Goal: Task Accomplishment & Management: Use online tool/utility

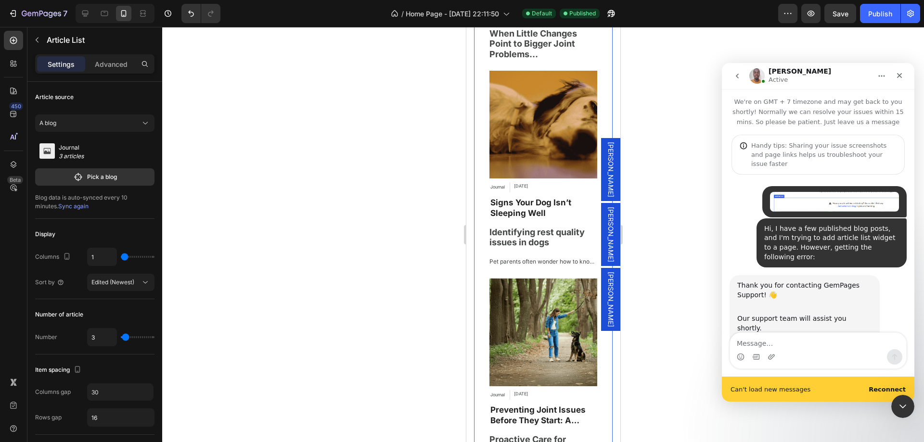
scroll to position [3934, 0]
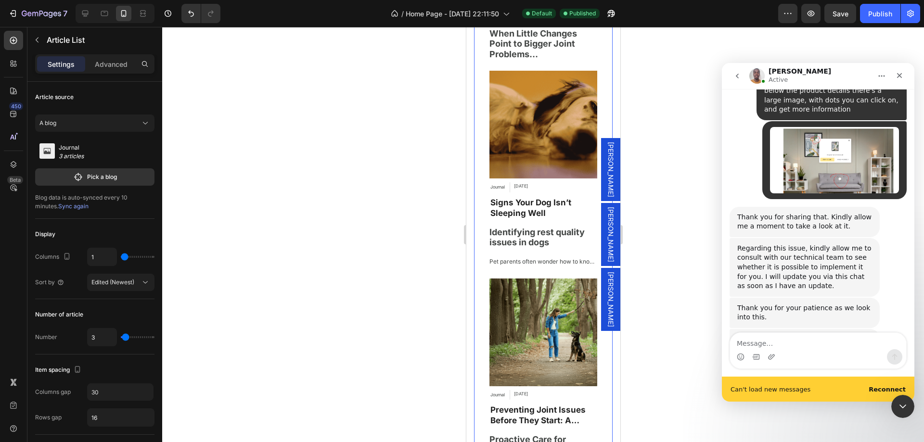
click at [807, 335] on div "Hello, are you still with me? I have some feedback from our tech team." at bounding box center [804, 344] width 135 height 19
click at [811, 343] on textarea "Message…" at bounding box center [818, 341] width 176 height 16
click at [811, 343] on textarea "yes, sorry I'm here" at bounding box center [818, 341] width 176 height 16
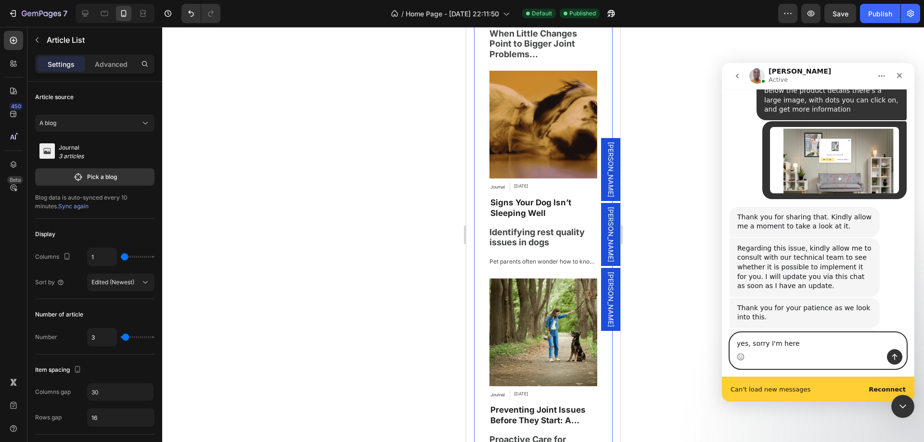
type textarea "yes, sorry I'm here"
click at [839, 329] on div "Hello, are you still with me? I have some feedback from our tech team. Brian • …" at bounding box center [818, 355] width 177 height 52
click at [886, 389] on b "Reconnect" at bounding box center [887, 389] width 37 height 7
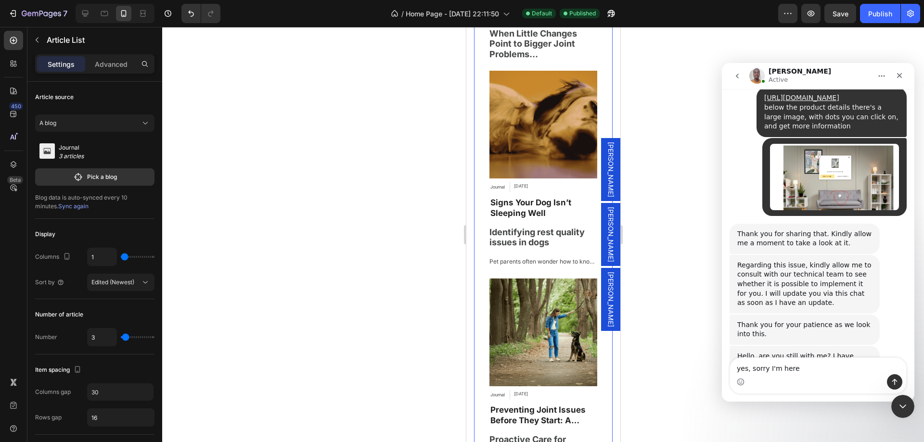
click at [811, 346] on div "Hello, are you still with me? I have some feedback from our tech team. Brian • …" at bounding box center [818, 372] width 177 height 52
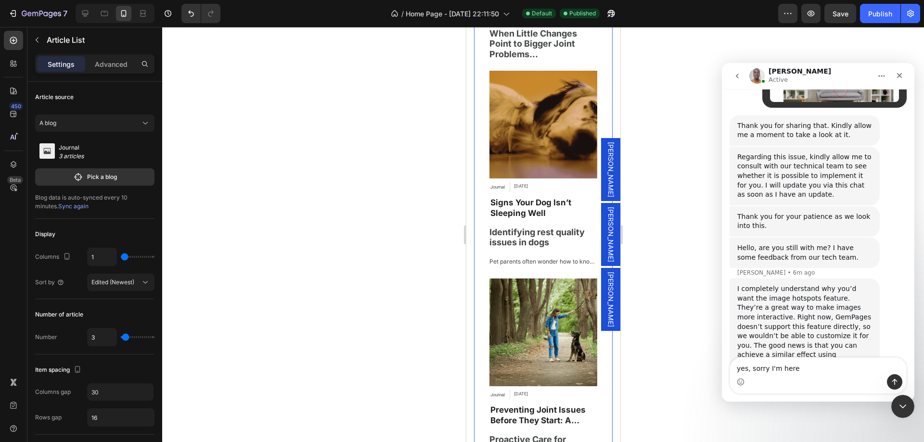
click at [798, 285] on div "I completely understand why you’d want the image hotspots feature. They’re a gr…" at bounding box center [804, 337] width 135 height 104
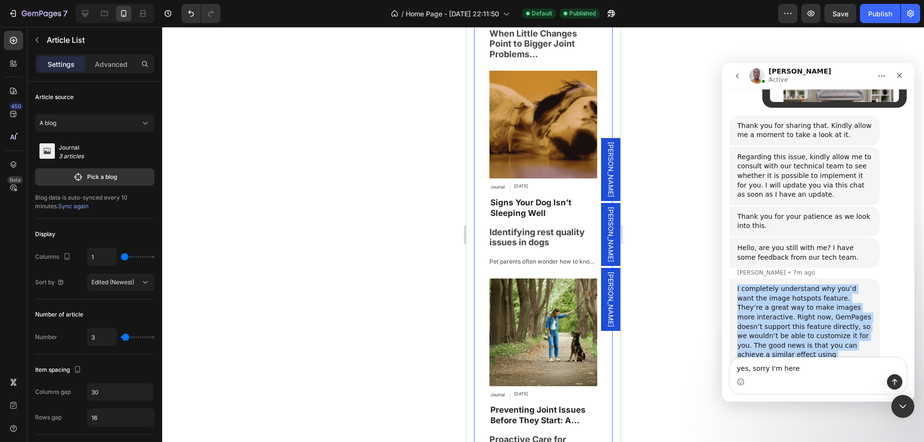
click at [798, 285] on div "I completely understand why you’d want the image hotspots feature. They’re a gr…" at bounding box center [804, 337] width 135 height 104
click at [790, 285] on div "I completely understand why you’d want the image hotspots feature. They’re a gr…" at bounding box center [804, 337] width 135 height 104
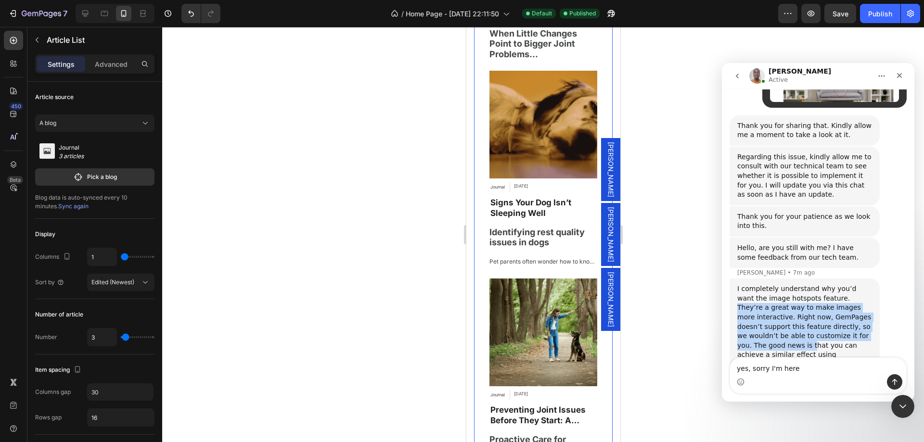
drag, startPoint x: 811, startPoint y: 254, endPoint x: 826, endPoint y: 285, distance: 34.7
click at [826, 285] on div "I completely understand why you’d want the image hotspots feature. They’re a gr…" at bounding box center [804, 337] width 135 height 104
click at [799, 293] on div "I completely understand why you’d want the image hotspots feature. They’re a gr…" at bounding box center [804, 337] width 135 height 104
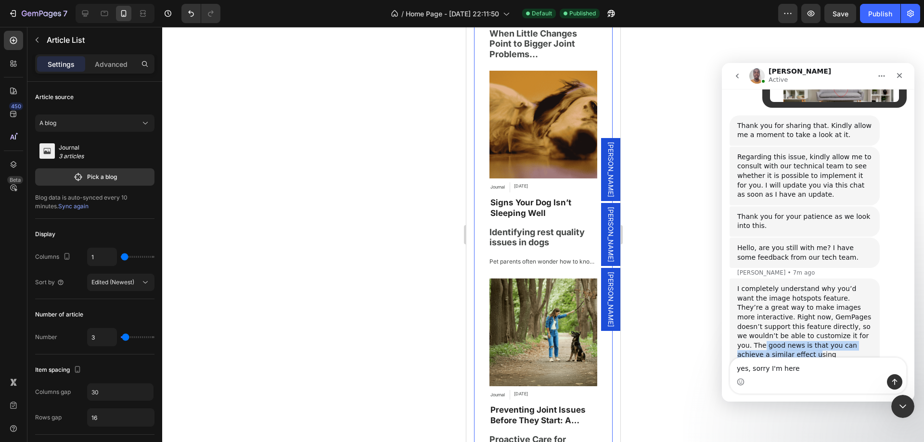
drag, startPoint x: 778, startPoint y: 289, endPoint x: 809, endPoint y: 296, distance: 31.9
click at [809, 296] on div "I completely understand why you’d want the image hotspots feature. They’re a gr…" at bounding box center [804, 337] width 135 height 104
click at [762, 373] on textarea "yes, sorry I'm here" at bounding box center [818, 366] width 176 height 16
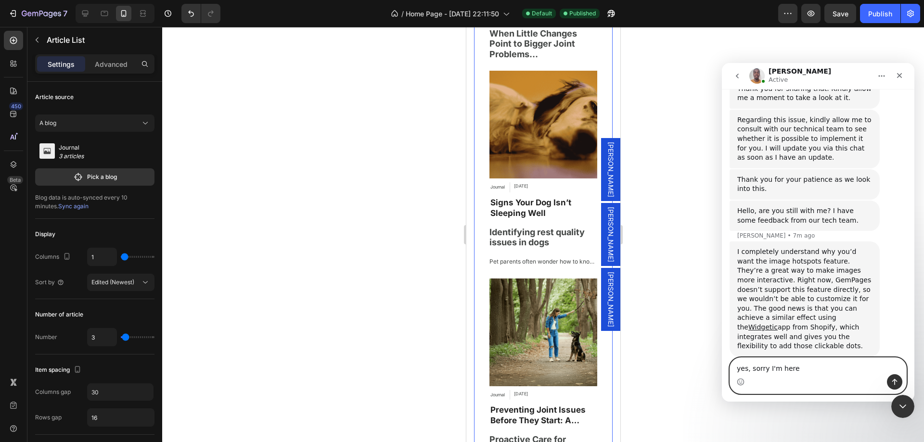
click at [762, 373] on textarea "yes, sorry I'm here" at bounding box center [818, 366] width 176 height 16
click at [804, 377] on div "Intercom messenger" at bounding box center [818, 382] width 176 height 15
click at [803, 372] on textarea "yes, sorry I'm here" at bounding box center [818, 366] width 176 height 16
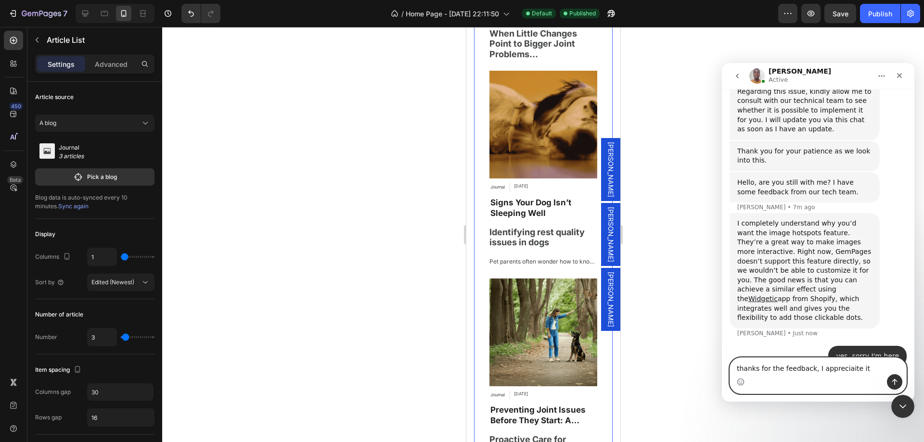
scroll to position [900, 0]
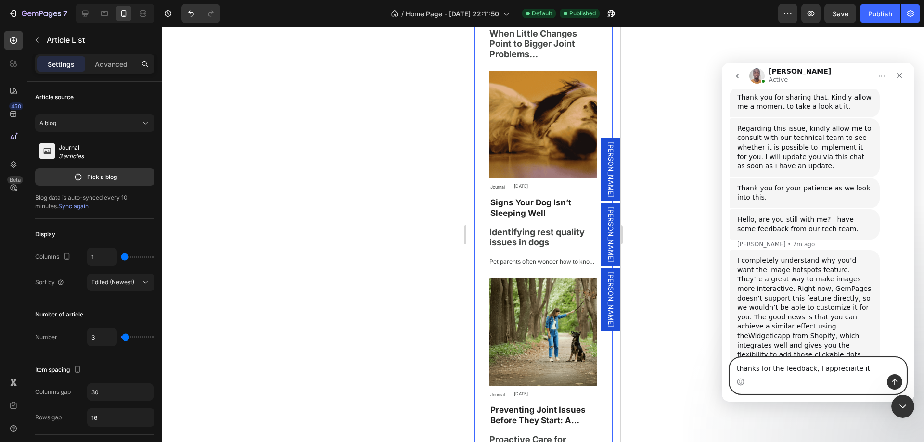
type textarea "thanks for the feedback, I appreciate it"
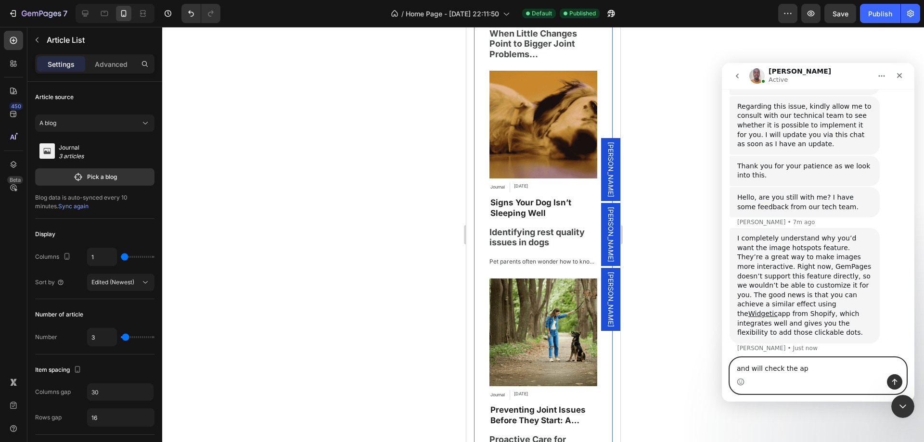
type textarea "and will check the app"
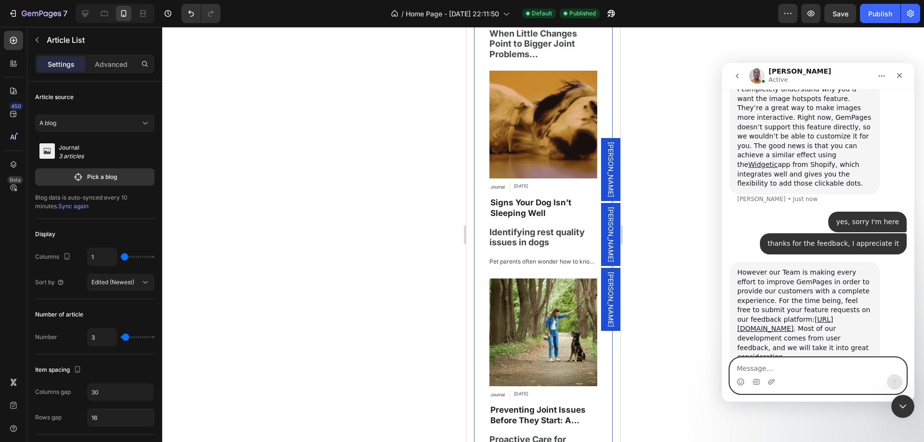
scroll to position [1074, 0]
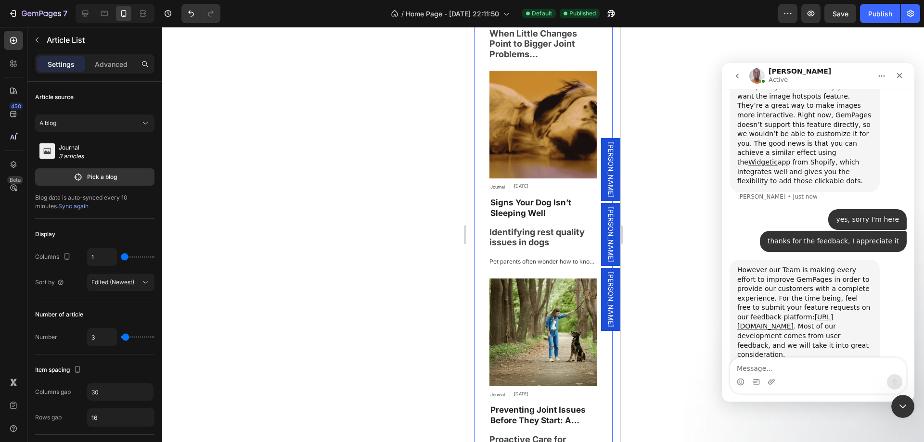
click at [788, 266] on div "However our Team is making every effort to improve GemPages in order to provide…" at bounding box center [804, 313] width 135 height 94
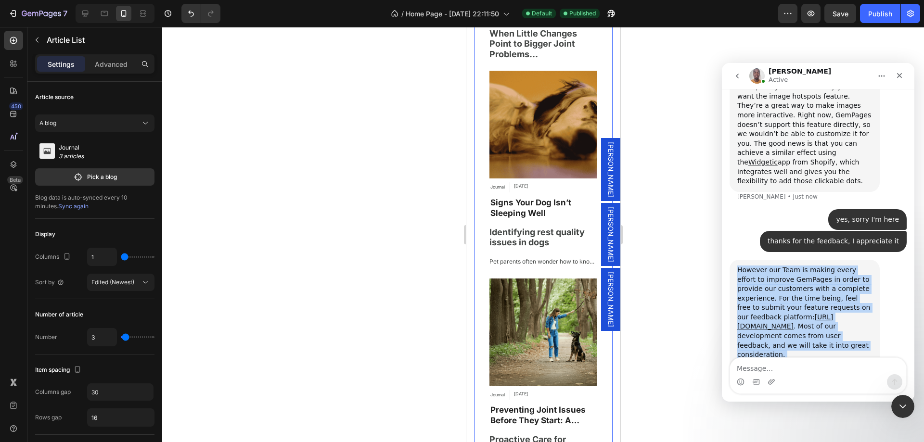
click at [788, 266] on div "However our Team is making every effort to improve GemPages in order to provide…" at bounding box center [804, 313] width 135 height 94
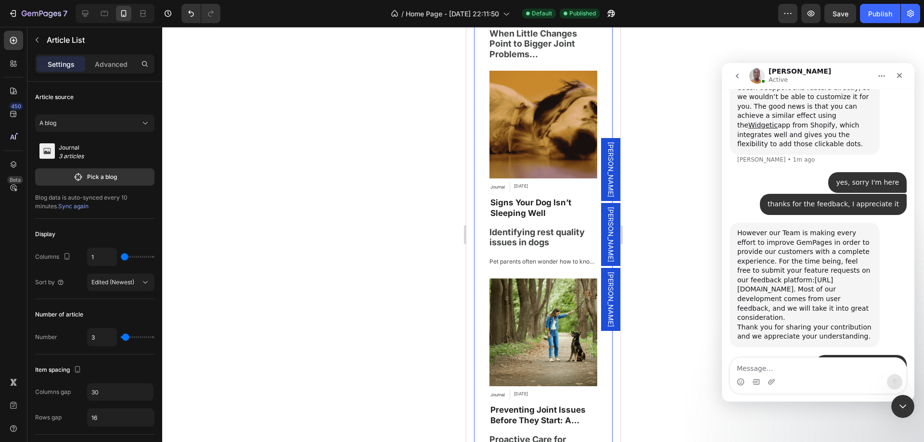
scroll to position [1121, 0]
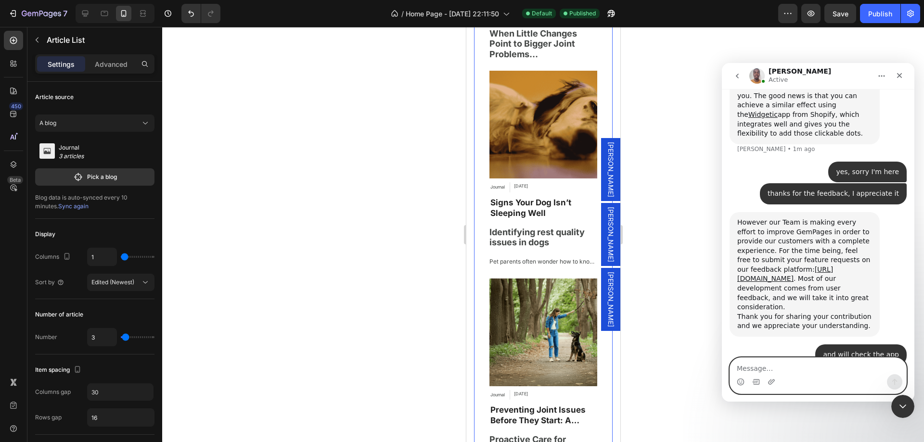
click at [772, 367] on textarea "Message…" at bounding box center [818, 366] width 176 height 16
type textarea "thanks all for today, thank you!"
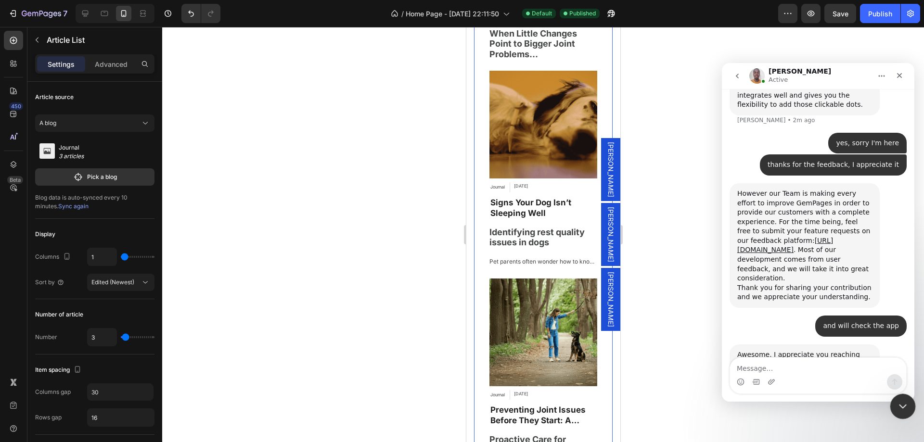
click at [898, 407] on icon "Close Intercom Messenger" at bounding box center [902, 406] width 12 height 12
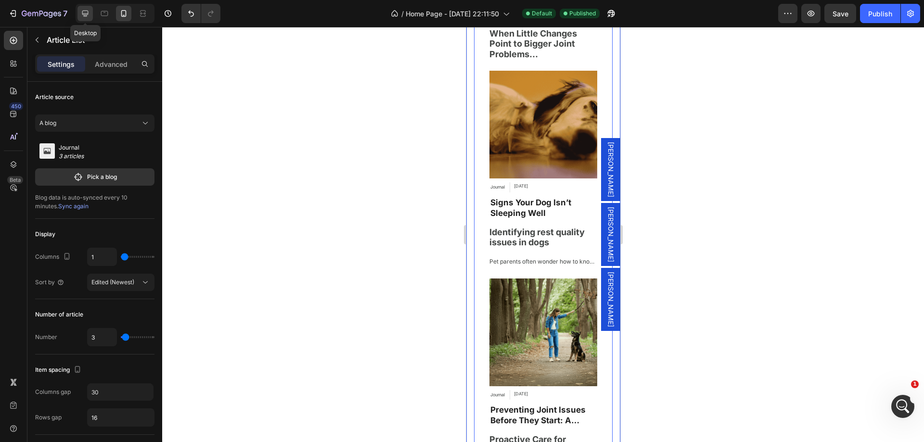
click at [89, 12] on icon at bounding box center [85, 14] width 10 height 10
type input "3"
type input "1200"
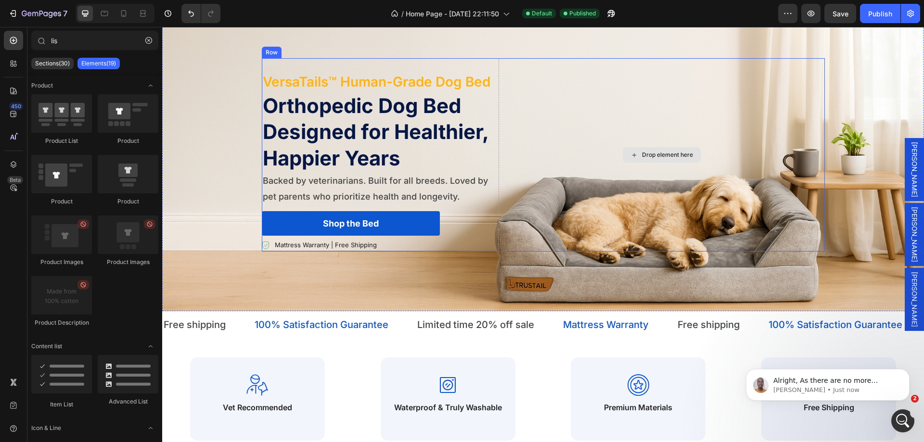
scroll to position [1282, 0]
click at [829, 381] on p "Alright, As there are no more questions being raised, this conversation shall b…" at bounding box center [836, 381] width 124 height 10
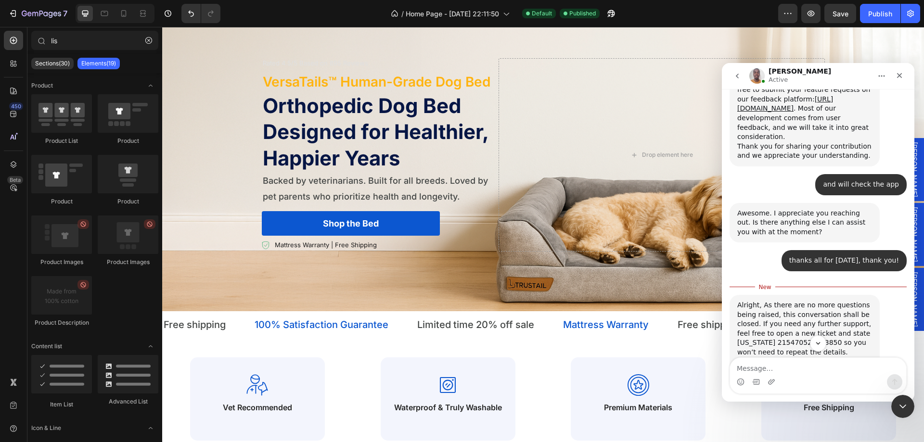
scroll to position [1279, 0]
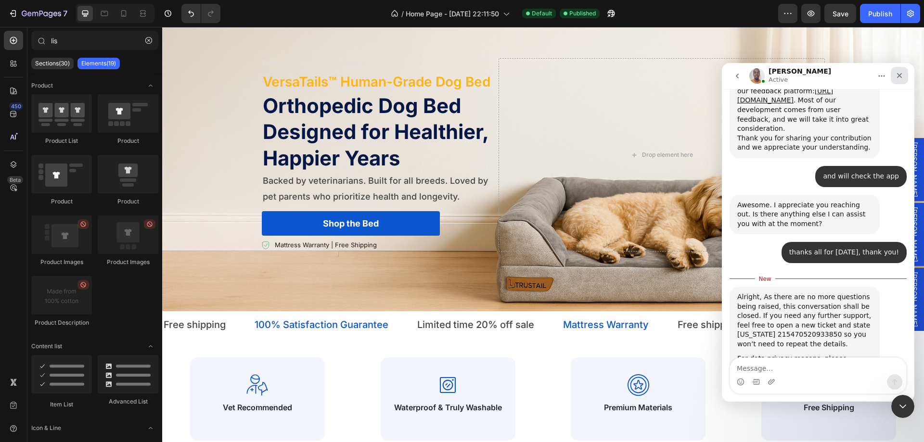
click at [899, 71] on div "Close" at bounding box center [899, 75] width 17 height 17
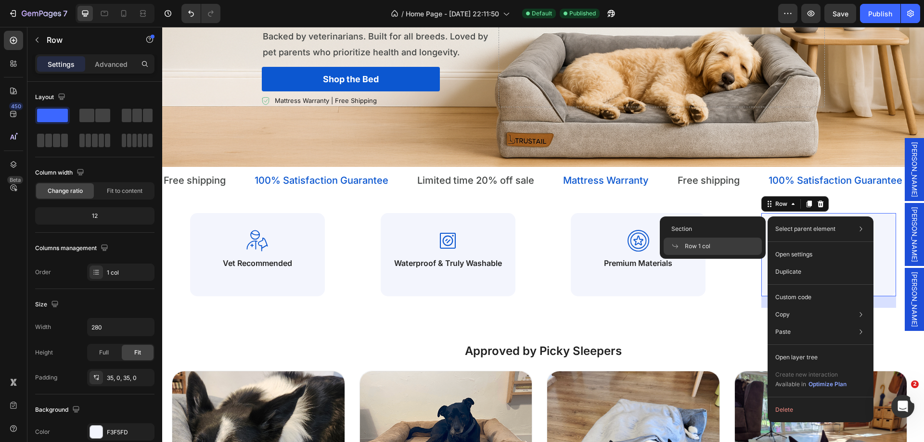
scroll to position [1384, 0]
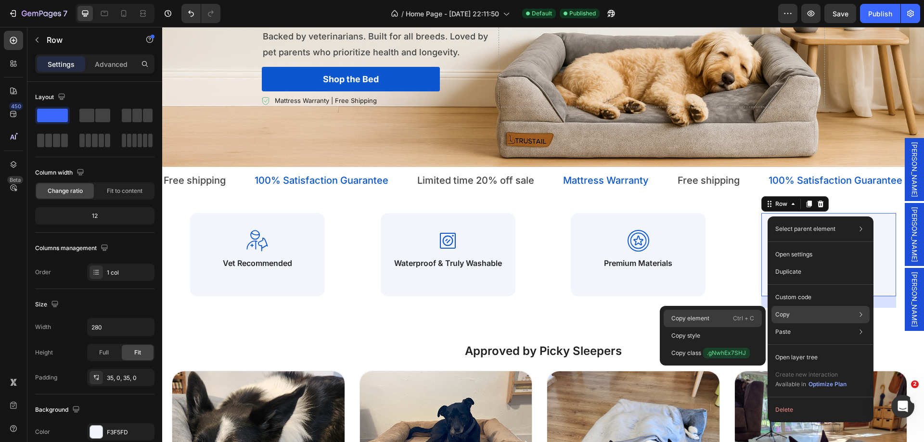
click at [717, 327] on div "Copy element Ctrl + C" at bounding box center [713, 335] width 98 height 17
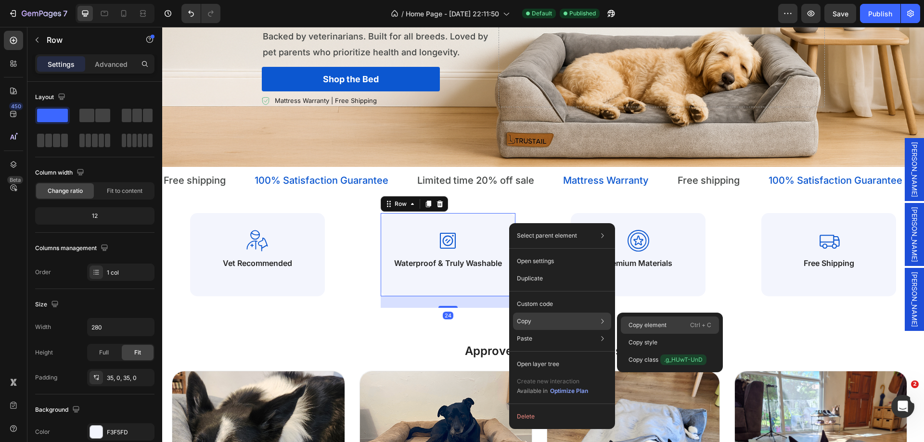
click at [648, 329] on p "Copy element" at bounding box center [648, 325] width 38 height 9
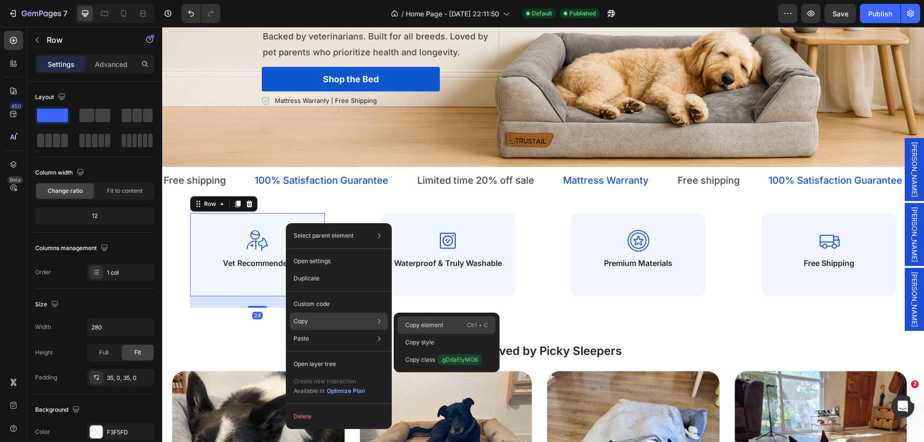
click at [425, 323] on p "Copy element" at bounding box center [424, 325] width 38 height 9
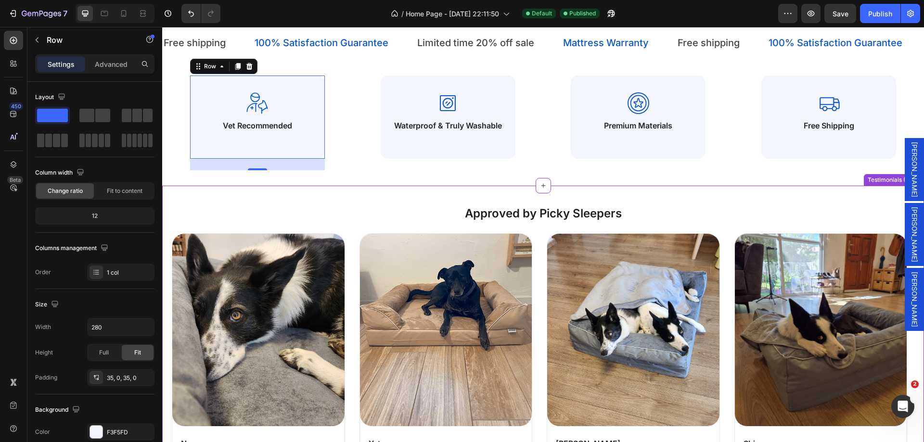
scroll to position [337, 0]
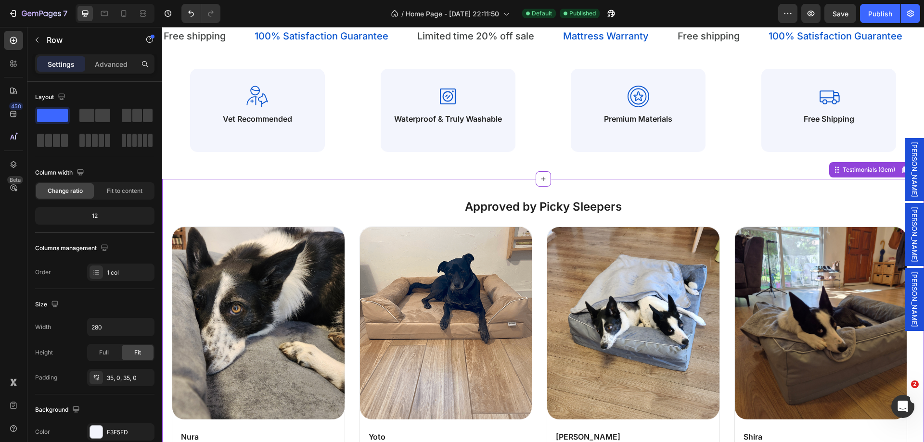
click at [419, 190] on div "Approved by Picky Sleepers Heading Image Nura Text Block Icon Icon Icon Icon Ic…" at bounding box center [543, 363] width 762 height 368
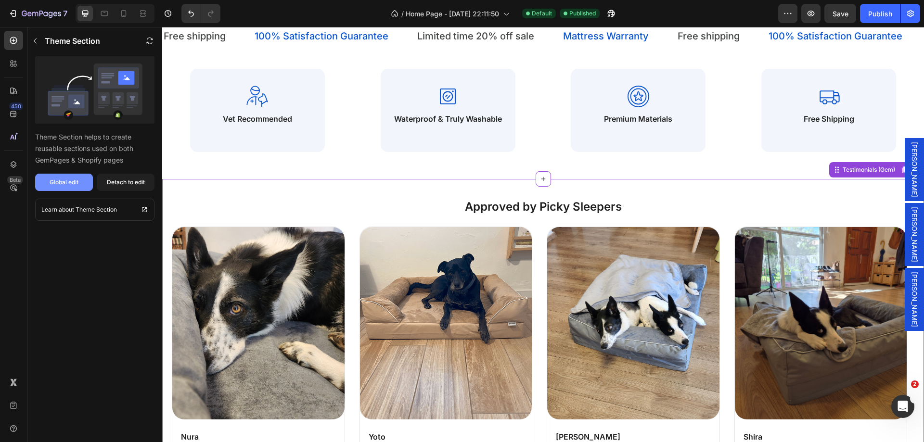
click at [70, 174] on button "Global edit" at bounding box center [64, 182] width 58 height 17
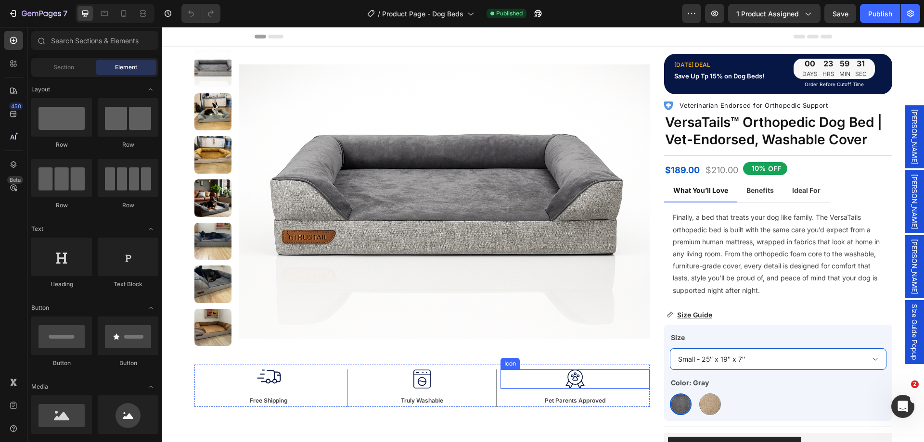
scroll to position [48, 0]
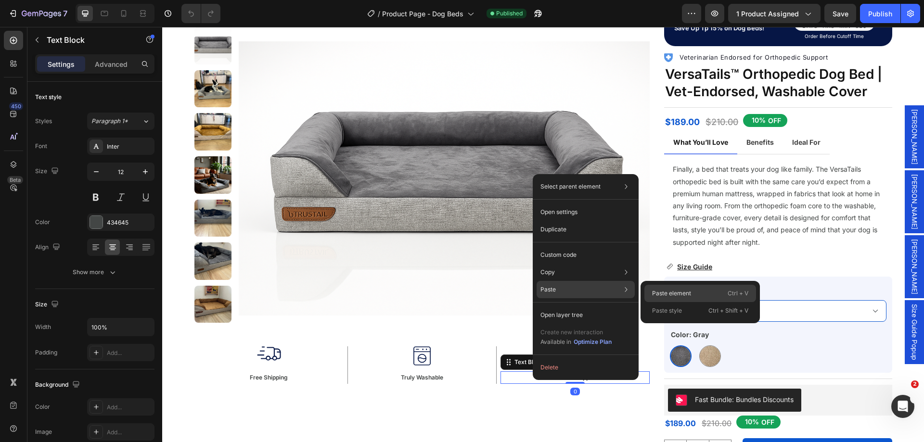
drag, startPoint x: 665, startPoint y: 295, endPoint x: 412, endPoint y: 306, distance: 253.5
click at [665, 295] on p "Paste element" at bounding box center [671, 293] width 39 height 9
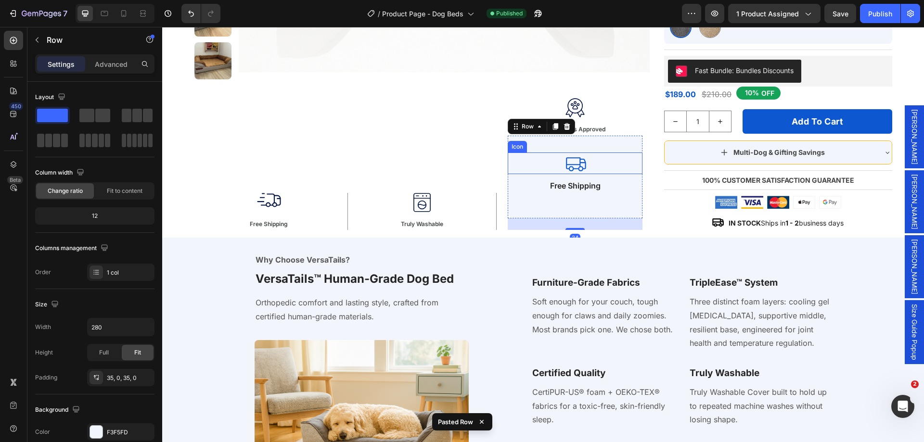
scroll to position [385, 0]
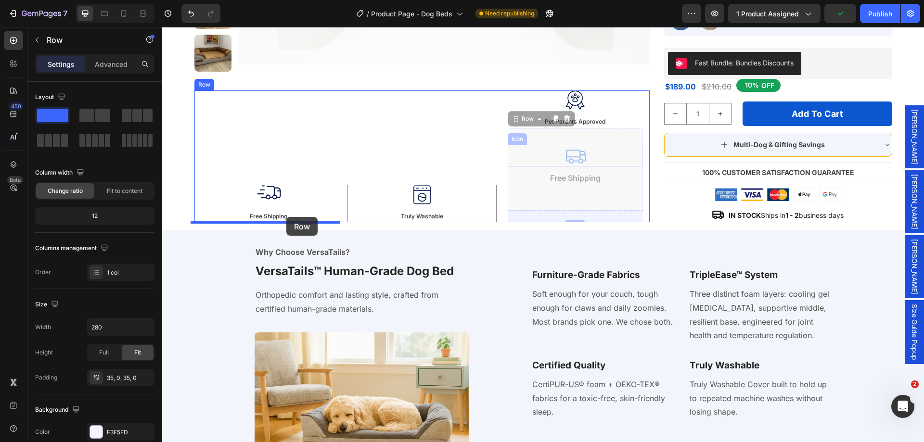
drag, startPoint x: 608, startPoint y: 144, endPoint x: 286, endPoint y: 217, distance: 329.8
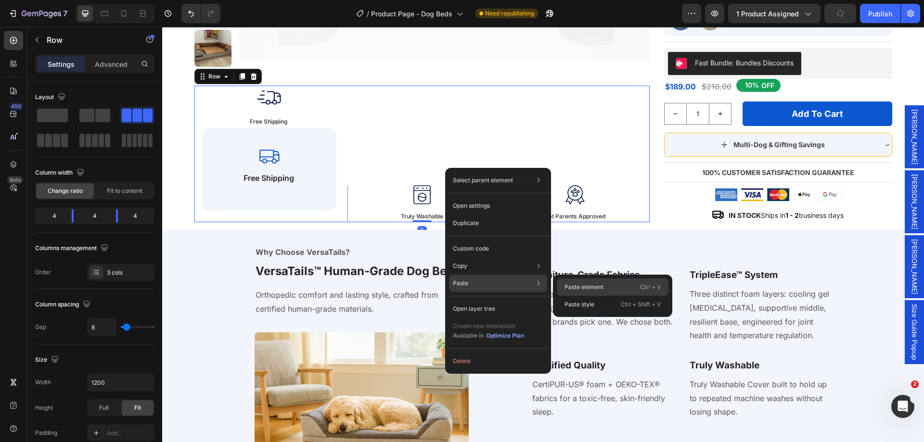
click at [604, 296] on div "Paste element Ctrl + V" at bounding box center [613, 304] width 112 height 17
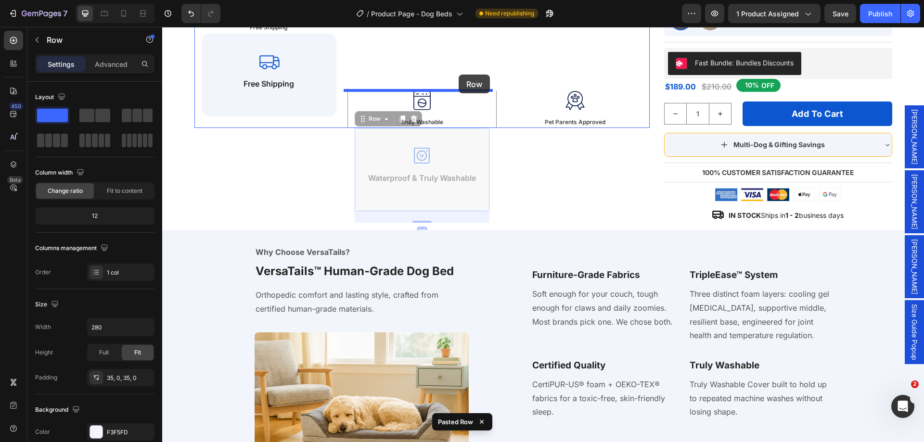
drag, startPoint x: 469, startPoint y: 137, endPoint x: 459, endPoint y: 75, distance: 63.5
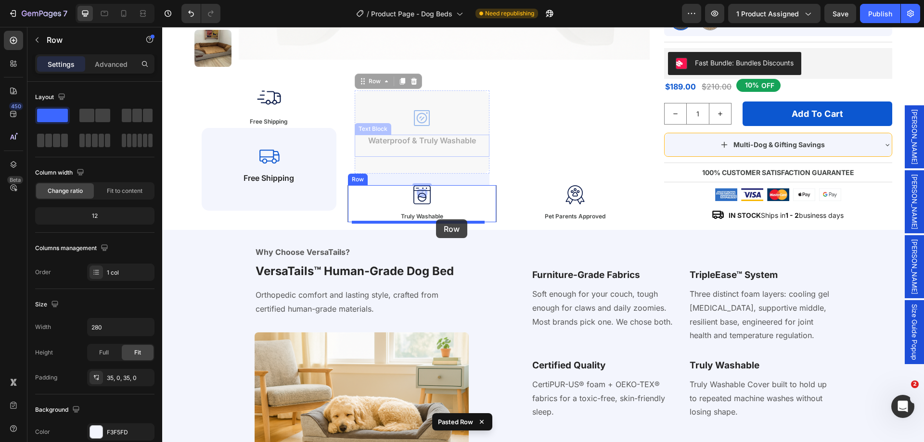
drag, startPoint x: 457, startPoint y: 100, endPoint x: 436, endPoint y: 220, distance: 121.7
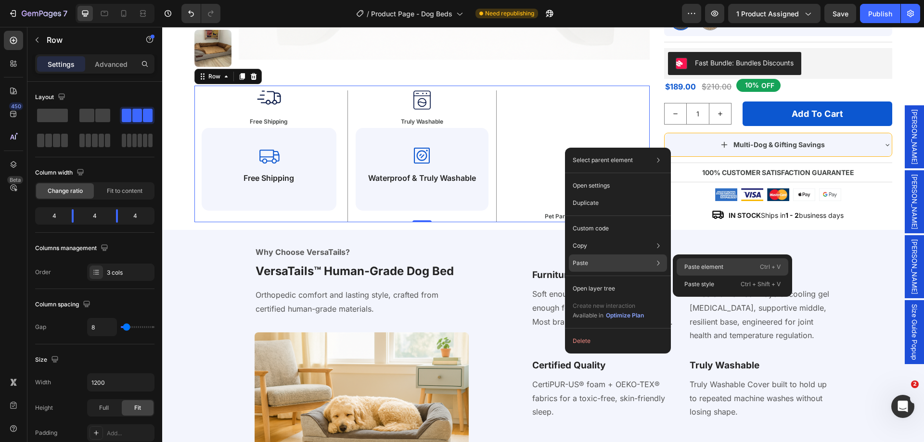
drag, startPoint x: 720, startPoint y: 273, endPoint x: 460, endPoint y: 181, distance: 275.7
click at [720, 276] on div "Paste element Ctrl + V" at bounding box center [733, 284] width 112 height 17
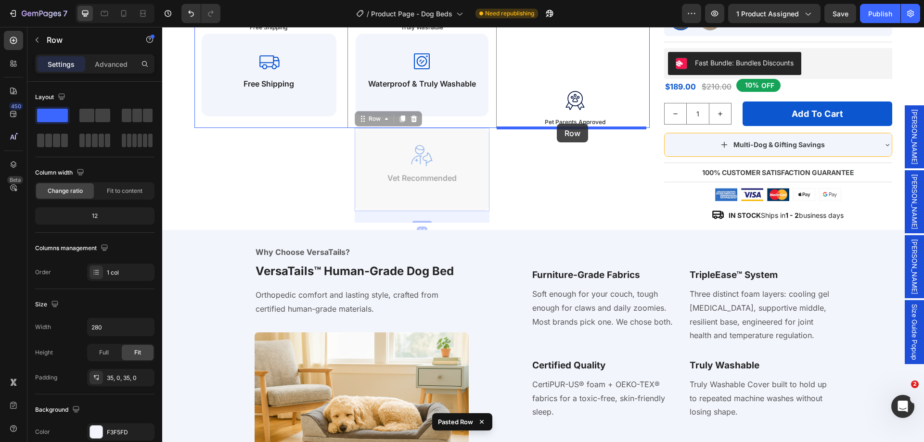
drag, startPoint x: 466, startPoint y: 142, endPoint x: 557, endPoint y: 124, distance: 93.2
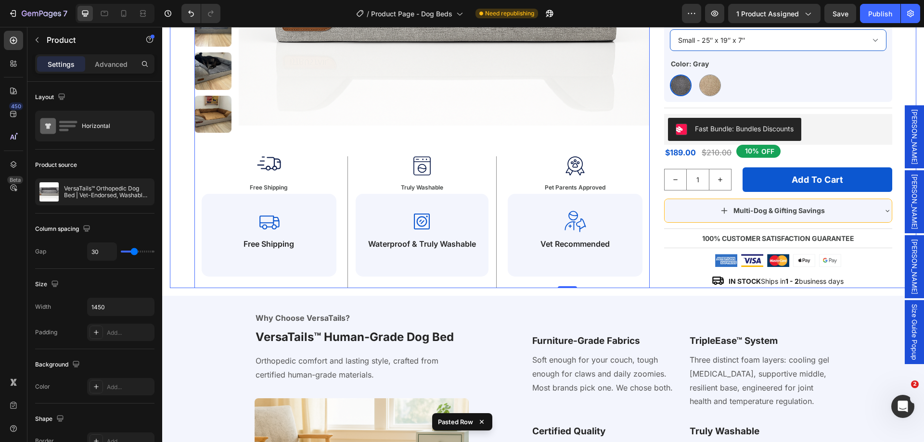
scroll to position [289, 0]
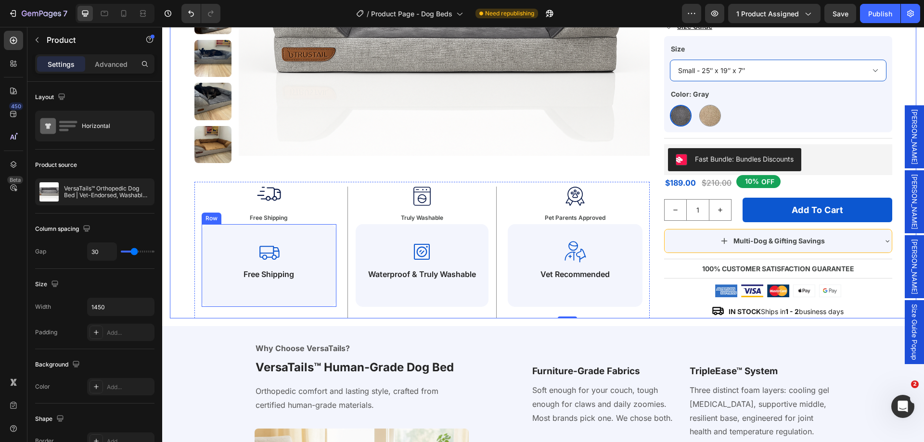
click at [322, 226] on div "Icon Free Shipping Text Block Row" at bounding box center [269, 265] width 135 height 83
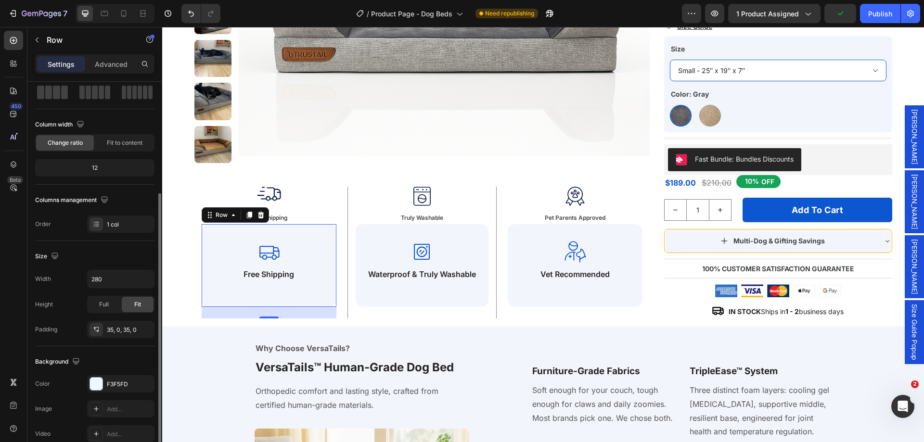
scroll to position [96, 0]
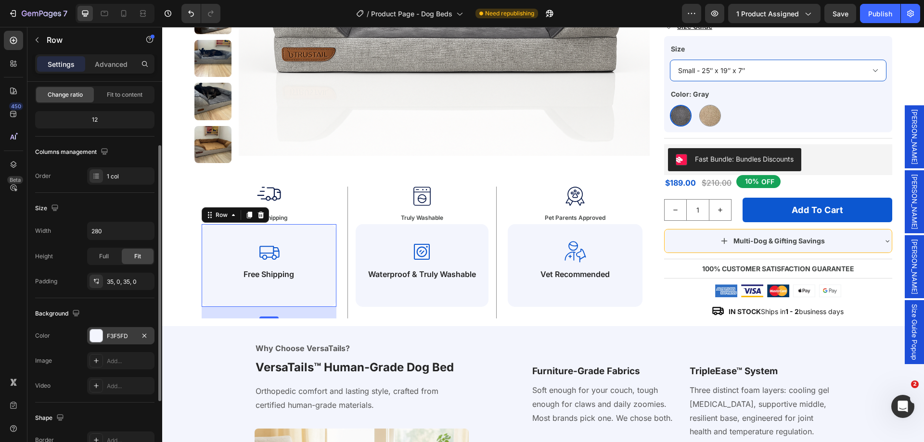
click at [113, 333] on div "F3F5FD" at bounding box center [121, 336] width 28 height 9
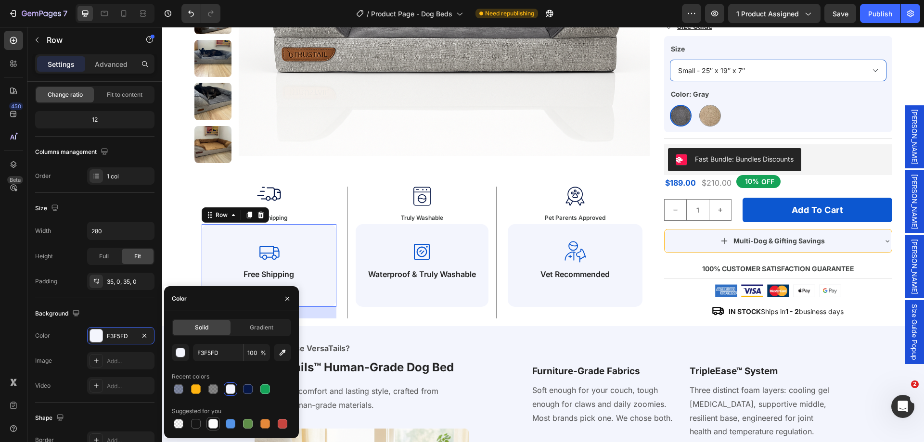
click at [209, 421] on div at bounding box center [213, 424] width 10 height 10
type input "FFFFFF"
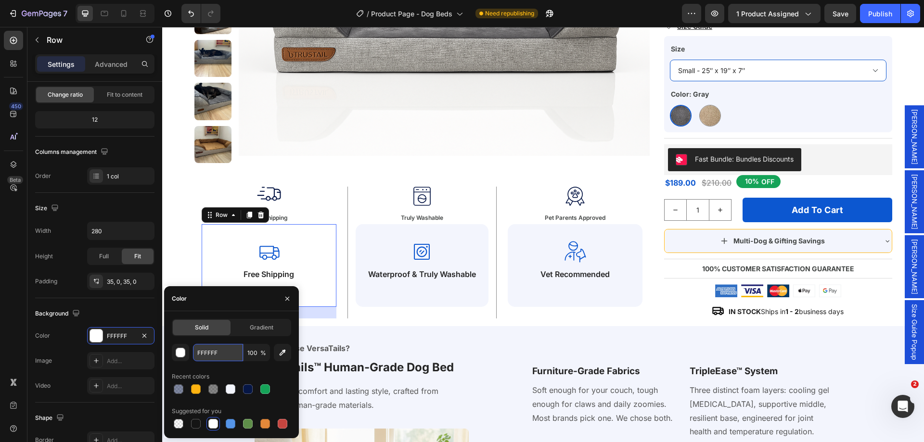
click at [220, 351] on input "FFFFFF" at bounding box center [218, 352] width 50 height 17
click at [375, 238] on div "Icon Waterproof & Truly Washable Text Block Row" at bounding box center [422, 265] width 133 height 83
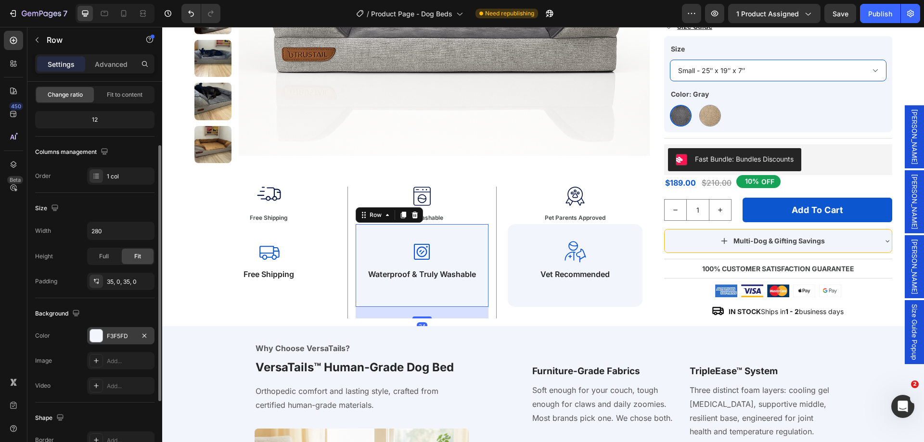
click at [118, 329] on div "F3F5FD" at bounding box center [120, 335] width 67 height 17
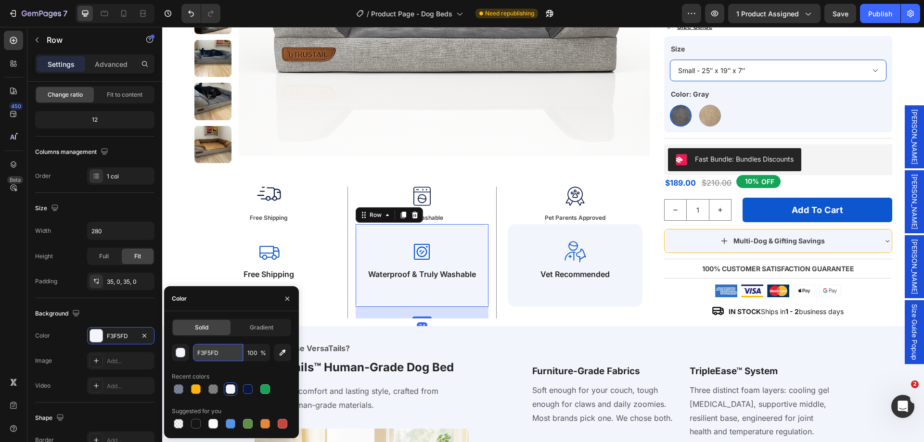
click at [217, 355] on input "F3F5FD" at bounding box center [218, 352] width 50 height 17
paste input "FFFF"
type input "FFFFFFD"
click at [529, 236] on div "Veterinarian Dog Streamline Icon: [URL][DOMAIN_NAME] Icon Vet Recommended Text …" at bounding box center [575, 265] width 135 height 83
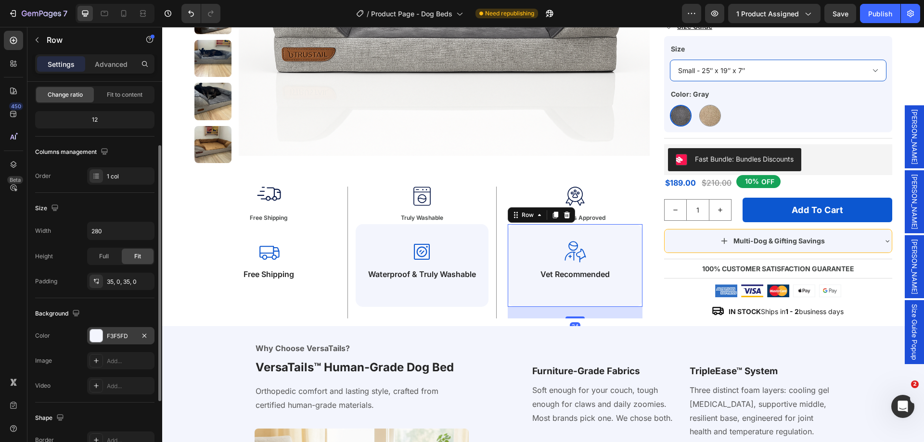
click at [125, 332] on div "F3F5FD" at bounding box center [121, 336] width 28 height 9
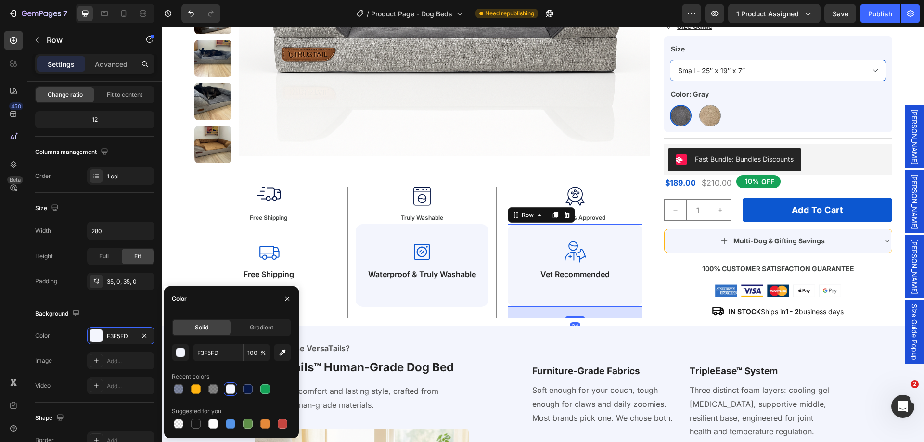
click at [217, 321] on div "Solid" at bounding box center [202, 327] width 58 height 15
click at [212, 346] on input "F3F5FD" at bounding box center [218, 352] width 50 height 17
paste input "FFFFF"
paste input "text"
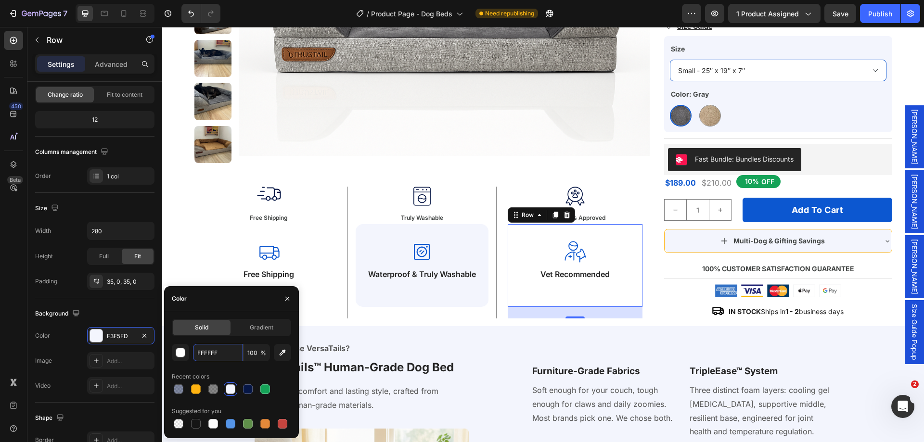
type input "FFFFFF"
click at [389, 233] on div "Icon Waterproof & Truly Washable Text Block Row" at bounding box center [422, 265] width 133 height 83
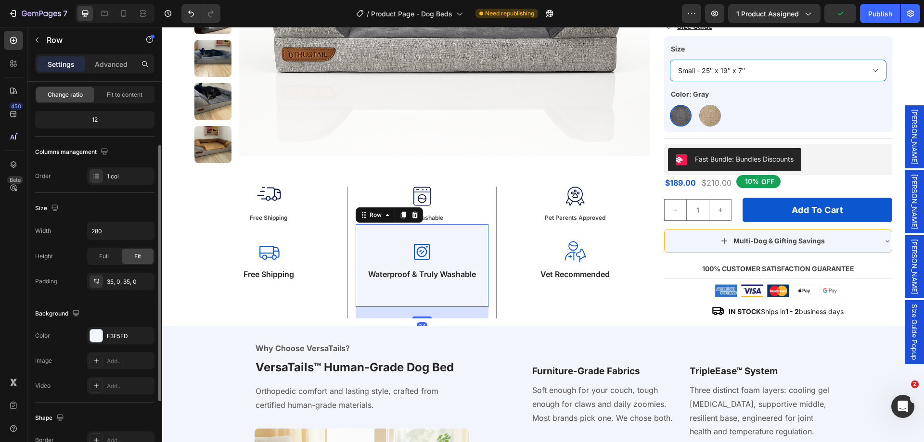
click at [120, 327] on div "Background The changes might be hidden by the video. Color F3F5FD Image Add... …" at bounding box center [94, 350] width 119 height 104
click at [120, 331] on div "F3F5FD" at bounding box center [120, 335] width 67 height 17
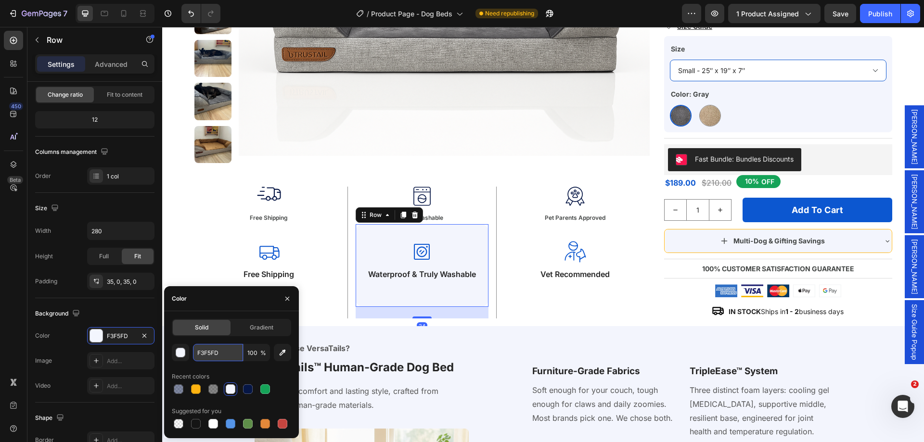
click at [215, 359] on input "F3F5FD" at bounding box center [218, 352] width 50 height 17
paste input "FFFFF"
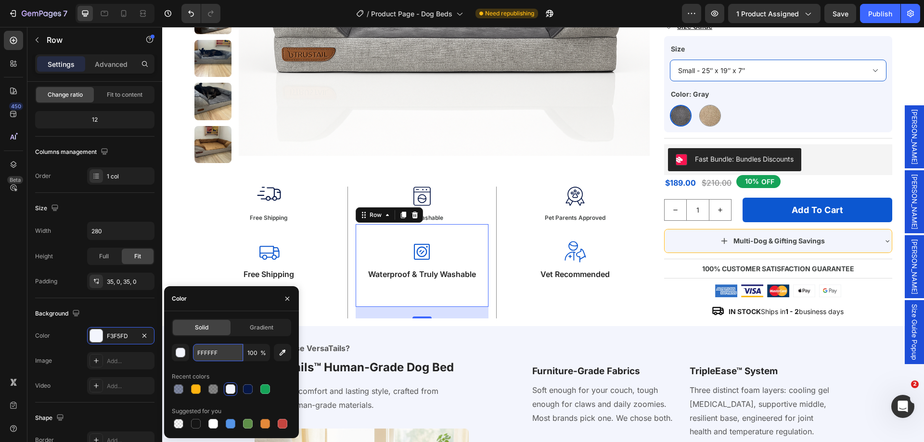
type input "FFFFFF"
click at [639, 186] on div "Pets Paw Ribbon Streamline Icon: [URL][DOMAIN_NAME] Icon Pet Parents Approved T…" at bounding box center [575, 250] width 149 height 137
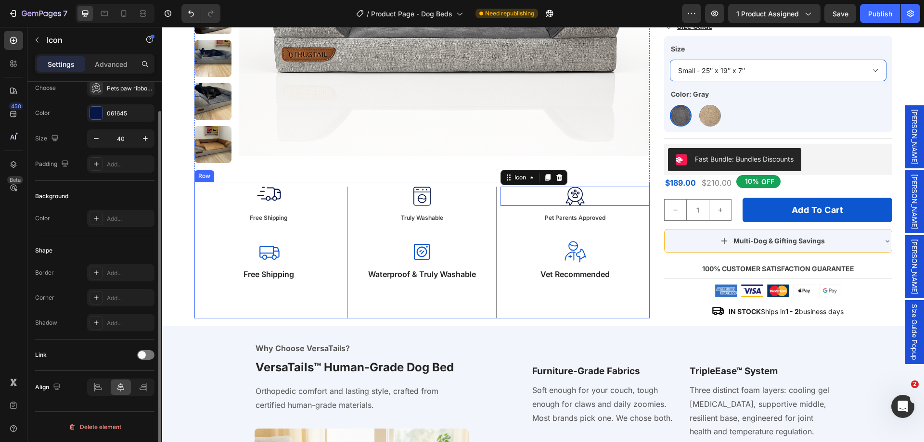
scroll to position [0, 0]
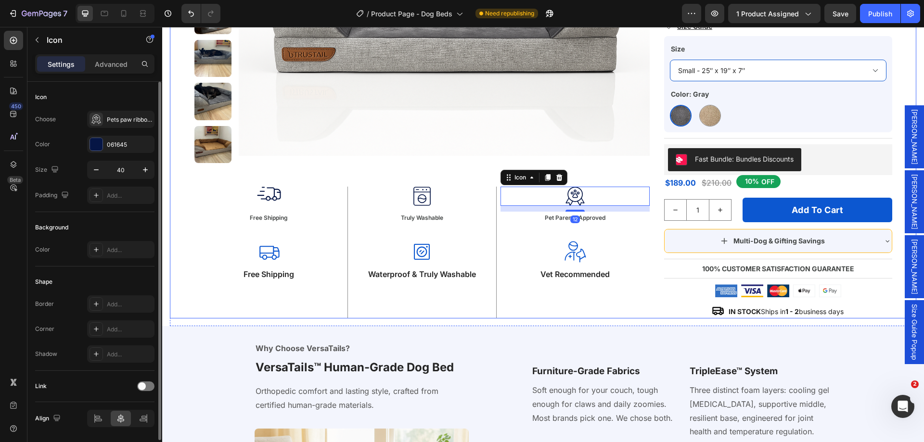
click at [652, 179] on div "Product Images Shipping Truck Fast Streamline Icon: [URL][DOMAIN_NAME] Icon Fre…" at bounding box center [543, 39] width 698 height 557
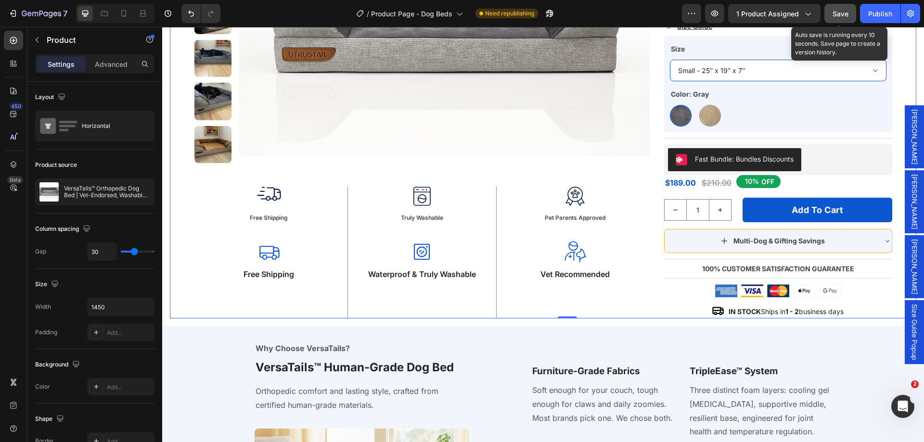
click at [843, 13] on span "Save" at bounding box center [841, 14] width 16 height 8
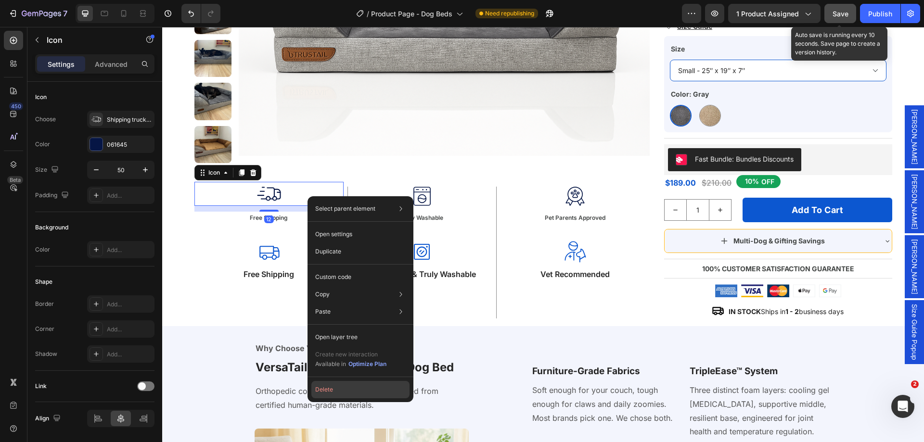
click at [332, 385] on button "Delete" at bounding box center [360, 389] width 98 height 17
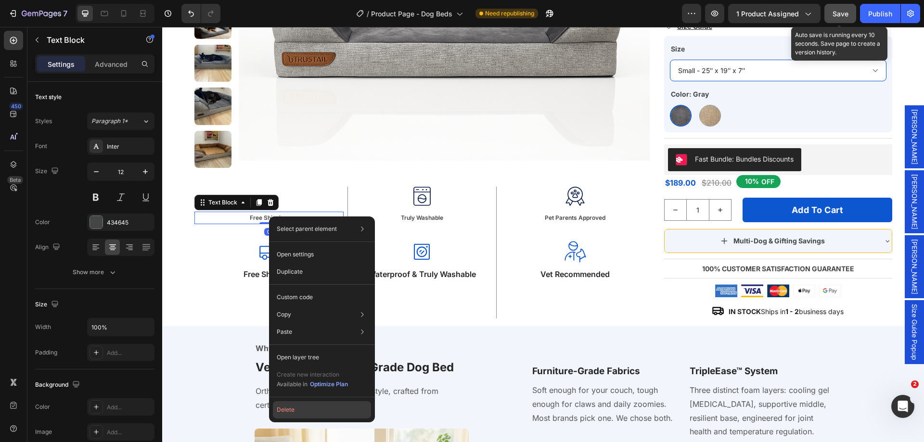
drag, startPoint x: 286, startPoint y: 407, endPoint x: 195, endPoint y: 263, distance: 170.4
click at [286, 407] on button "Delete" at bounding box center [322, 409] width 98 height 17
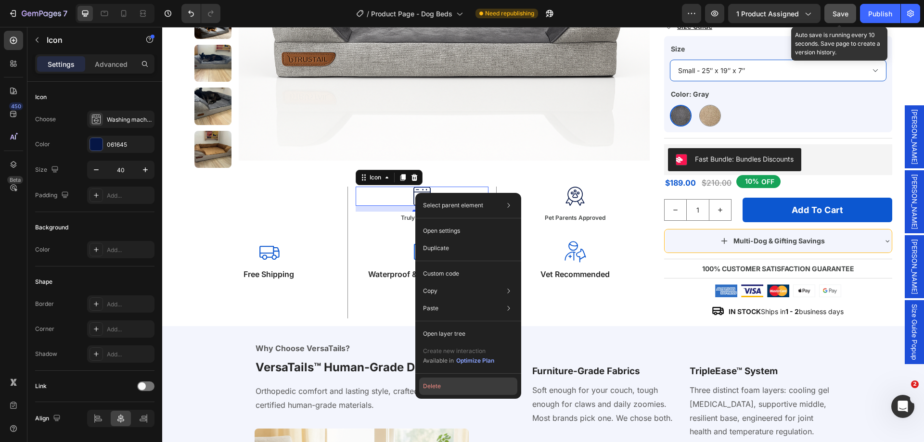
click at [435, 384] on button "Delete" at bounding box center [468, 386] width 98 height 17
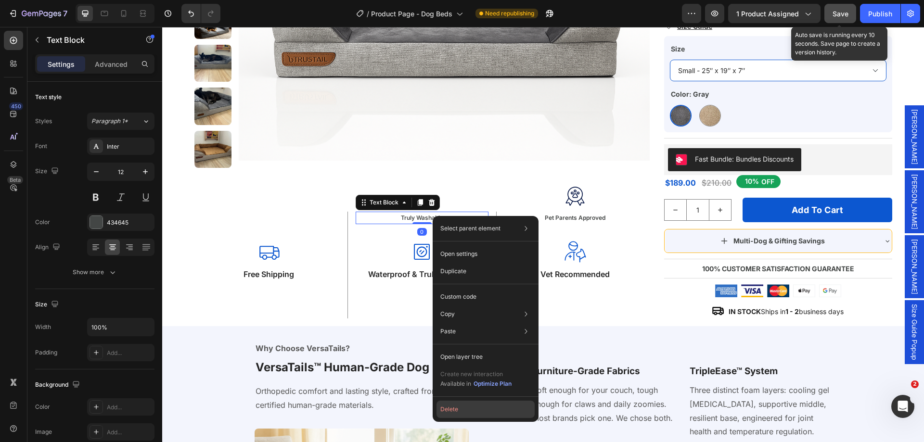
click at [464, 404] on button "Delete" at bounding box center [486, 409] width 98 height 17
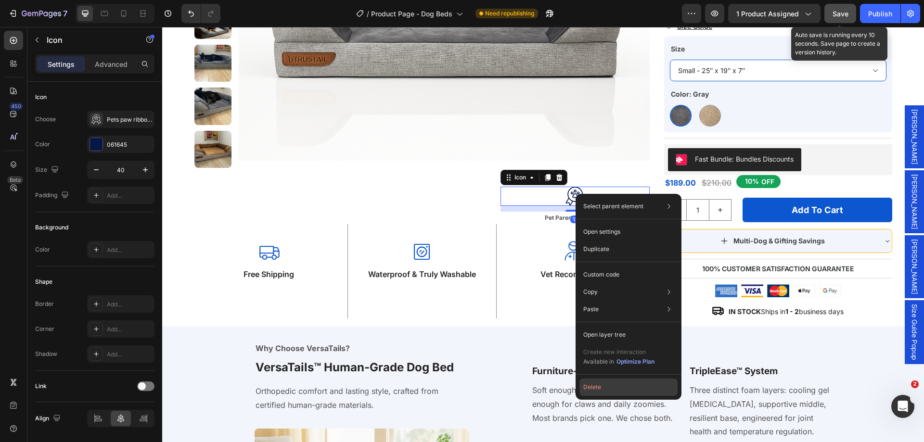
click at [606, 380] on button "Delete" at bounding box center [629, 387] width 98 height 17
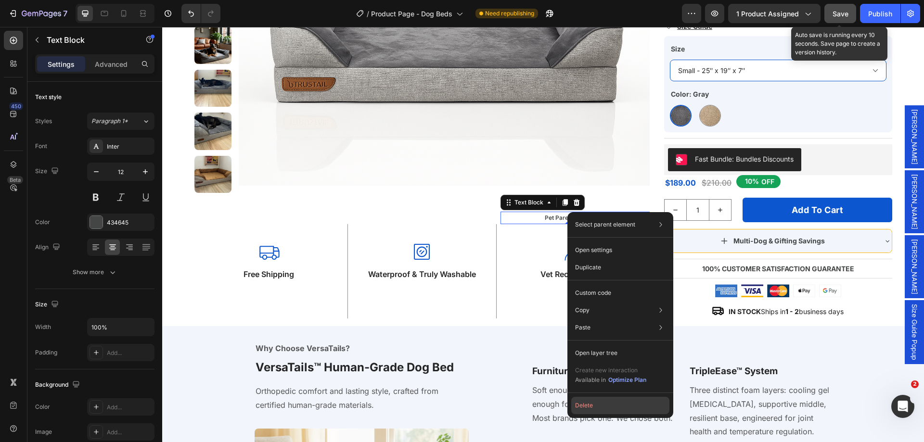
drag, startPoint x: 602, startPoint y: 404, endPoint x: 438, endPoint y: 365, distance: 168.7
click at [602, 404] on button "Delete" at bounding box center [620, 405] width 98 height 17
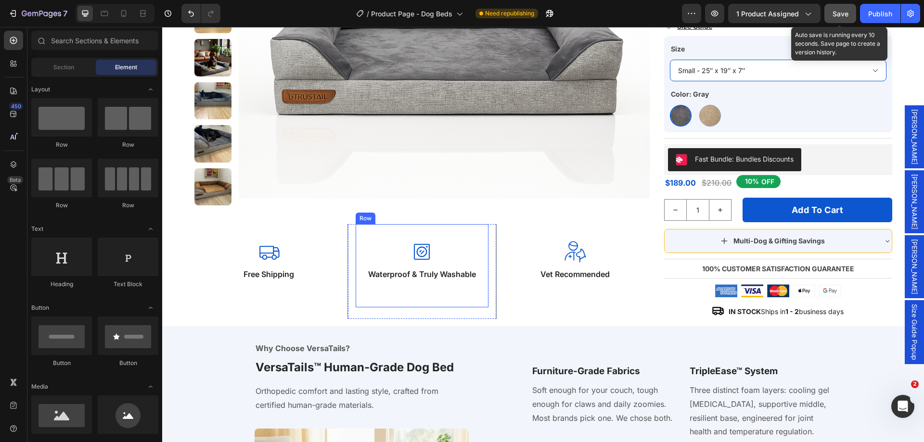
click at [362, 234] on div "Icon Waterproof & Truly Washable Text Block Row" at bounding box center [422, 265] width 133 height 83
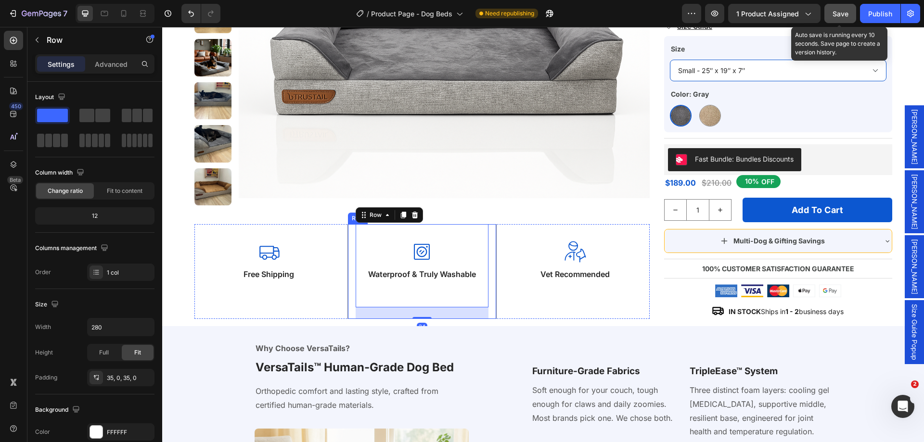
click at [348, 240] on div "Icon Waterproof & Truly Washable Text Block Row 24 Row" at bounding box center [422, 271] width 149 height 95
click at [114, 65] on p "Advanced" at bounding box center [111, 64] width 33 height 10
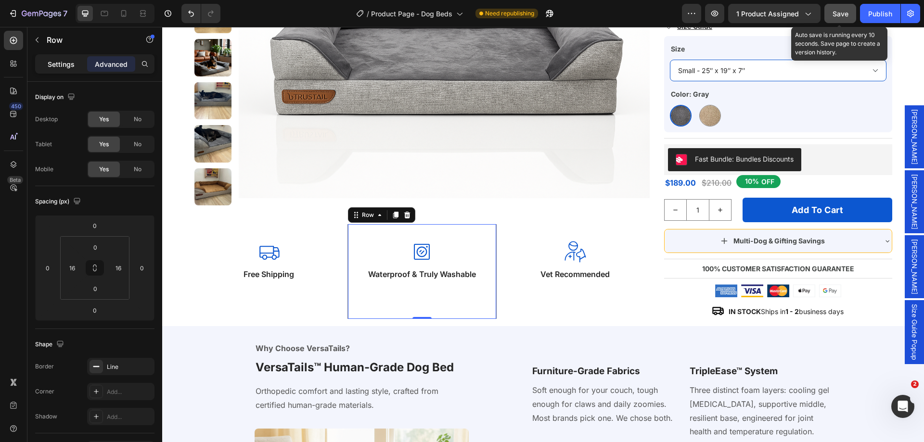
click at [62, 59] on p "Settings" at bounding box center [61, 64] width 27 height 10
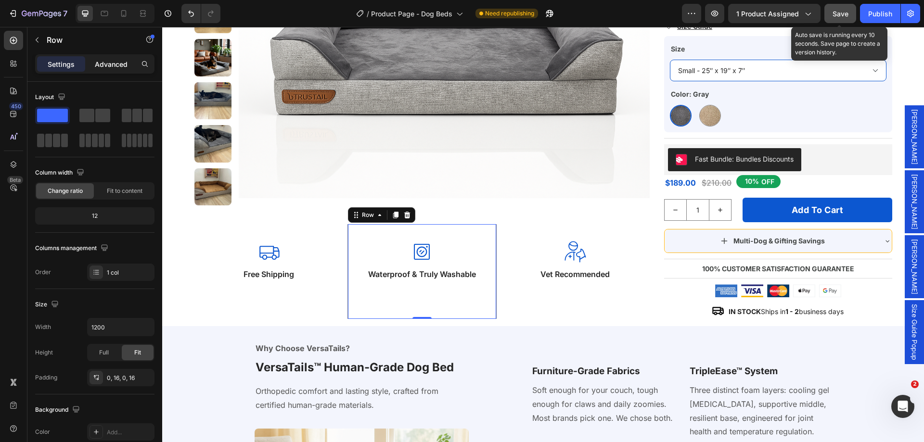
click at [121, 67] on p "Advanced" at bounding box center [111, 64] width 33 height 10
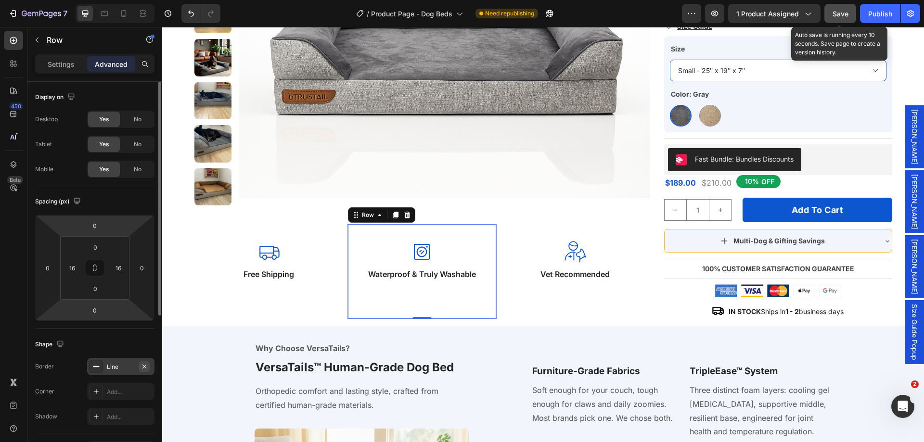
click at [143, 365] on icon "button" at bounding box center [144, 366] width 4 height 4
click at [264, 320] on div "Product Images Icon Free Shipping Text Block Row Icon Waterproof & Truly Washab…" at bounding box center [543, 42] width 747 height 569
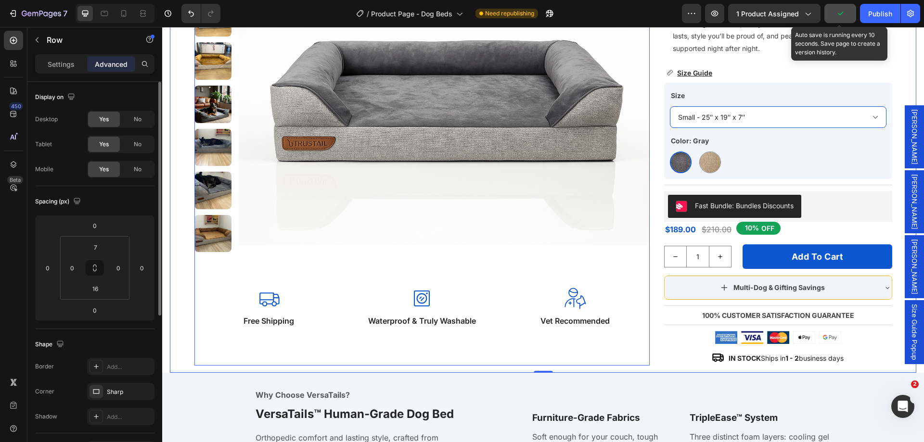
scroll to position [241, 0]
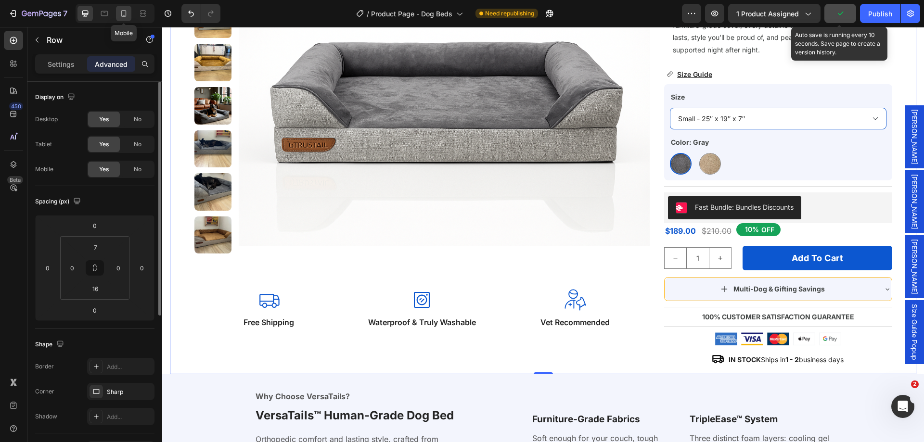
click at [127, 15] on icon at bounding box center [124, 14] width 10 height 10
type input "10"
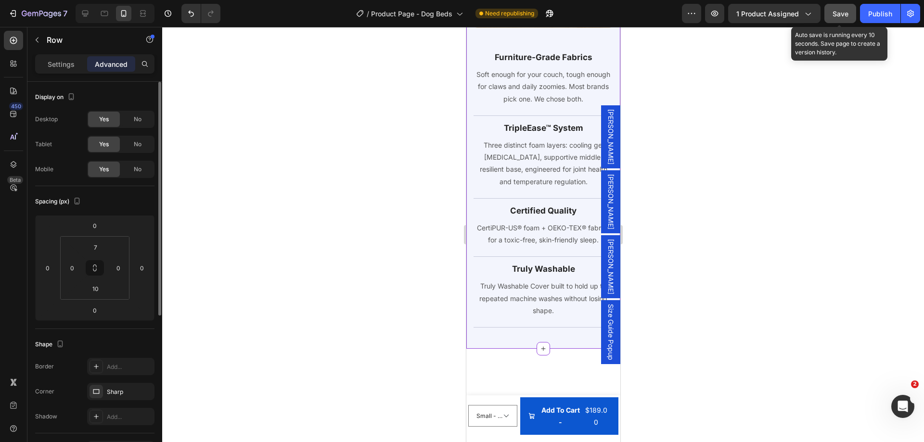
scroll to position [687, 0]
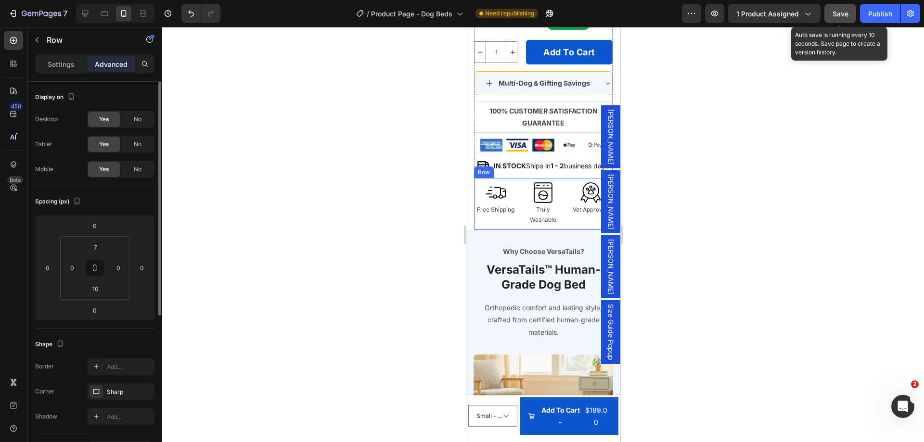
click at [479, 212] on div "Shipping Truck Fast Streamline Icon: [URL][DOMAIN_NAME] Icon Free Shipping Text…" at bounding box center [543, 204] width 139 height 52
click at [83, 12] on icon at bounding box center [85, 14] width 10 height 10
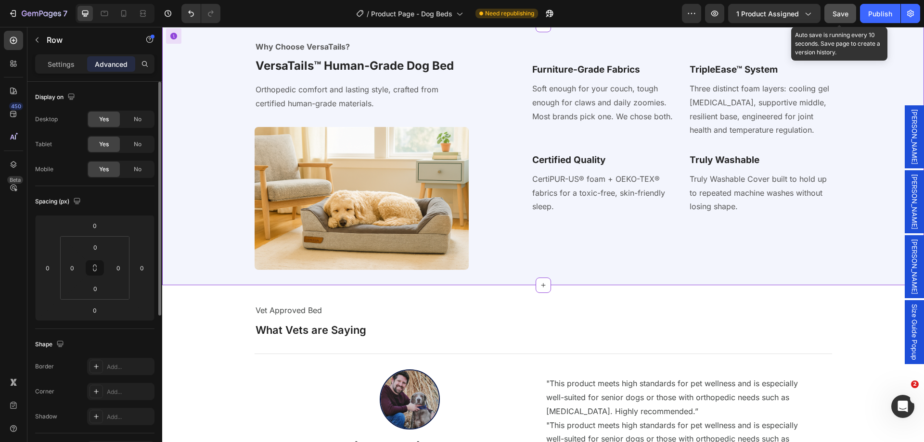
scroll to position [157, 0]
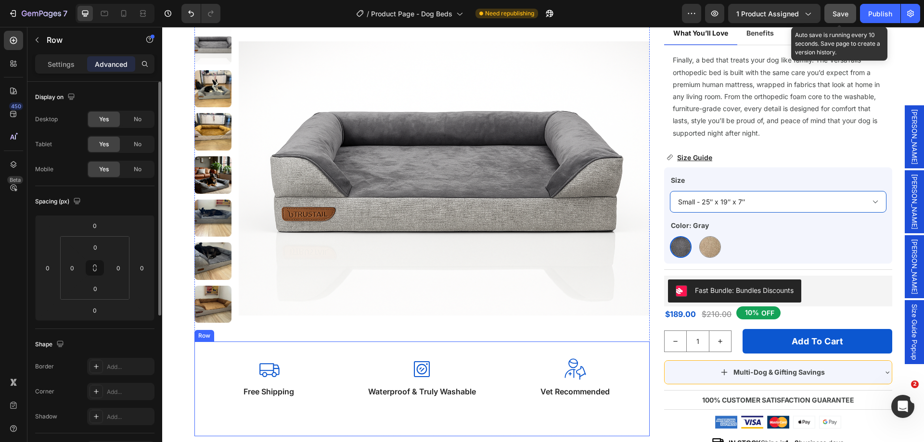
click at [196, 363] on div "Icon Free Shipping Text Block Row" at bounding box center [268, 389] width 149 height 95
click at [120, 8] on div at bounding box center [123, 13] width 15 height 15
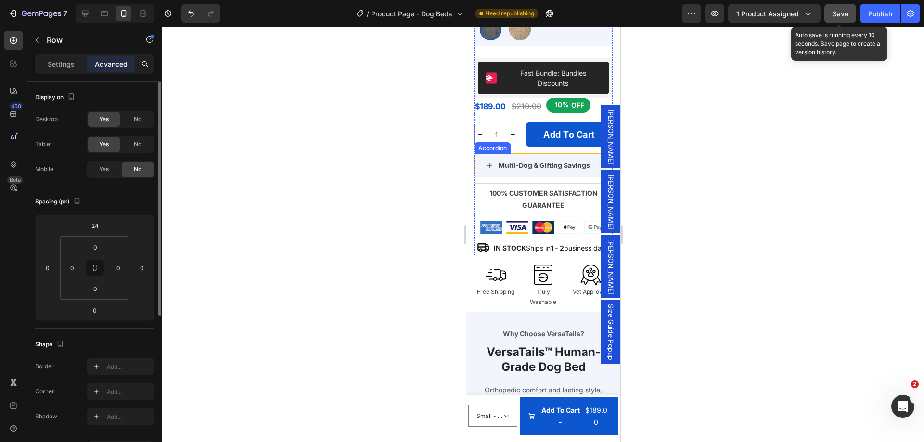
scroll to position [557, 0]
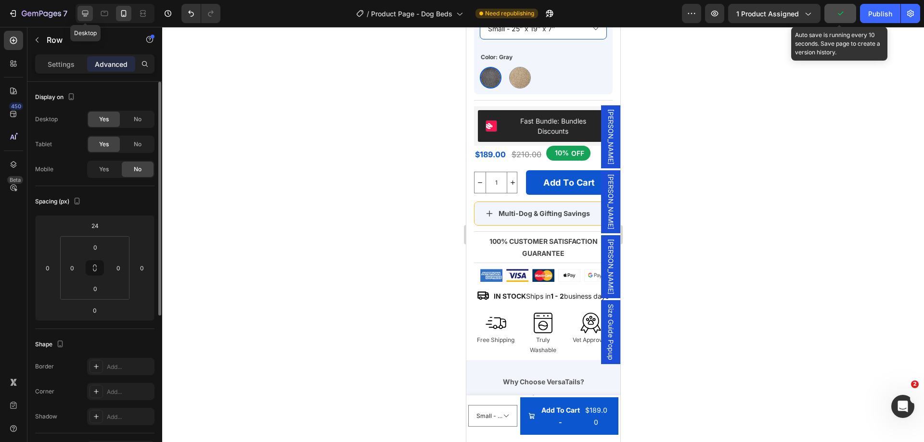
click at [87, 14] on icon at bounding box center [85, 14] width 6 height 6
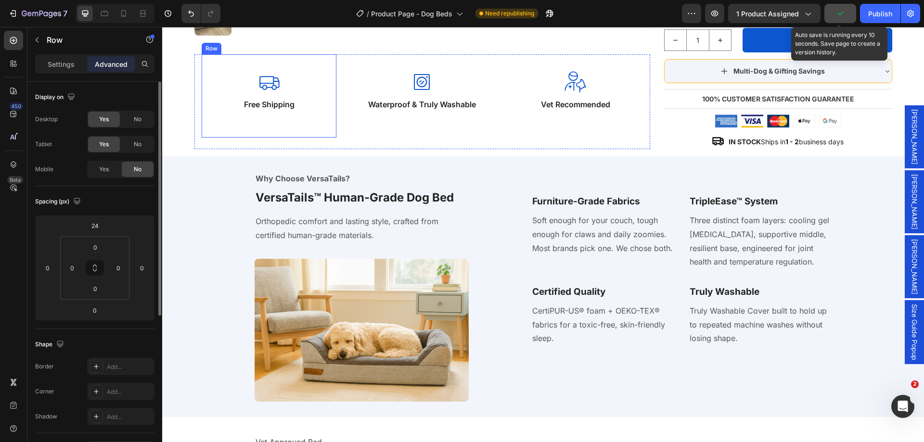
scroll to position [453, 0]
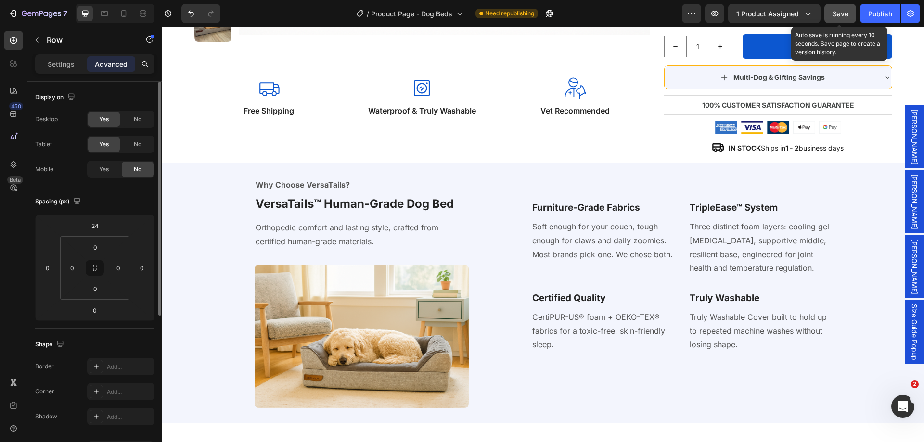
click at [334, 87] on div "Icon Free Shipping Text Block Row" at bounding box center [268, 108] width 149 height 95
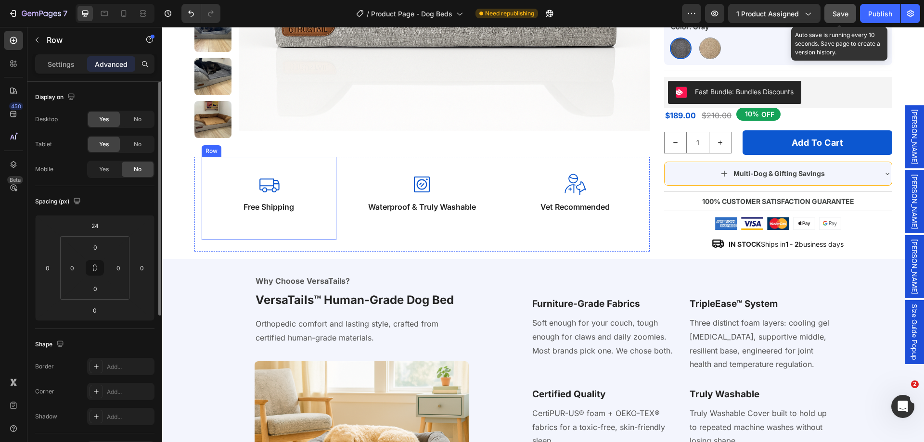
click at [247, 227] on div "Icon Free Shipping Text Block Row" at bounding box center [269, 198] width 135 height 83
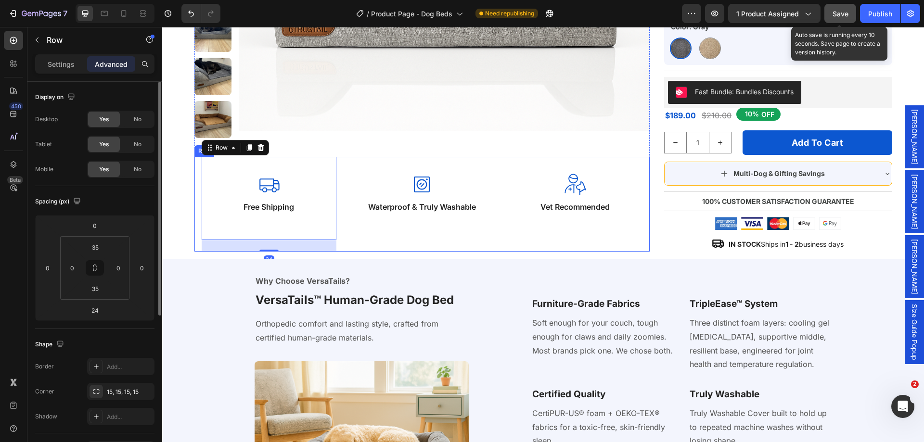
click at [194, 208] on div "Icon Free Shipping Text Block Row 24" at bounding box center [268, 204] width 149 height 95
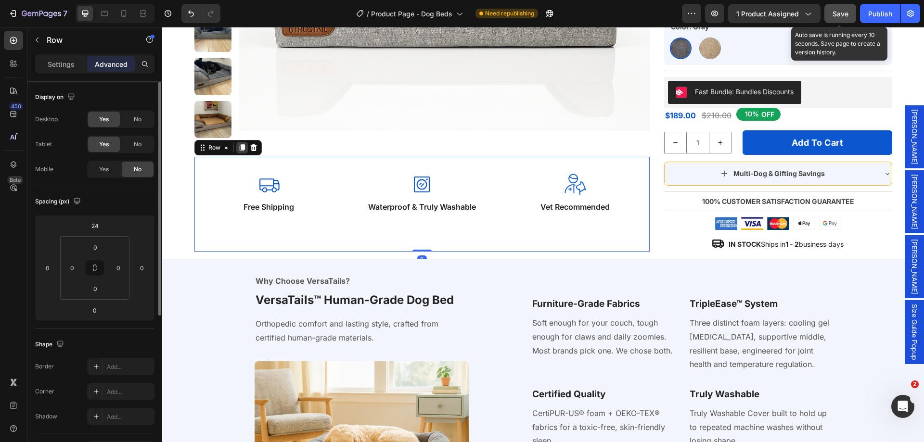
click at [239, 146] on icon at bounding box center [241, 147] width 5 height 7
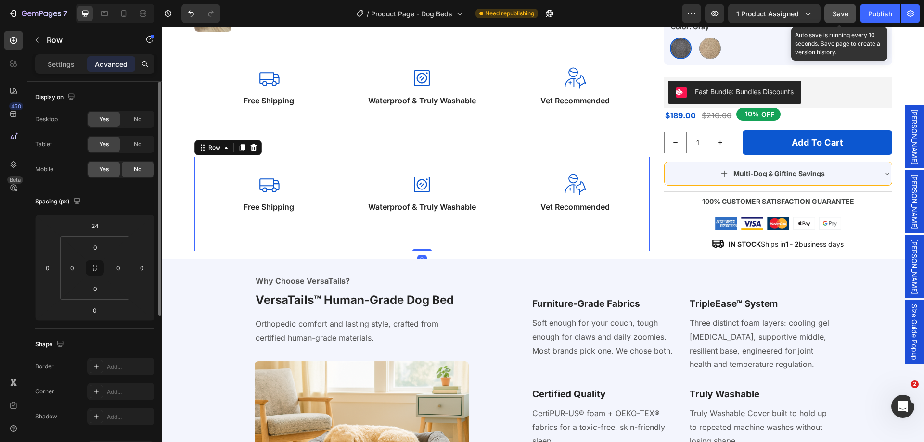
click at [98, 169] on div "Yes" at bounding box center [104, 169] width 32 height 15
click at [123, 13] on icon at bounding box center [124, 14] width 10 height 10
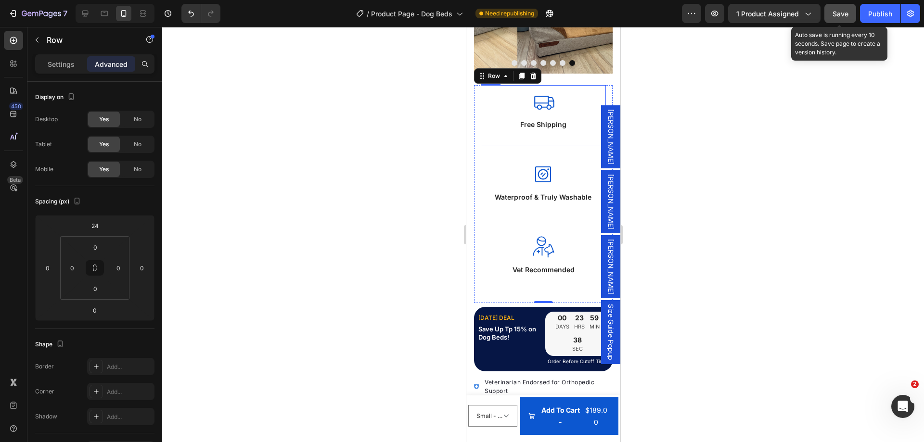
scroll to position [42, 0]
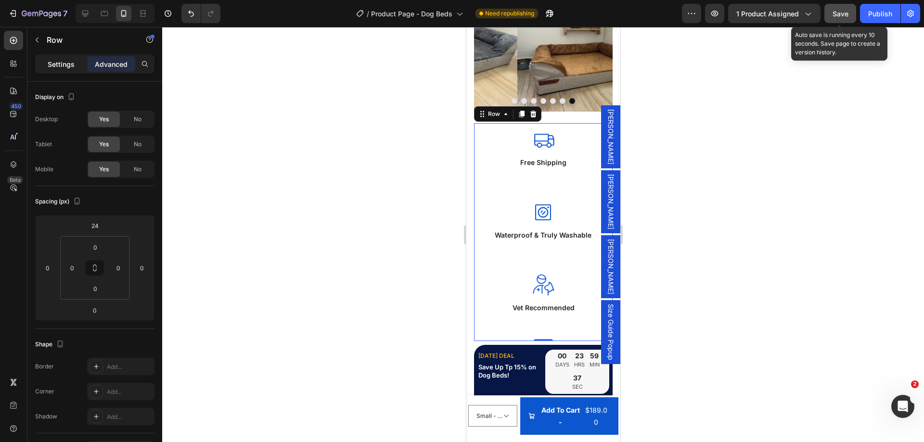
click at [68, 65] on p "Settings" at bounding box center [61, 64] width 27 height 10
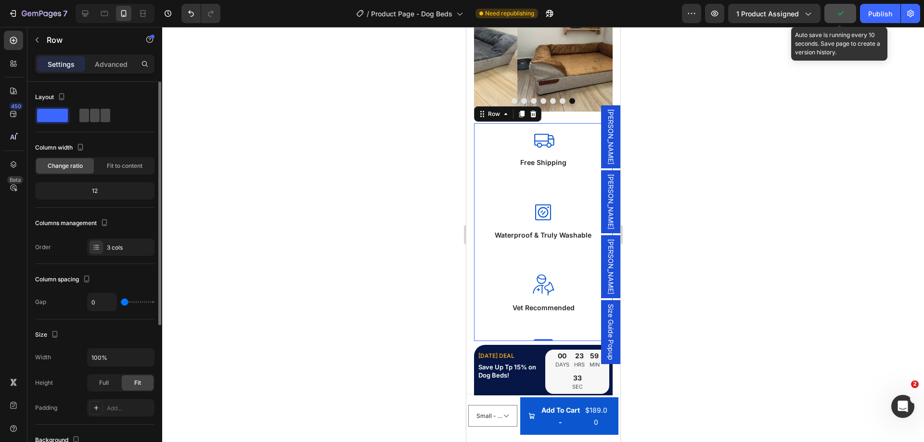
click at [101, 114] on span at bounding box center [106, 115] width 10 height 13
type input "8"
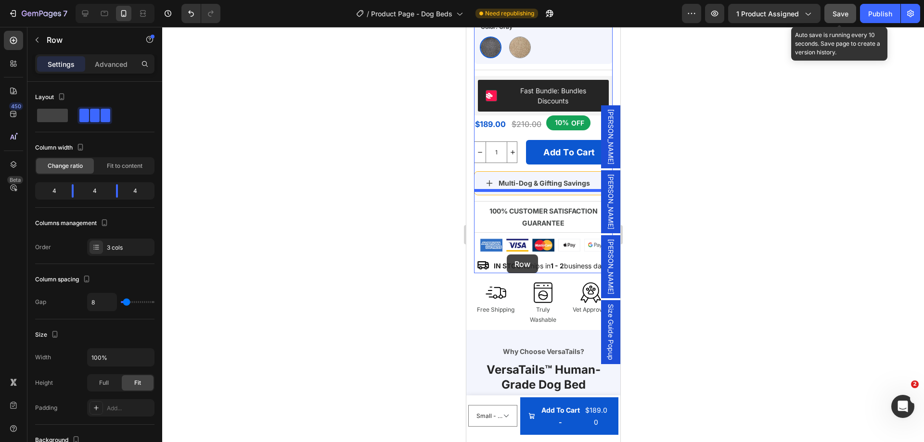
scroll to position [915, 0]
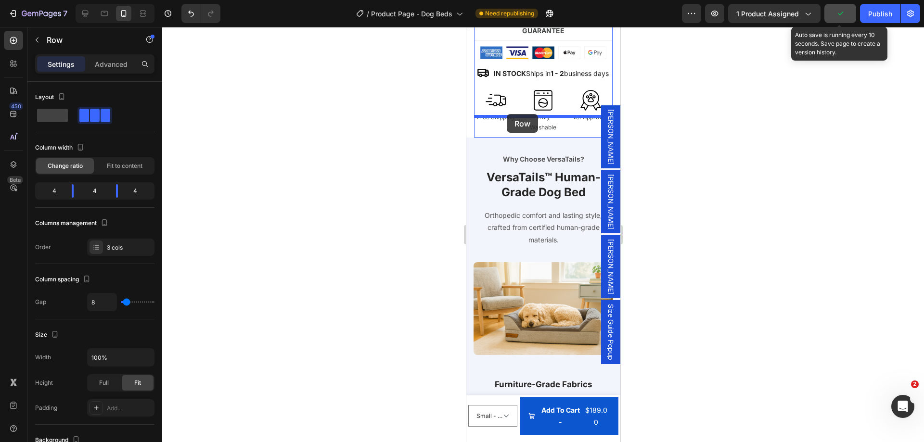
drag, startPoint x: 481, startPoint y: 167, endPoint x: 506, endPoint y: 114, distance: 58.3
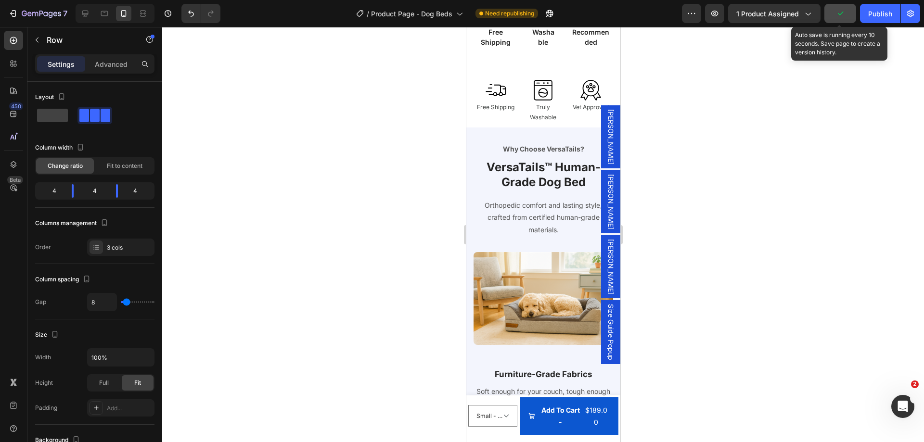
scroll to position [780, 0]
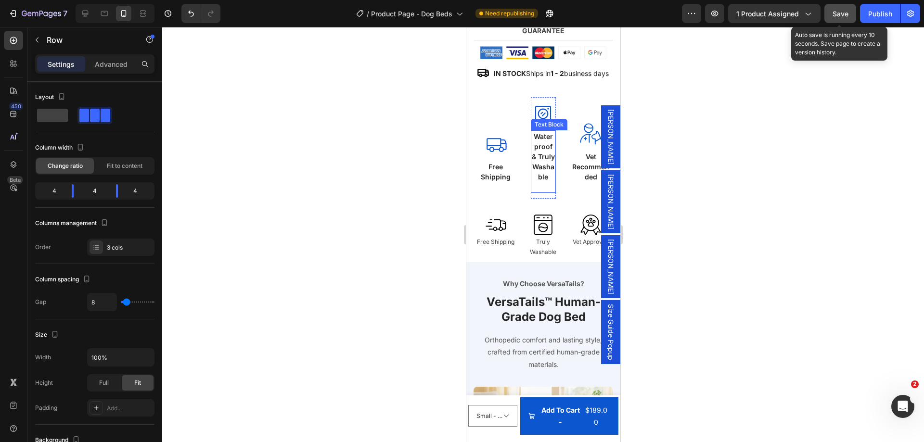
click at [542, 182] on p "Waterproof & Truly Washable" at bounding box center [543, 156] width 24 height 51
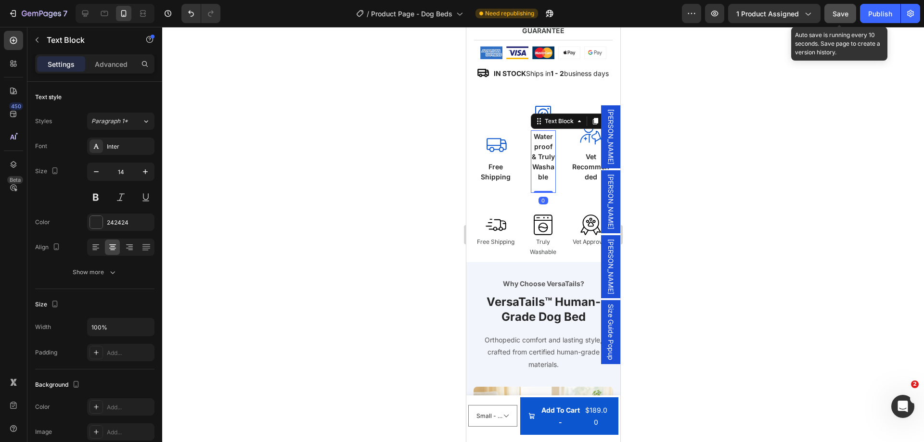
click at [540, 182] on p "Waterproof & Truly Washable" at bounding box center [543, 156] width 24 height 51
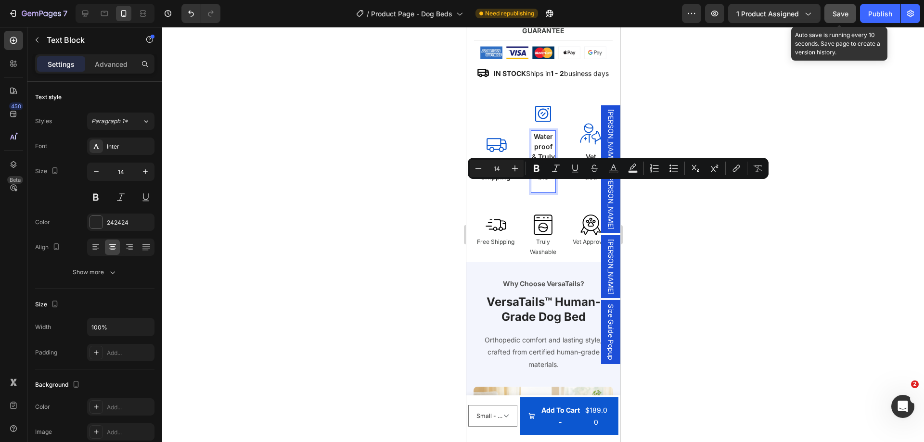
click at [544, 182] on p "Waterproof & Truly Washable" at bounding box center [543, 156] width 24 height 51
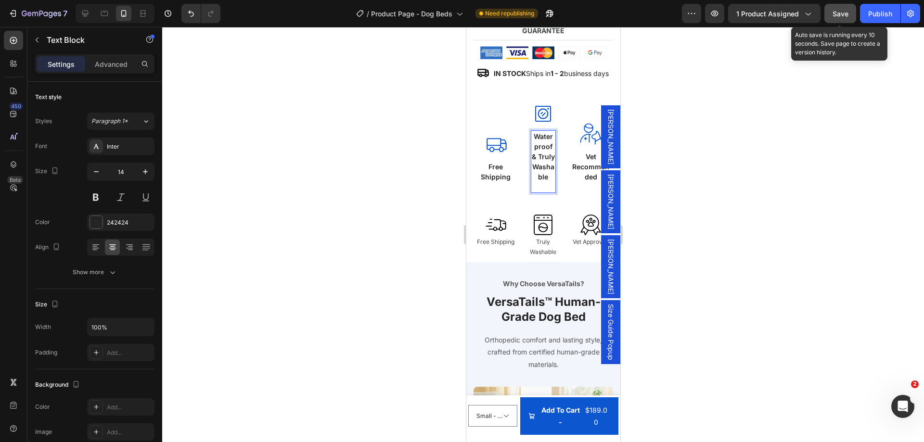
click at [542, 182] on p "Waterproof & Truly Washable" at bounding box center [543, 156] width 24 height 51
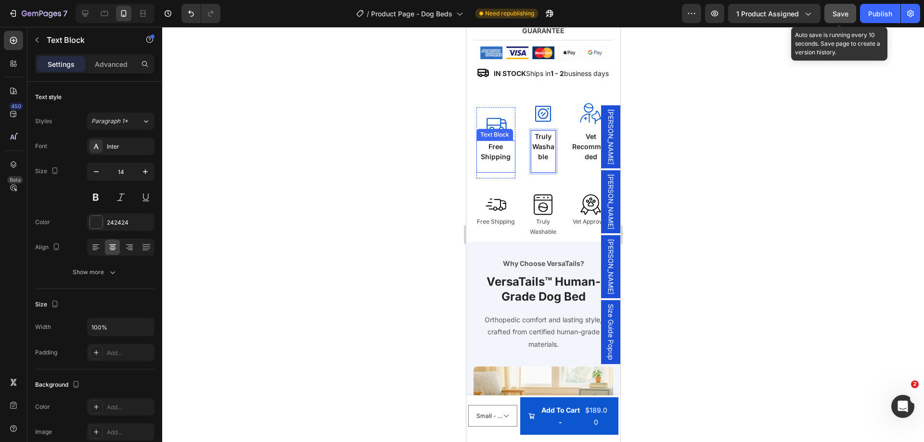
click at [493, 162] on p "Free Shipping" at bounding box center [496, 152] width 38 height 20
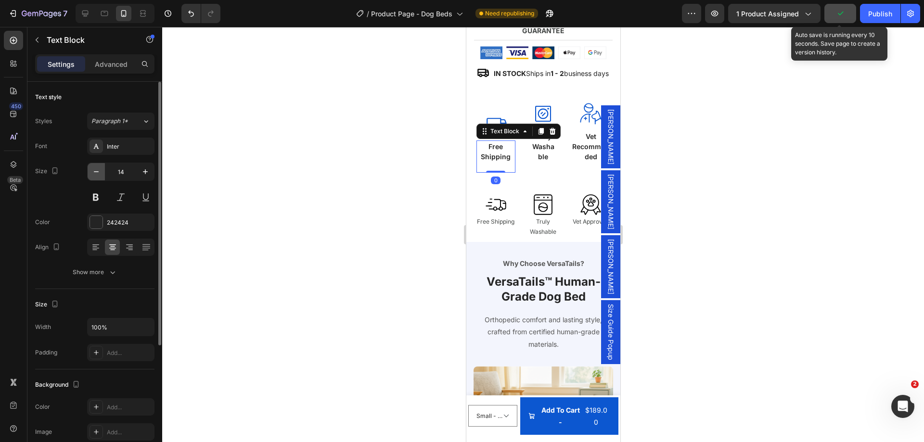
click at [92, 168] on icon "button" at bounding box center [96, 172] width 10 height 10
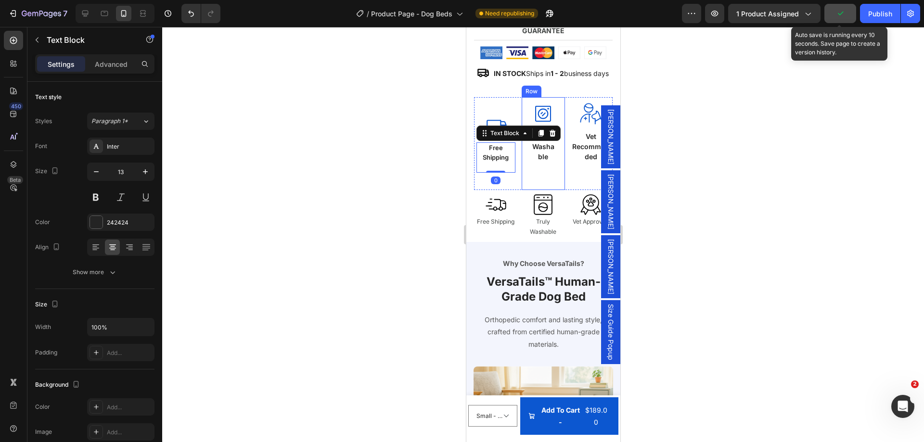
type input "12"
click at [540, 162] on p "Truly Washable" at bounding box center [543, 146] width 24 height 30
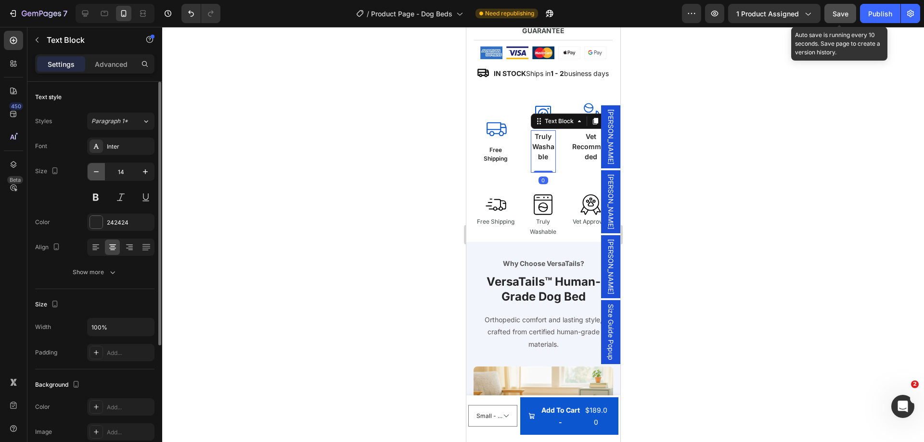
drag, startPoint x: 95, startPoint y: 170, endPoint x: 8, endPoint y: 159, distance: 87.8
click at [95, 170] on icon "button" at bounding box center [96, 172] width 10 height 10
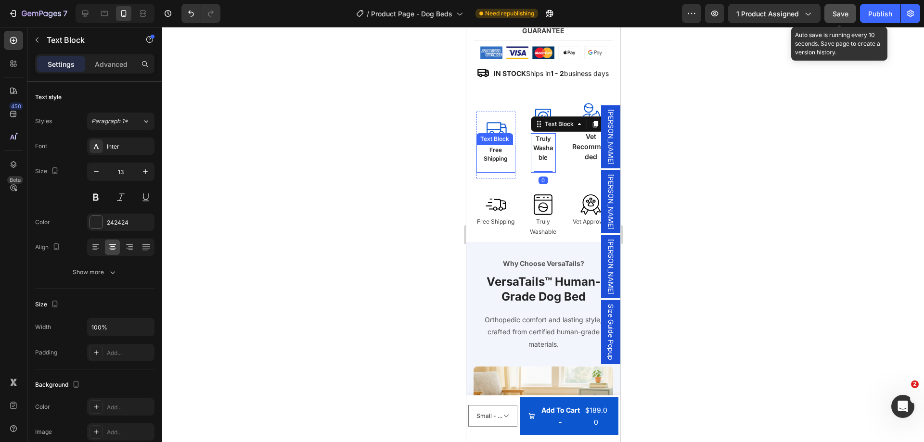
type input "12"
click at [586, 162] on p "Vet Recommended" at bounding box center [591, 146] width 38 height 30
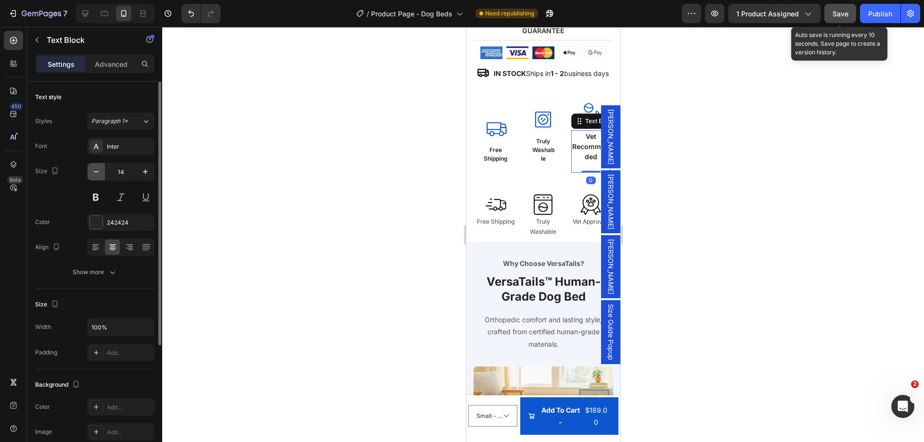
click at [96, 172] on icon "button" at bounding box center [96, 172] width 10 height 10
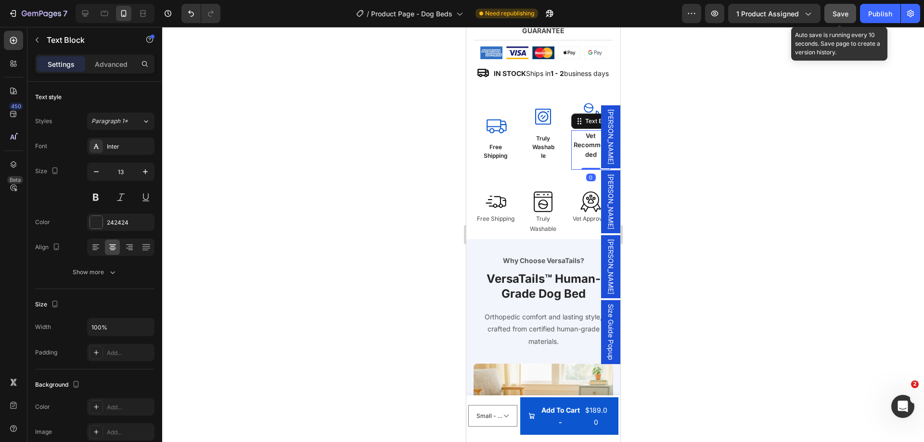
type input "12"
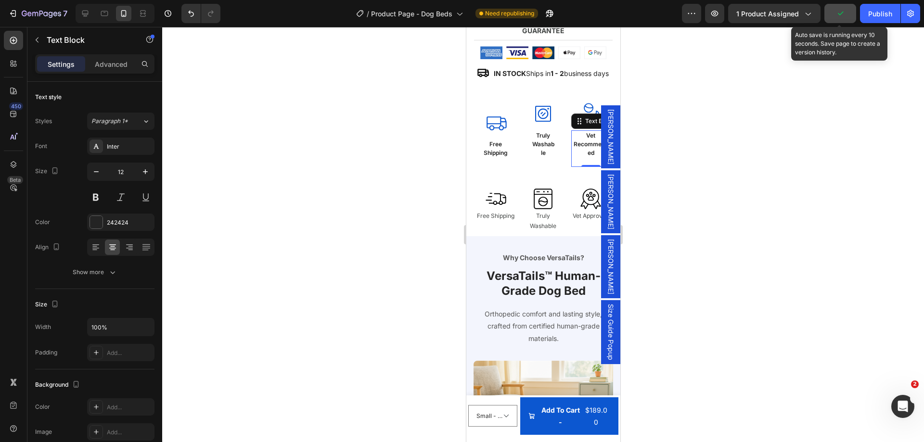
click at [581, 157] on p "Vet Recommended" at bounding box center [591, 144] width 38 height 26
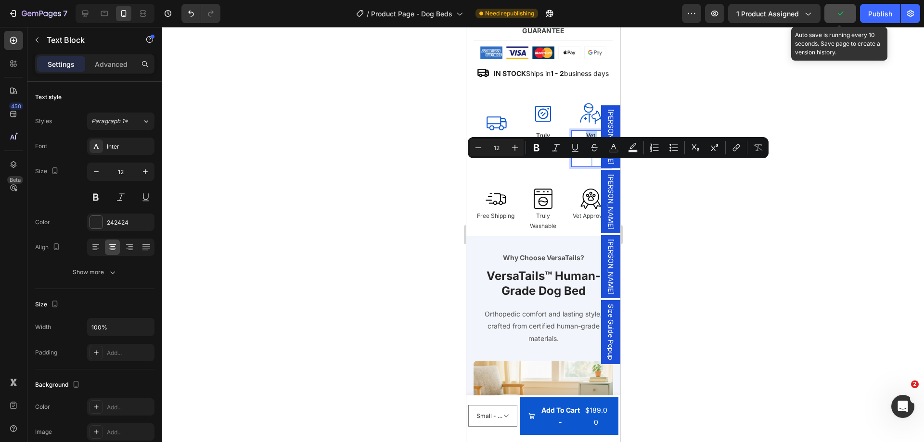
click at [584, 157] on p "Vet Recommended" at bounding box center [591, 144] width 38 height 26
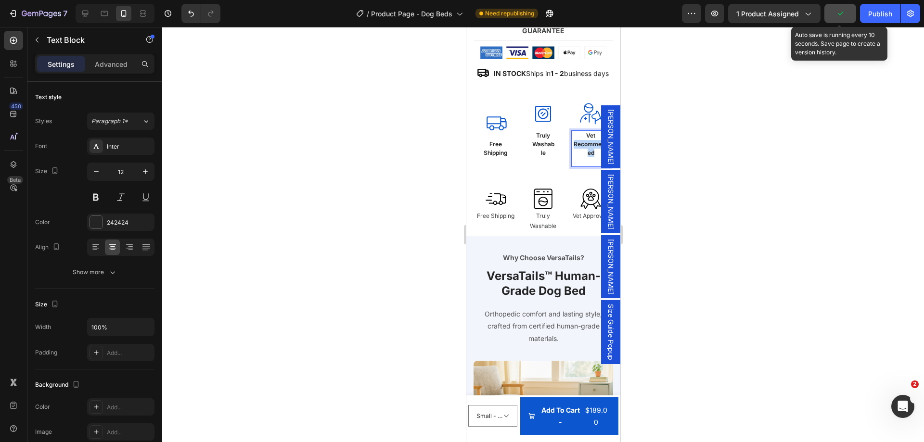
click at [584, 157] on p "Vet Recommended" at bounding box center [591, 144] width 38 height 26
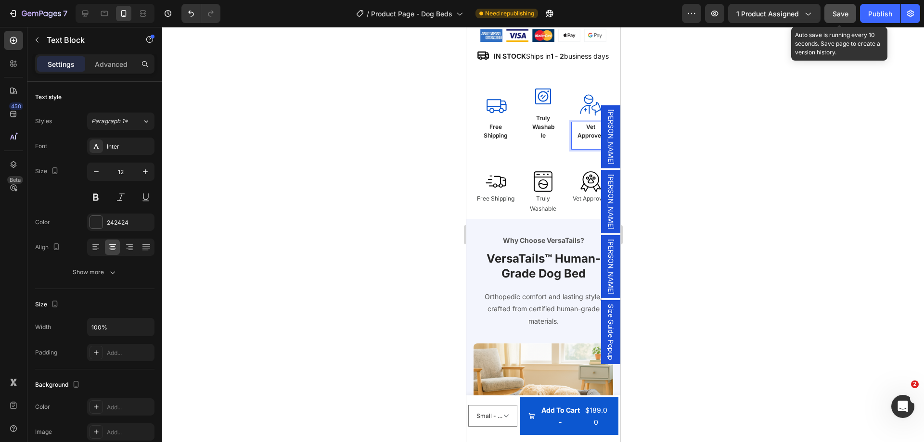
scroll to position [789, 0]
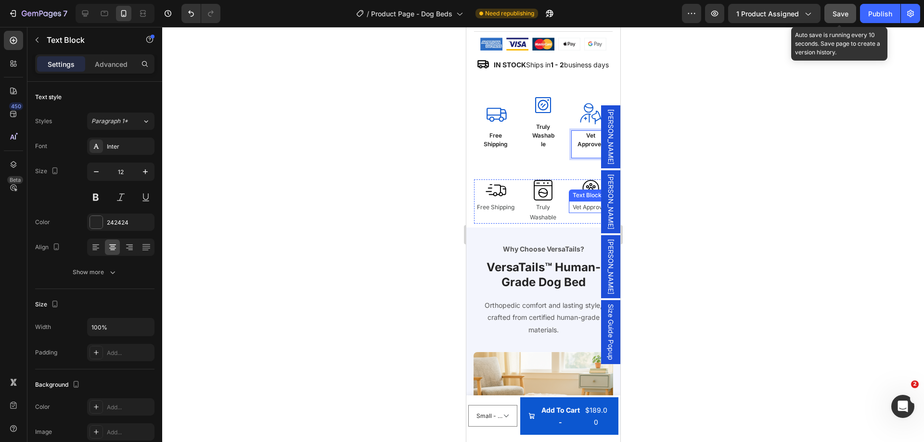
click at [577, 213] on p "Vet Approved" at bounding box center [590, 207] width 42 height 11
click at [574, 149] on p "Vet Approved" at bounding box center [591, 139] width 38 height 17
click at [576, 213] on p "Vet Approved" at bounding box center [590, 207] width 42 height 11
click at [494, 149] on p "Free Shipping" at bounding box center [496, 139] width 38 height 17
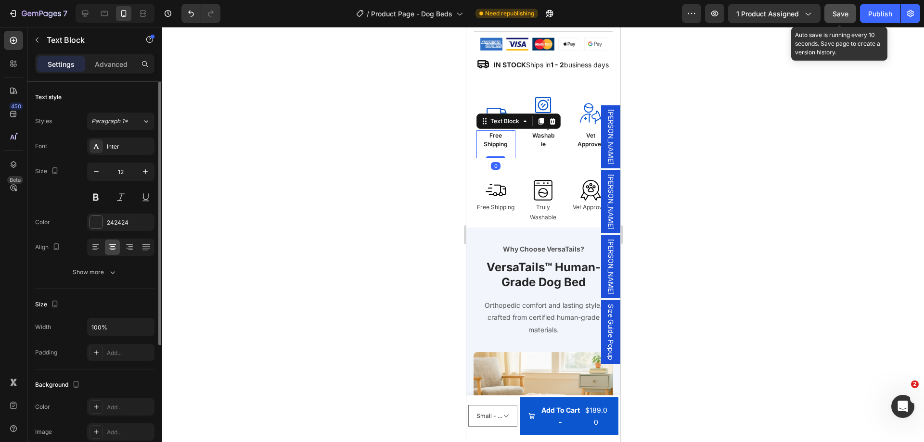
click at [92, 261] on div "Font Inter Size 12 Color 242424 Align Show more" at bounding box center [94, 209] width 119 height 143
click at [91, 273] on div "Show more" at bounding box center [95, 273] width 45 height 10
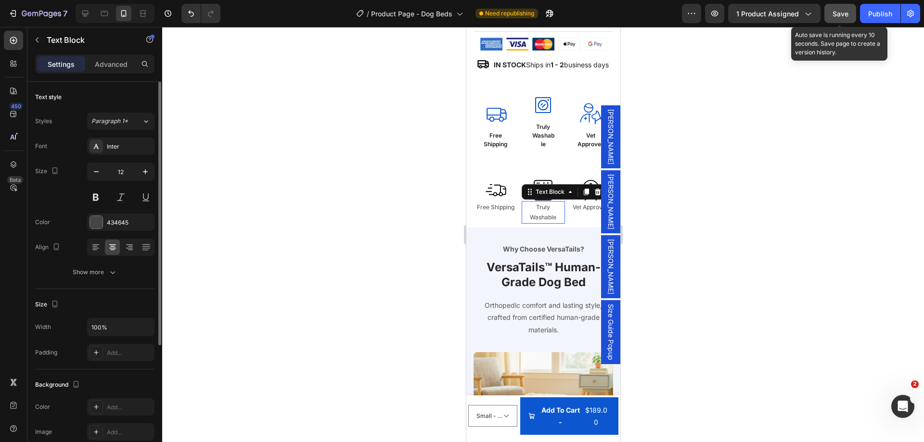
click at [543, 223] on p "Truly Washable" at bounding box center [543, 212] width 42 height 21
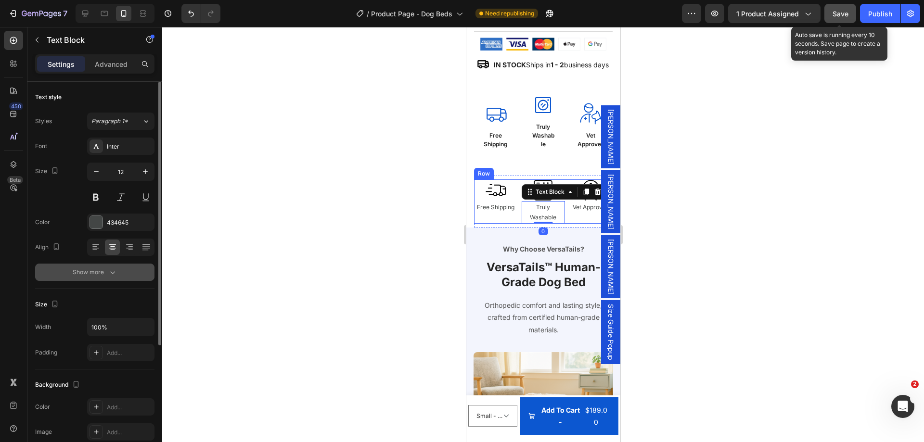
click at [108, 277] on icon "button" at bounding box center [113, 273] width 10 height 10
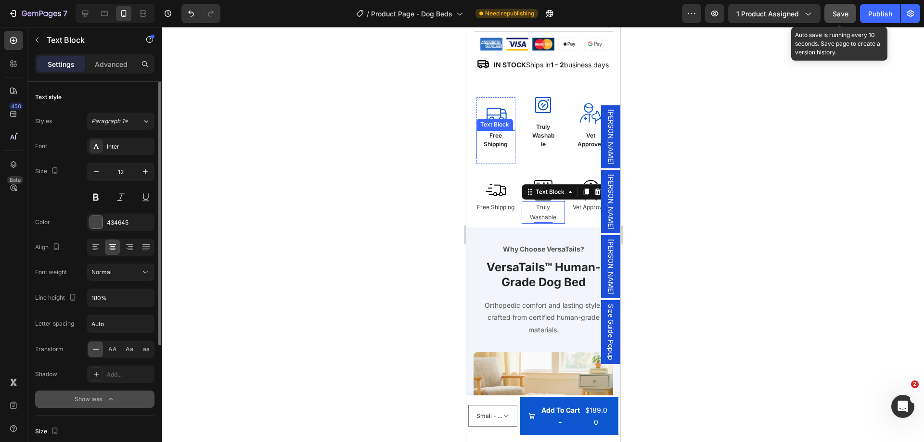
click at [501, 149] on p "Free Shipping" at bounding box center [496, 139] width 38 height 17
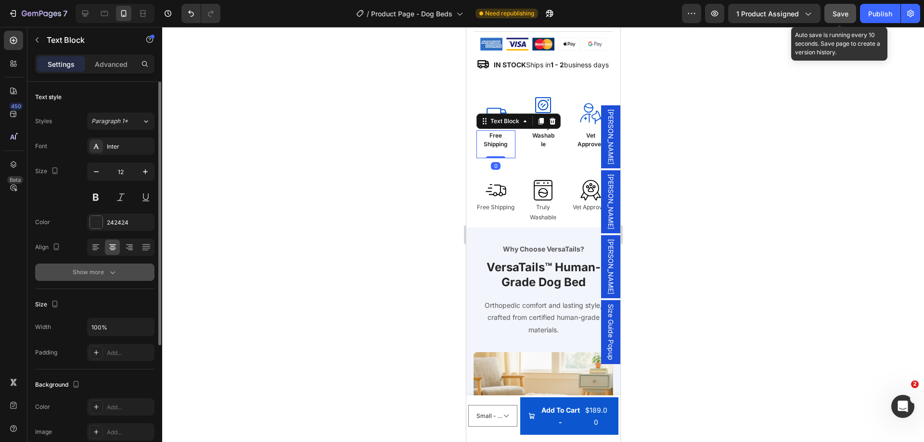
click at [101, 271] on div "Show more" at bounding box center [95, 273] width 45 height 10
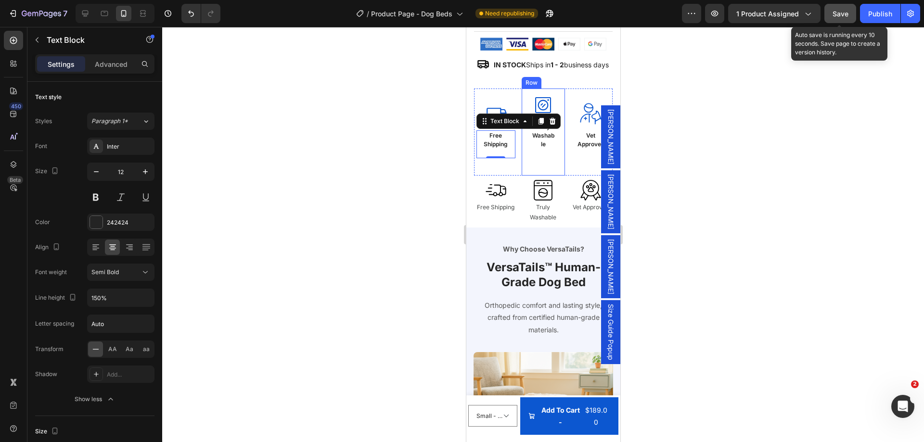
click at [523, 175] on div "Icon Truly Washable Text Block Row Row" at bounding box center [543, 132] width 44 height 87
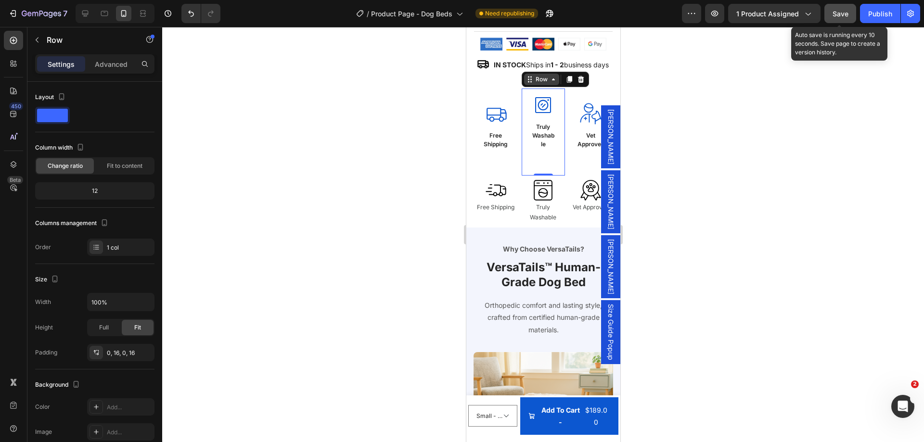
click at [537, 84] on div "Row" at bounding box center [541, 79] width 16 height 9
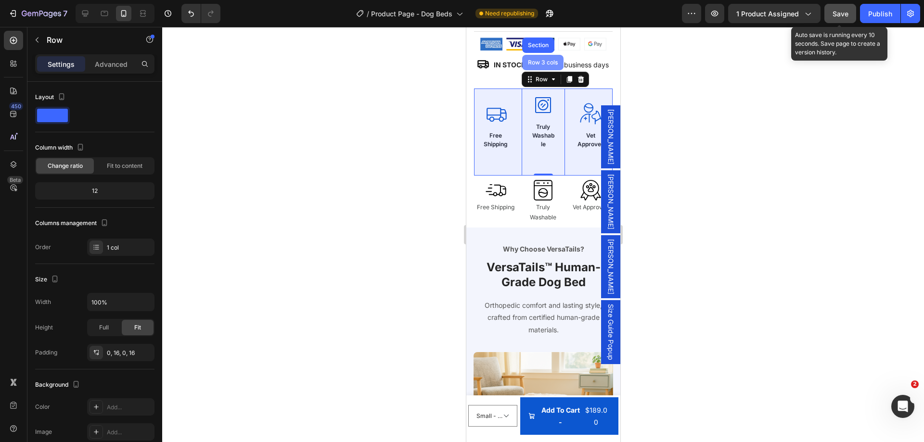
click at [537, 70] on div "Row 3 cols" at bounding box center [542, 62] width 41 height 15
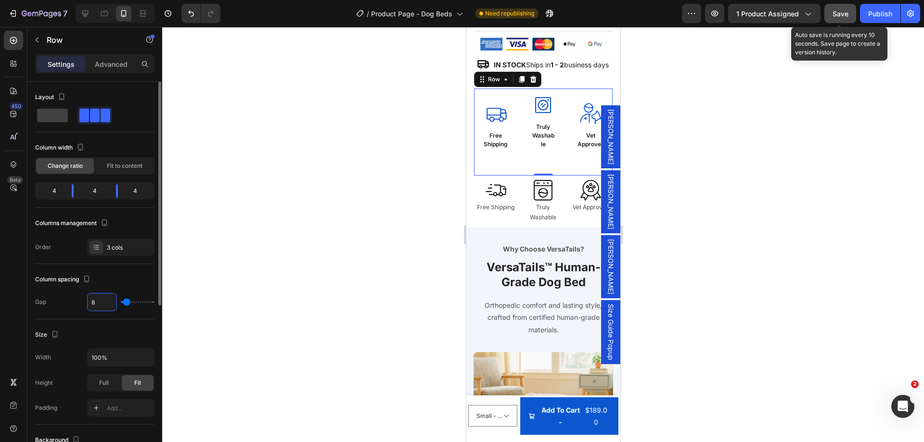
click at [100, 303] on input "8" at bounding box center [102, 302] width 29 height 17
type input "7"
type input "6"
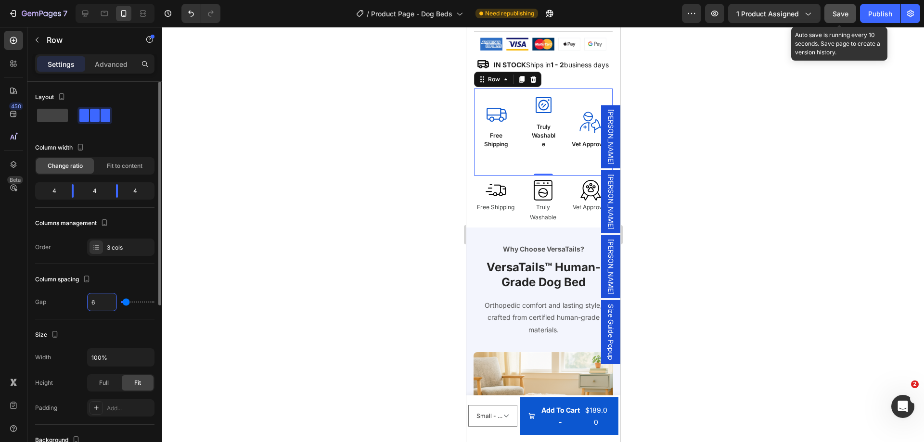
type input "5"
type input "4"
type input "3"
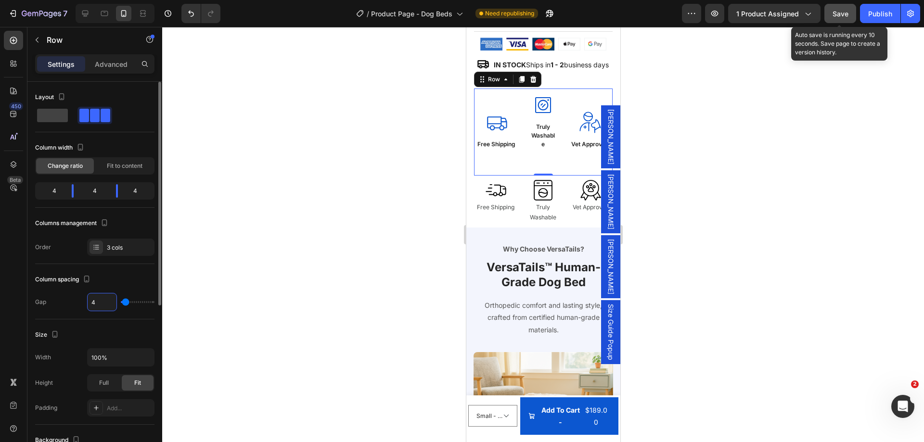
type input "3"
type input "2"
type input "1"
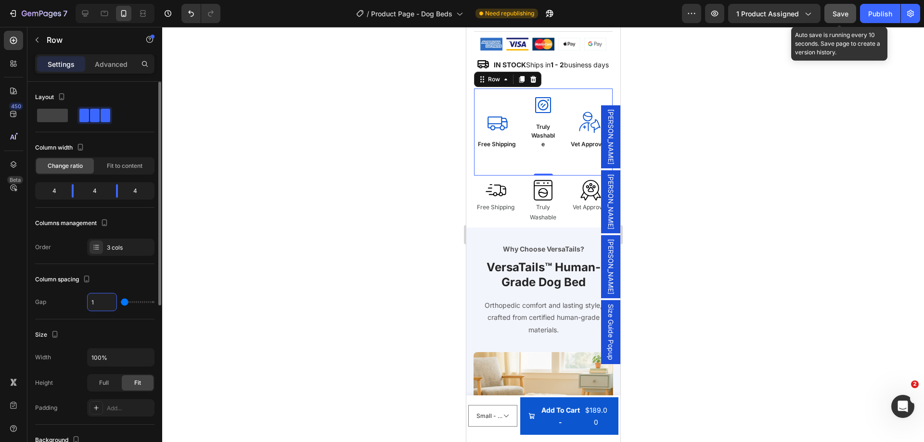
type input "0"
click at [524, 176] on div "Icon Truly Washable Text Block Row Row" at bounding box center [543, 132] width 46 height 87
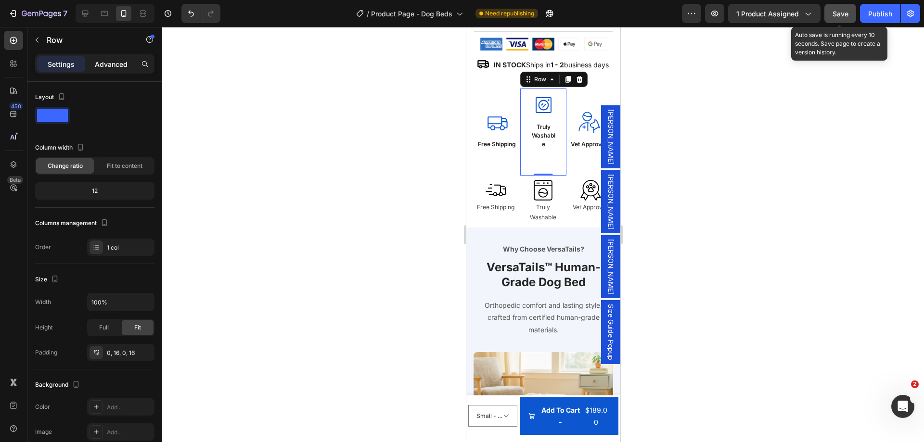
click at [106, 59] on p "Advanced" at bounding box center [111, 64] width 33 height 10
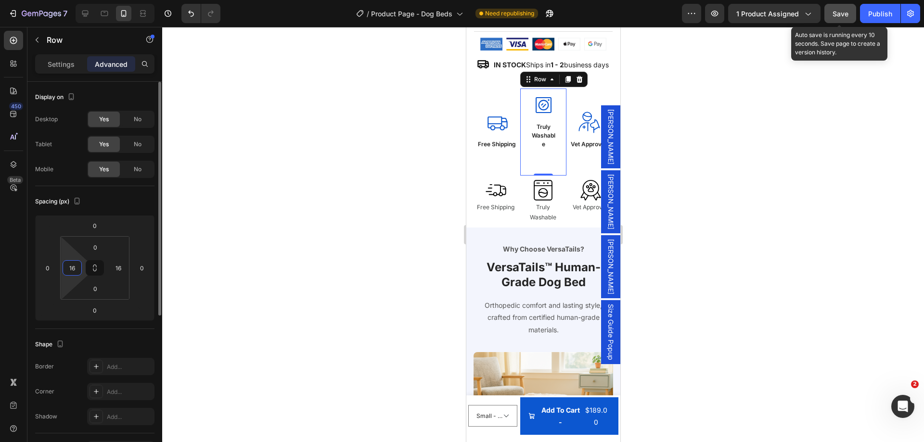
click at [78, 272] on input "16" at bounding box center [72, 268] width 14 height 14
type input "0"
click at [120, 270] on input "16" at bounding box center [118, 268] width 14 height 14
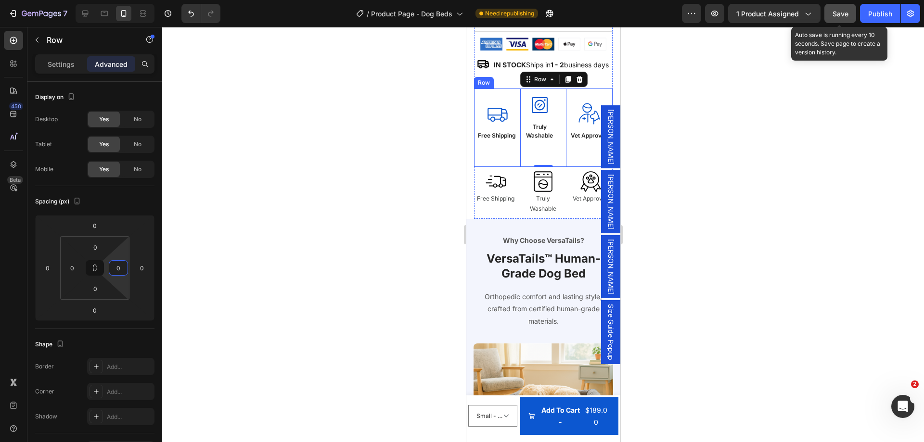
type input "0"
click at [485, 167] on div "Icon Free Shipping Text Block Row" at bounding box center [497, 128] width 46 height 78
click at [575, 167] on div "Veterinarian Dog Streamline Icon: [URL][DOMAIN_NAME] Icon Vet Approved Text Blo…" at bounding box center [589, 128] width 46 height 78
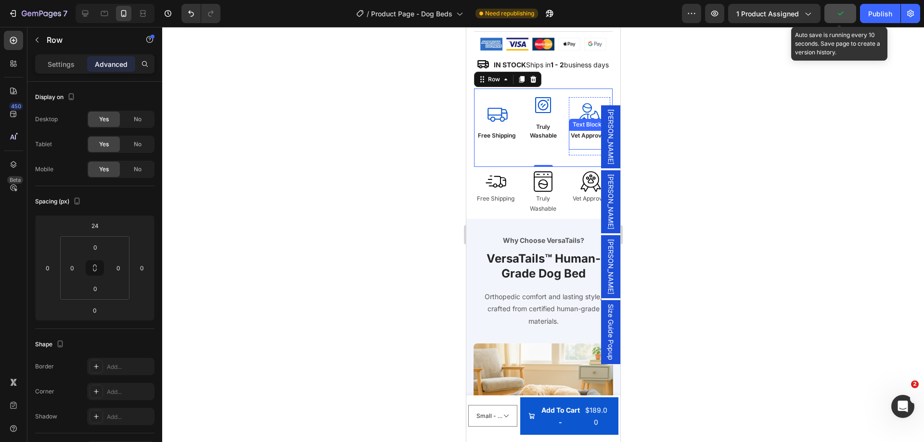
click at [579, 149] on p "Rich Text Editor. Editing area: main" at bounding box center [588, 144] width 39 height 9
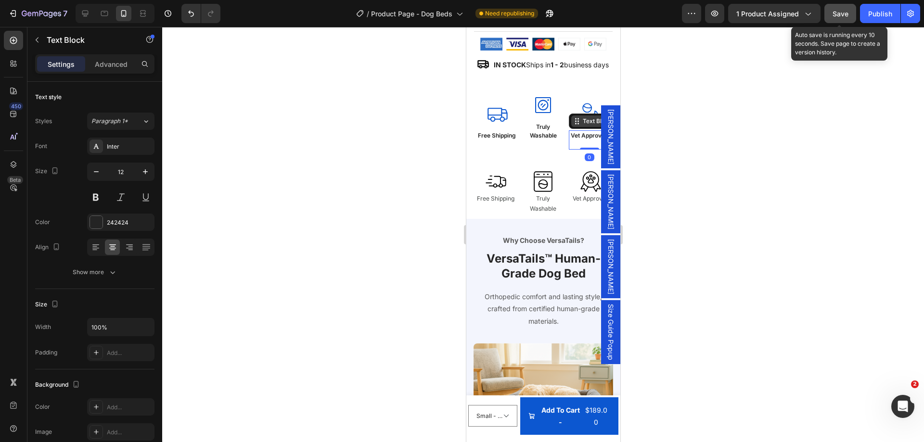
click at [583, 126] on div "Text Block" at bounding box center [597, 121] width 33 height 9
click at [581, 107] on div "Row 1 col" at bounding box center [587, 105] width 29 height 6
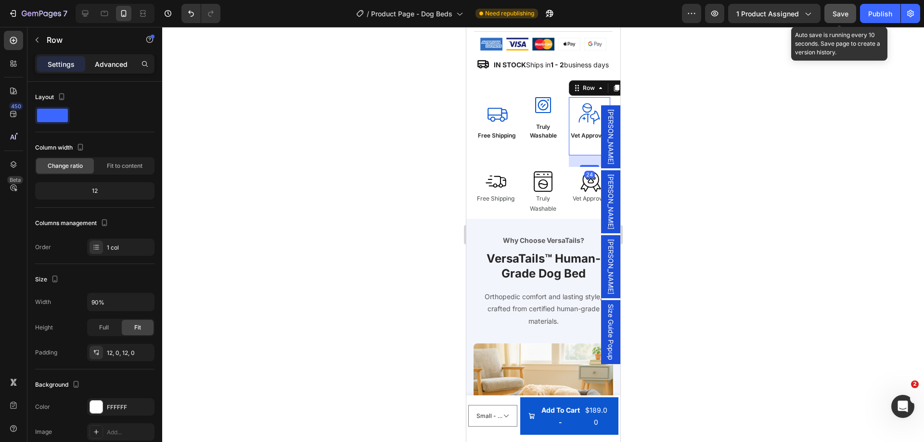
click at [104, 56] on div "Advanced" at bounding box center [111, 63] width 48 height 15
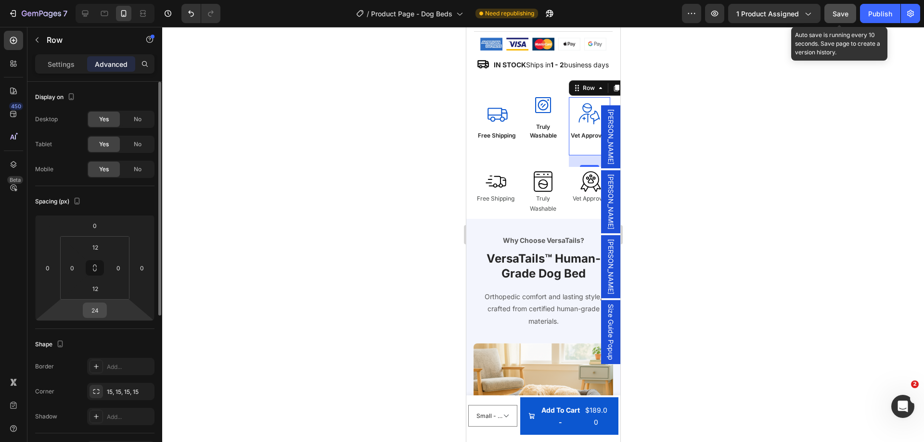
click at [92, 311] on input "24" at bounding box center [94, 310] width 19 height 14
type input "0"
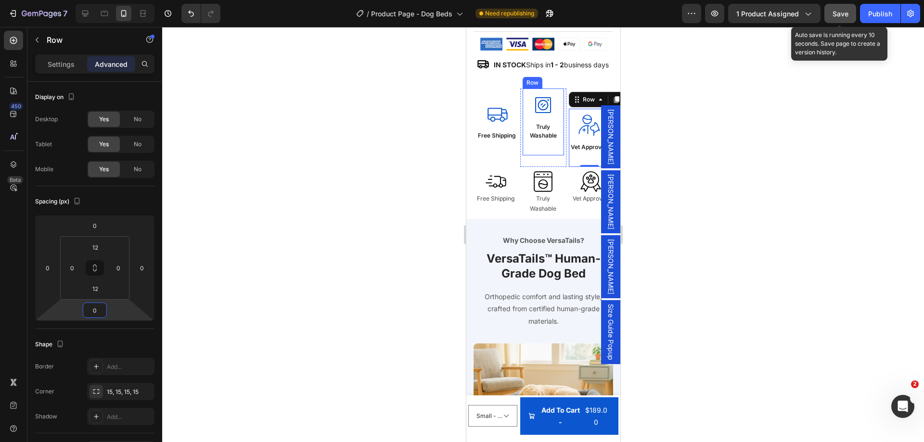
click at [539, 155] on div "Icon Truly Washable Text Block Row" at bounding box center [542, 122] width 41 height 67
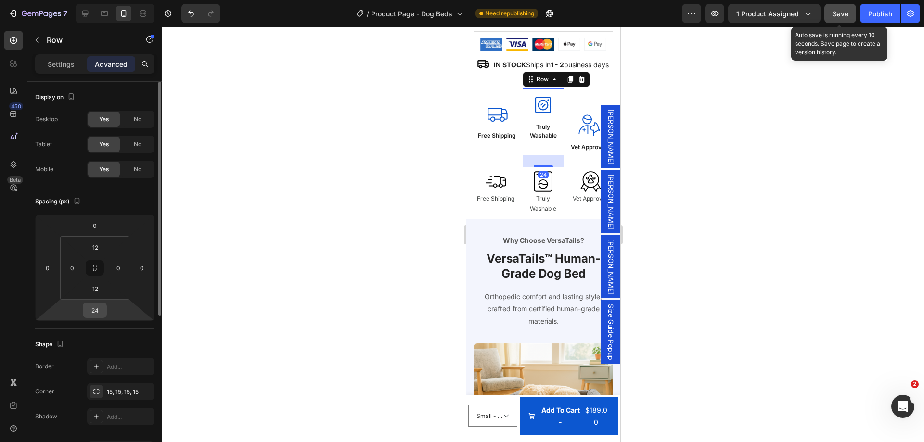
click at [97, 307] on input "24" at bounding box center [94, 310] width 19 height 14
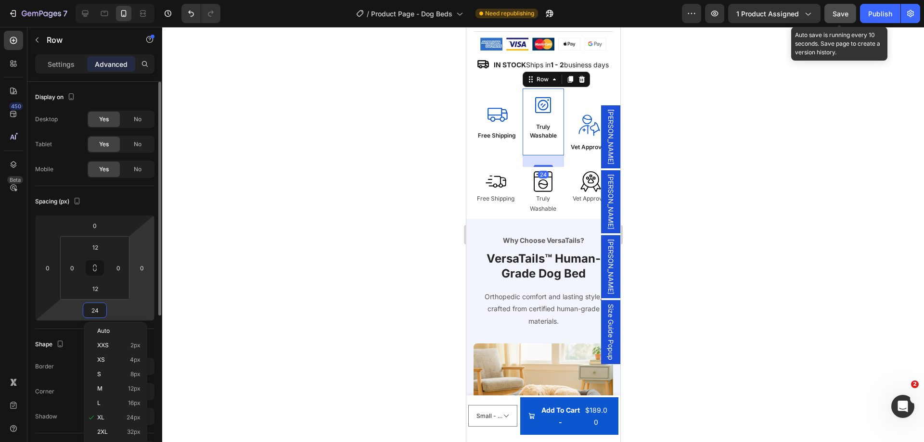
type input "0"
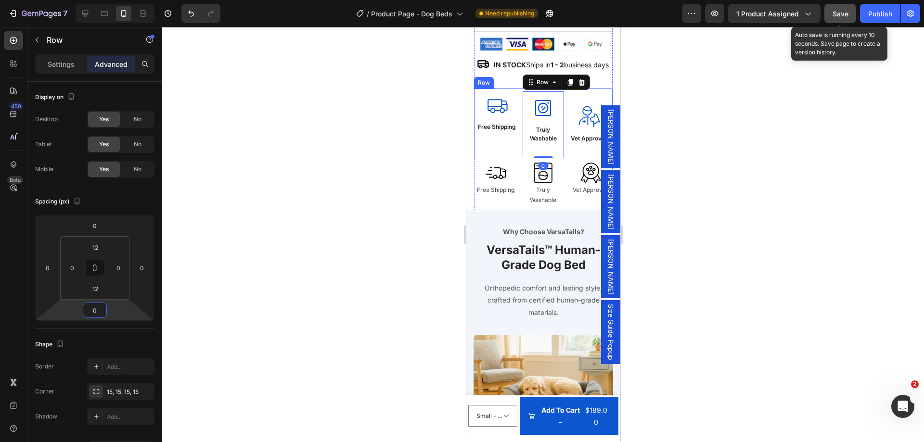
click at [495, 147] on div "Icon Free Shipping Text Block Row" at bounding box center [496, 118] width 41 height 58
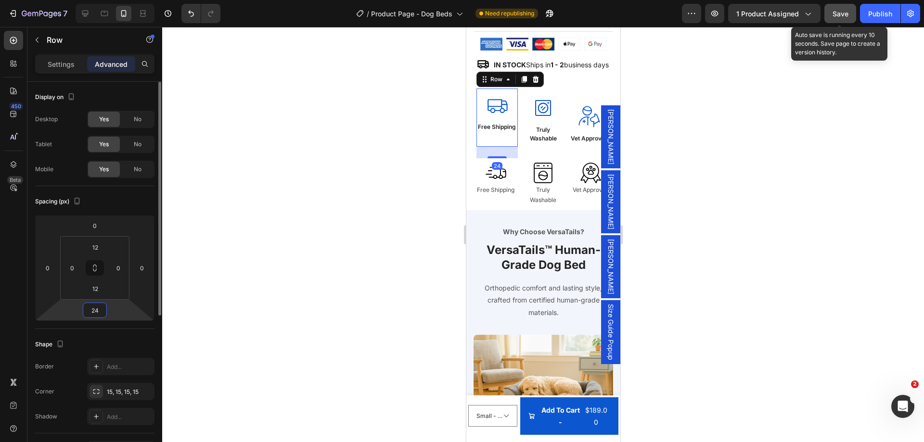
click at [90, 313] on input "24" at bounding box center [94, 310] width 19 height 14
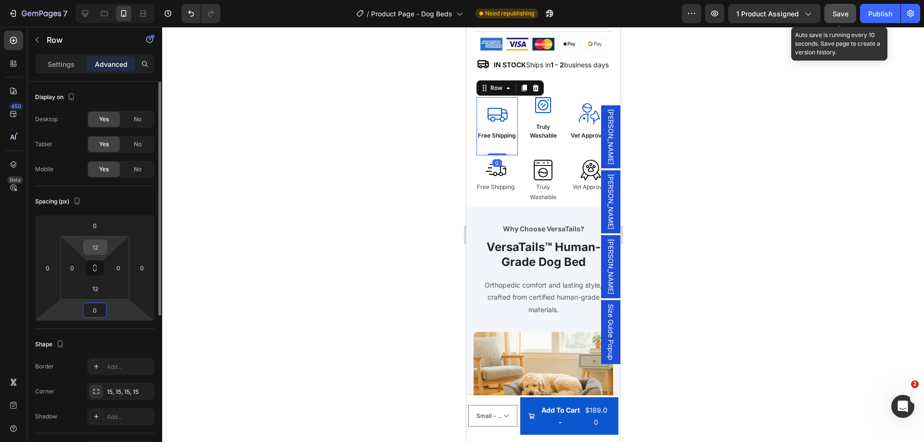
type input "0"
click at [103, 247] on input "12" at bounding box center [95, 247] width 19 height 14
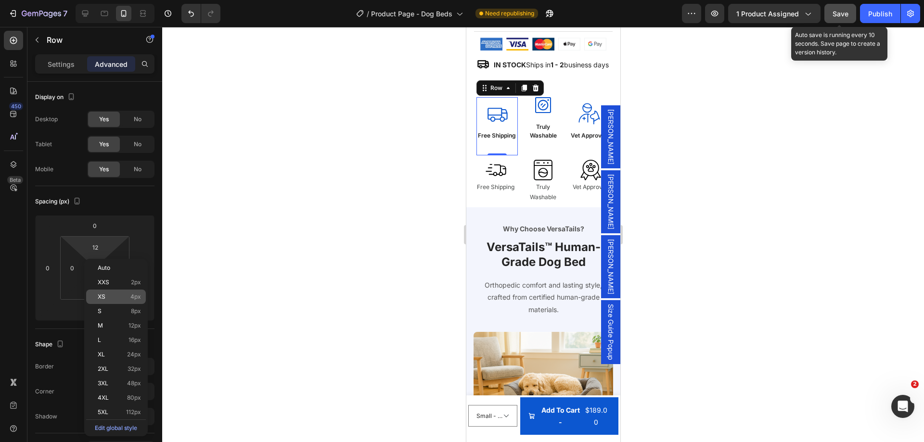
click at [130, 298] on span "4px" at bounding box center [135, 297] width 11 height 7
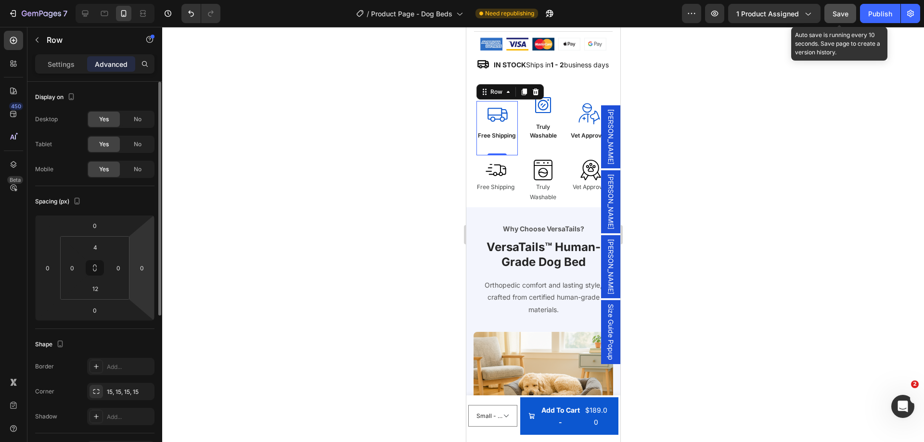
type input "12"
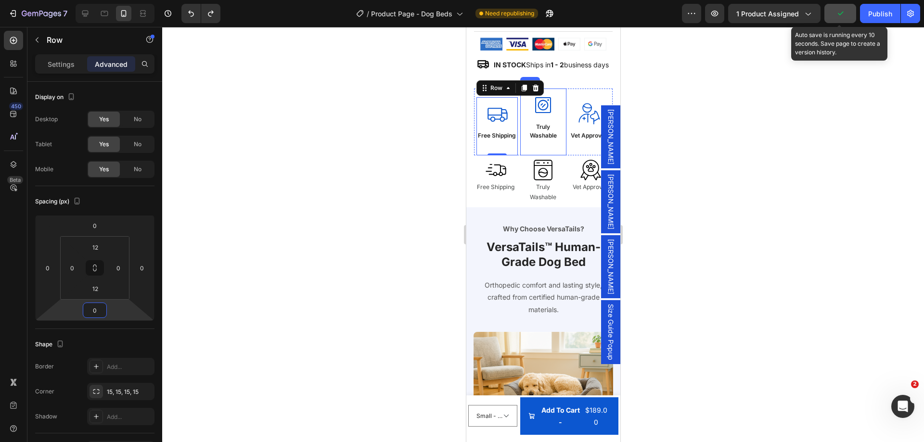
click at [520, 155] on div "Icon Truly Washable Text Block Row" at bounding box center [543, 122] width 46 height 67
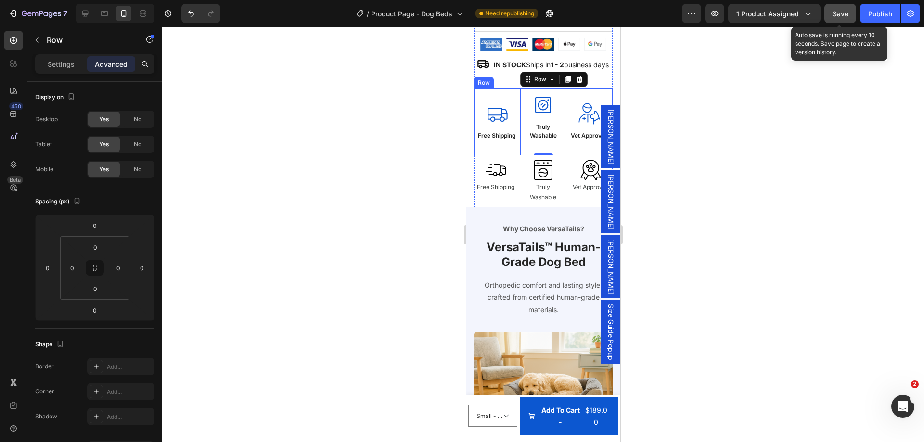
click at [513, 155] on div "Icon Free Shipping Text Block Row" at bounding box center [497, 122] width 46 height 67
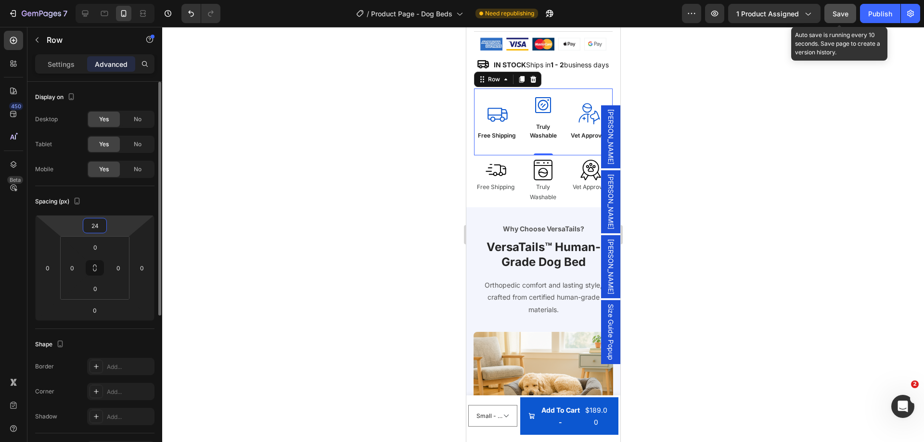
click at [95, 224] on input "24" at bounding box center [94, 226] width 19 height 14
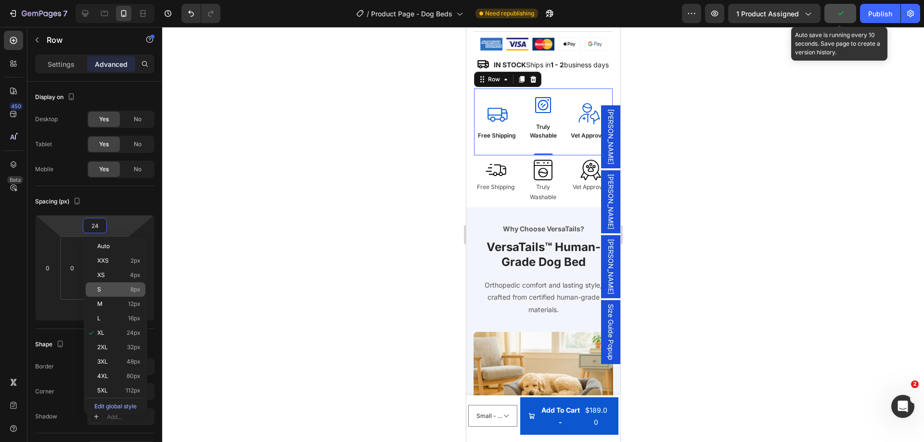
click at [130, 287] on span "8px" at bounding box center [135, 289] width 10 height 7
type input "8"
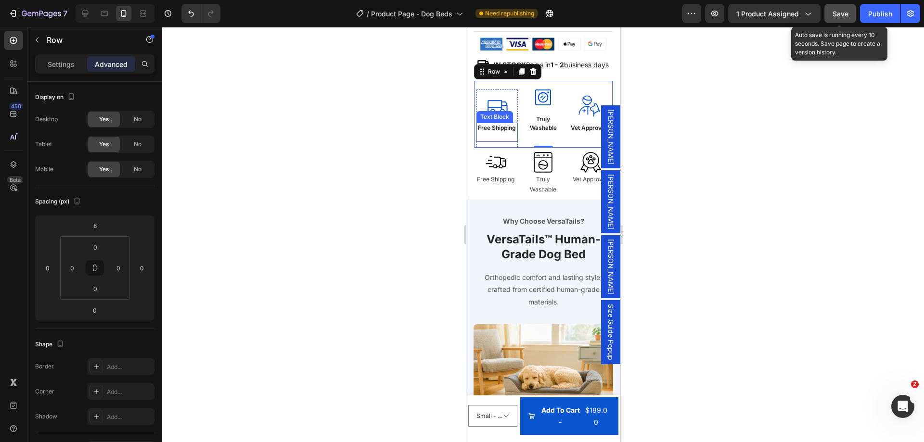
click at [506, 132] on p "Free Shipping" at bounding box center [496, 128] width 39 height 9
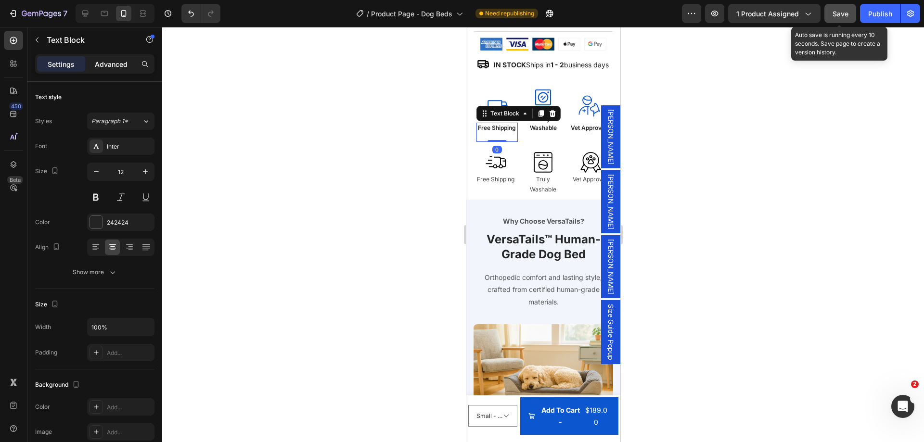
click at [104, 58] on div "Advanced" at bounding box center [111, 63] width 48 height 15
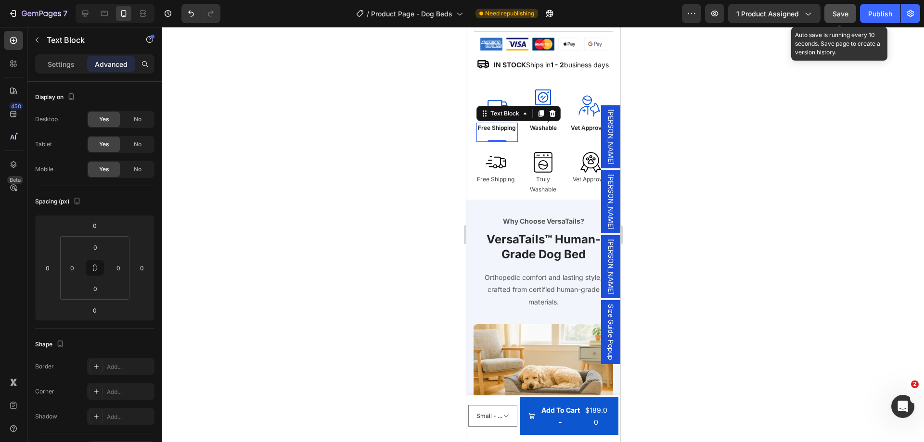
click at [505, 141] on p at bounding box center [496, 136] width 39 height 9
click at [494, 139] on div "Icon Free Shipping Text Block 0" at bounding box center [496, 118] width 41 height 47
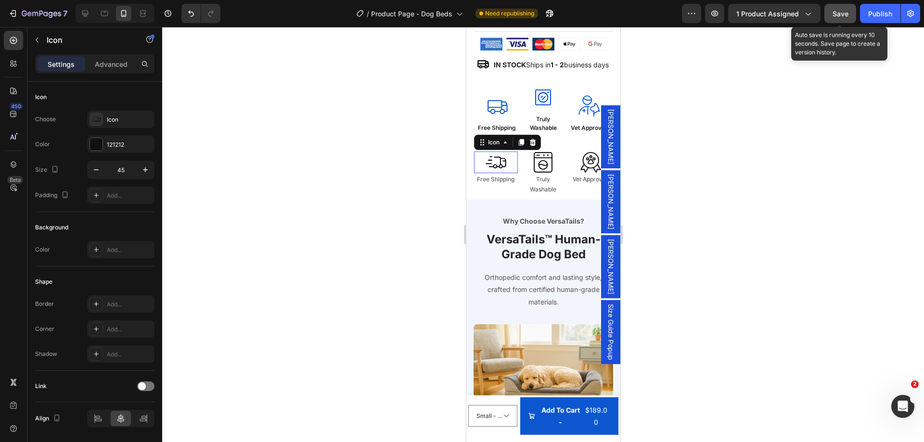
click at [502, 173] on div "Shipping Truck Fast Streamline Icon: [URL][DOMAIN_NAME] Icon 0" at bounding box center [496, 163] width 44 height 22
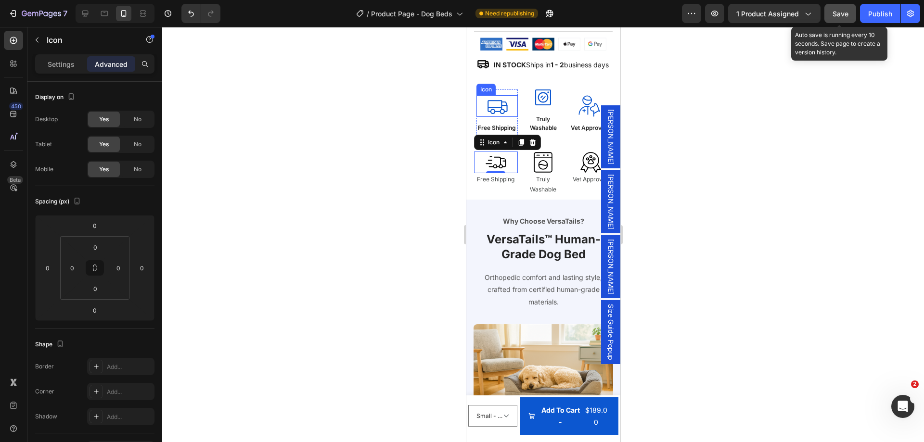
click at [499, 117] on icon at bounding box center [497, 106] width 22 height 22
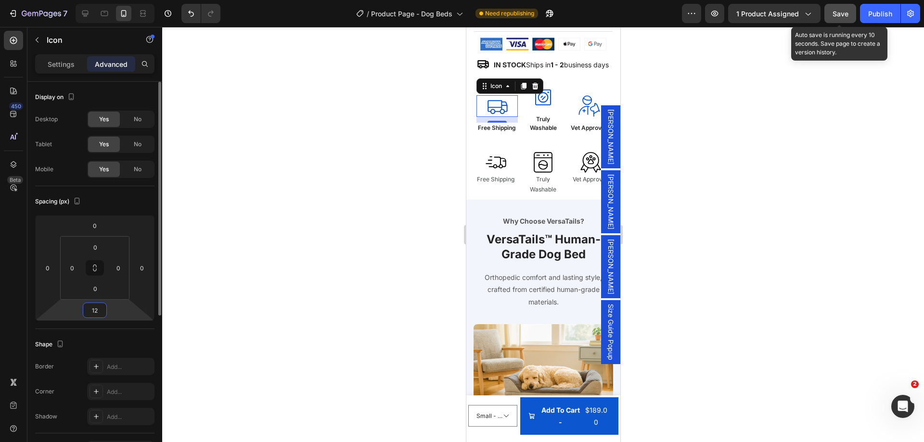
click at [94, 310] on input "12" at bounding box center [94, 310] width 19 height 14
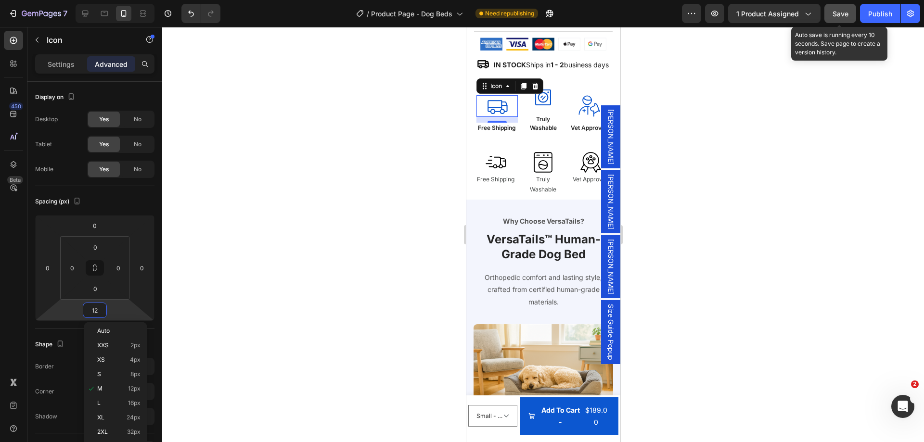
type input "0"
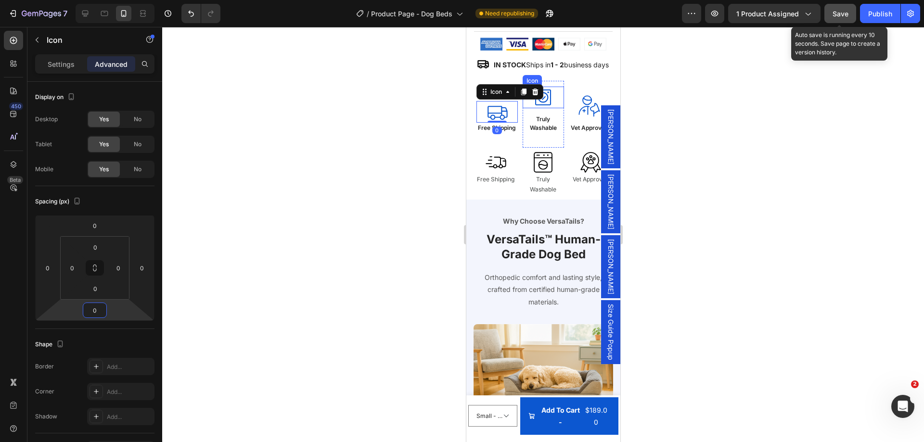
click at [552, 108] on div "Icon" at bounding box center [542, 98] width 41 height 22
click at [87, 307] on input "12" at bounding box center [94, 310] width 19 height 14
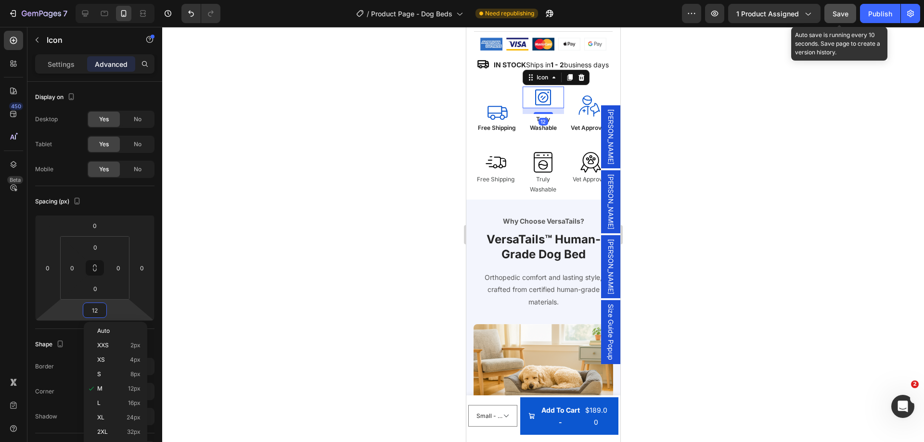
type input "0"
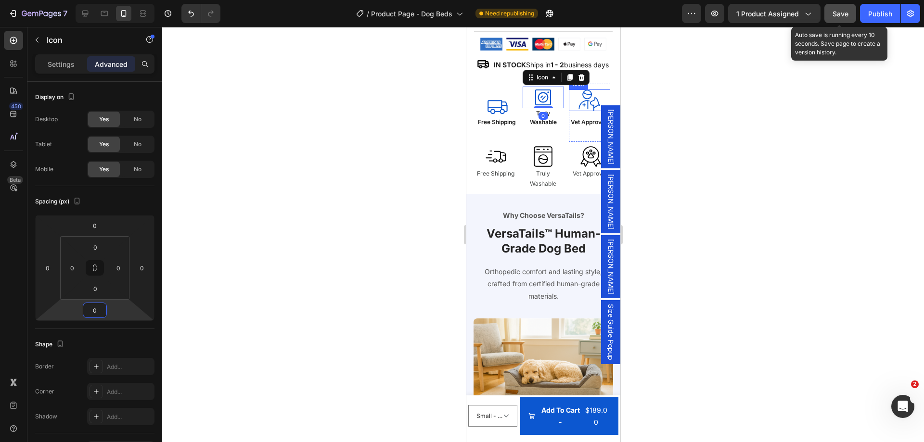
click at [588, 109] on icon at bounding box center [588, 105] width 0 height 8
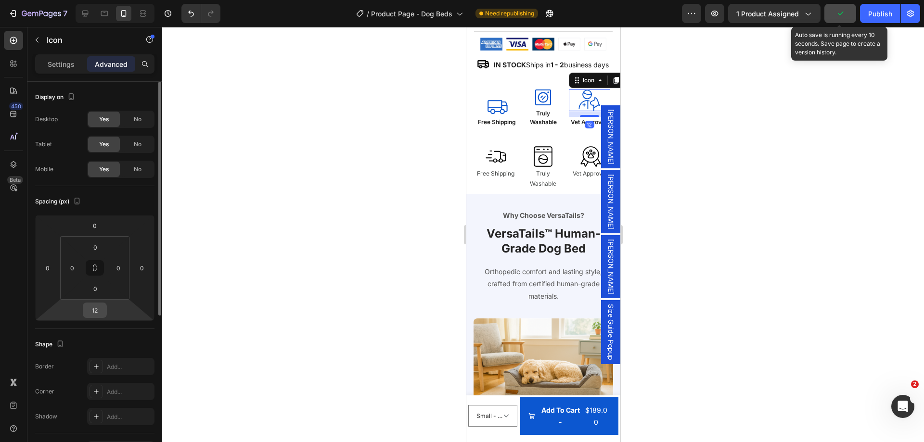
click at [90, 308] on input "12" at bounding box center [94, 310] width 19 height 14
type input "0"
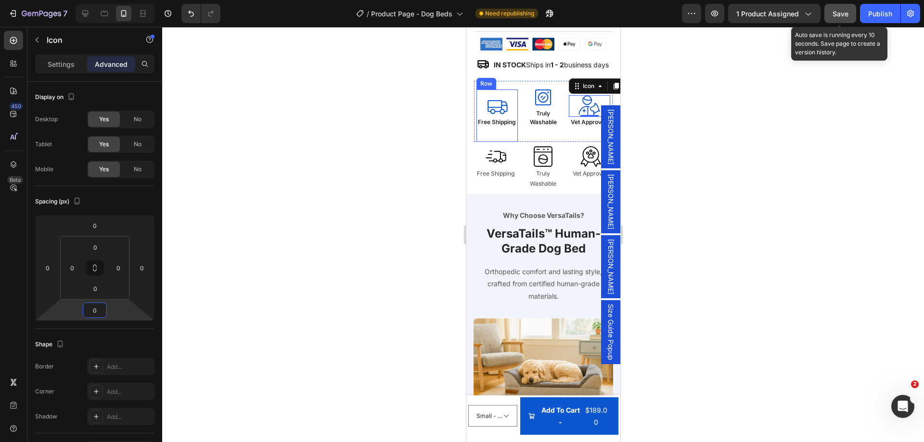
click at [511, 115] on div "Icon Free Shipping Text Block Row" at bounding box center [496, 116] width 41 height 52
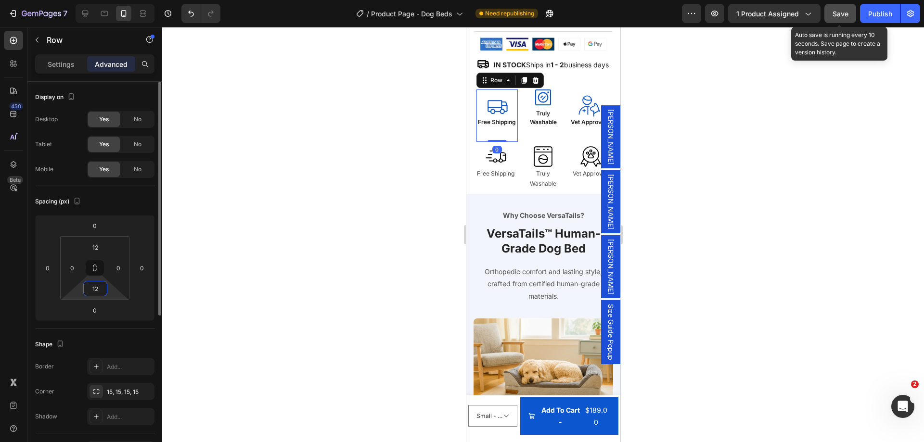
click at [100, 287] on input "12" at bounding box center [95, 289] width 19 height 14
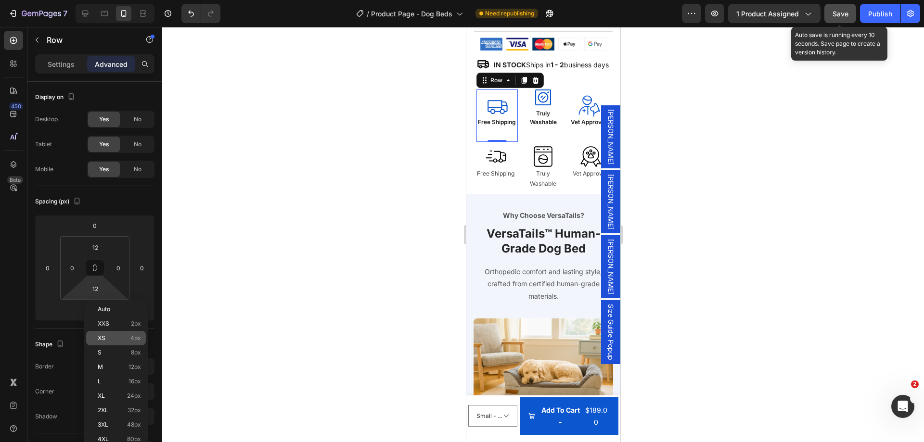
click at [116, 333] on div "XS 4px" at bounding box center [116, 338] width 60 height 14
type input "4"
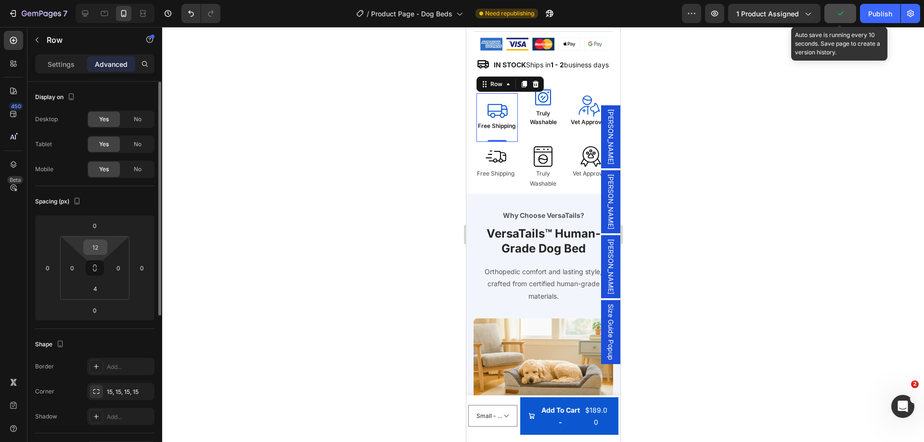
click at [95, 249] on input "12" at bounding box center [95, 247] width 19 height 14
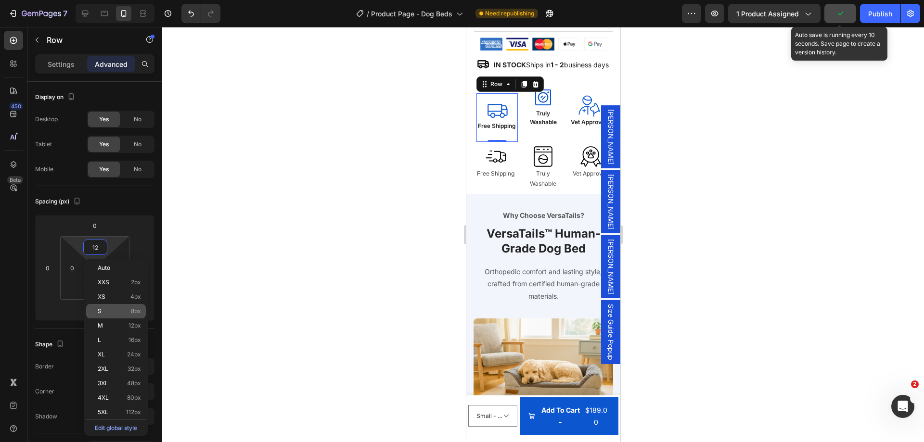
click at [110, 298] on p "XS 4px" at bounding box center [119, 297] width 43 height 7
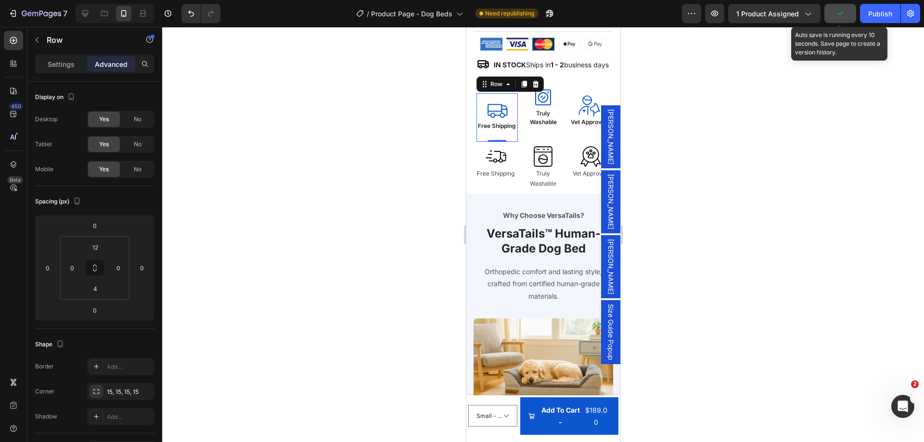
type input "4"
click at [522, 142] on div "Icon Truly Washable Text Block Row" at bounding box center [542, 111] width 41 height 61
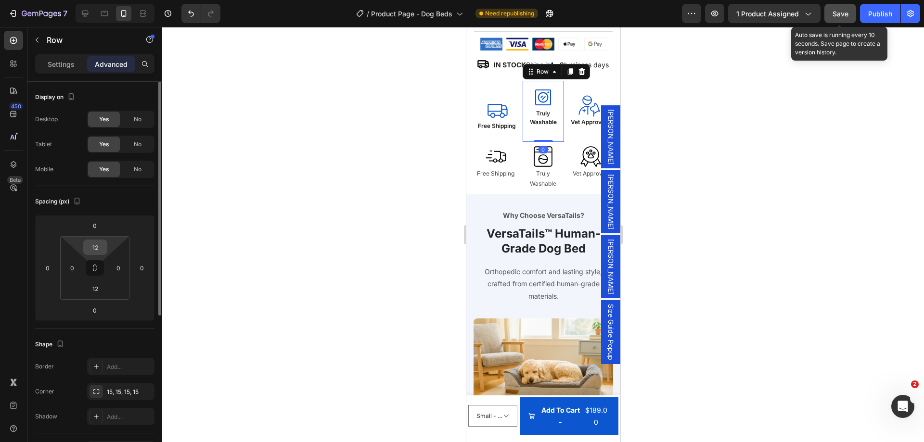
click at [103, 249] on input "12" at bounding box center [95, 247] width 19 height 14
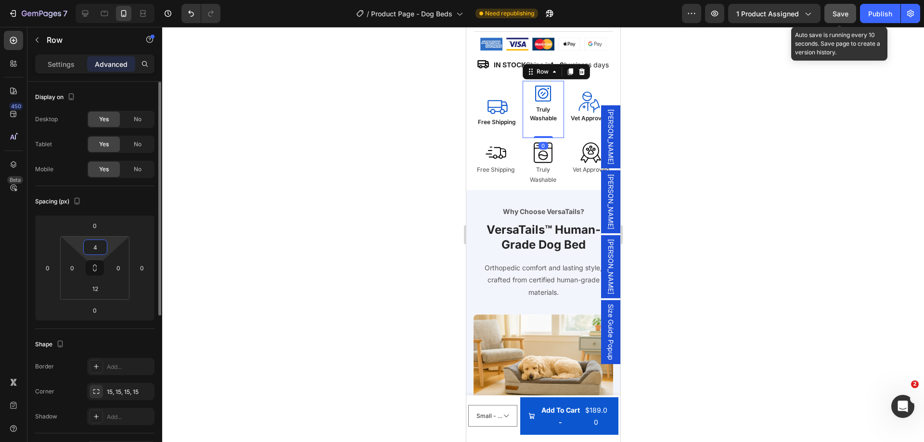
type input "4"
click at [99, 285] on input "12" at bounding box center [95, 289] width 19 height 14
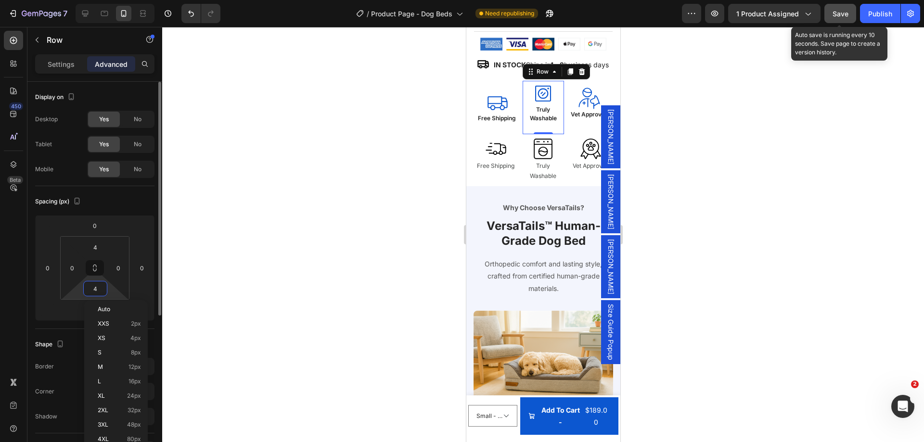
type input "4"
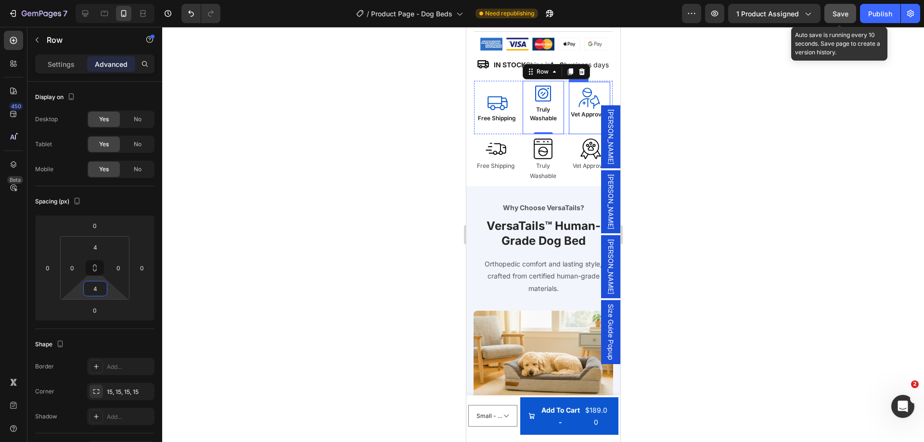
click at [569, 134] on div "Veterinarian Dog Streamline Icon: [URL][DOMAIN_NAME] Icon Vet Approved Text Blo…" at bounding box center [589, 108] width 41 height 52
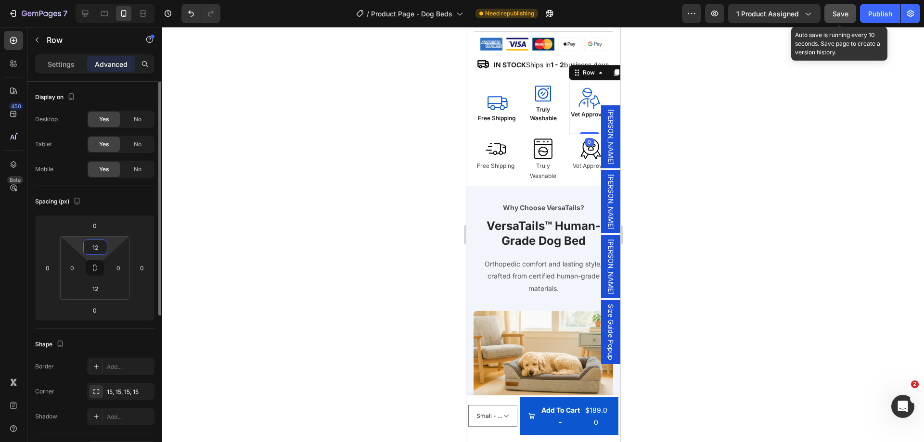
click at [88, 241] on input "12" at bounding box center [95, 247] width 19 height 14
type input "4"
click at [97, 285] on input "12" at bounding box center [95, 289] width 19 height 14
type input "4"
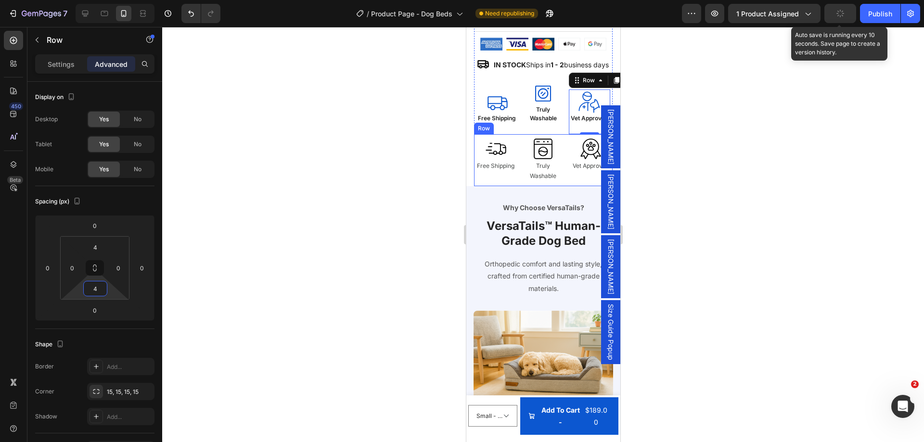
click at [506, 166] on div "Shipping Truck Fast Streamline Icon: [URL][DOMAIN_NAME] Icon Free Shipping Text…" at bounding box center [543, 160] width 139 height 52
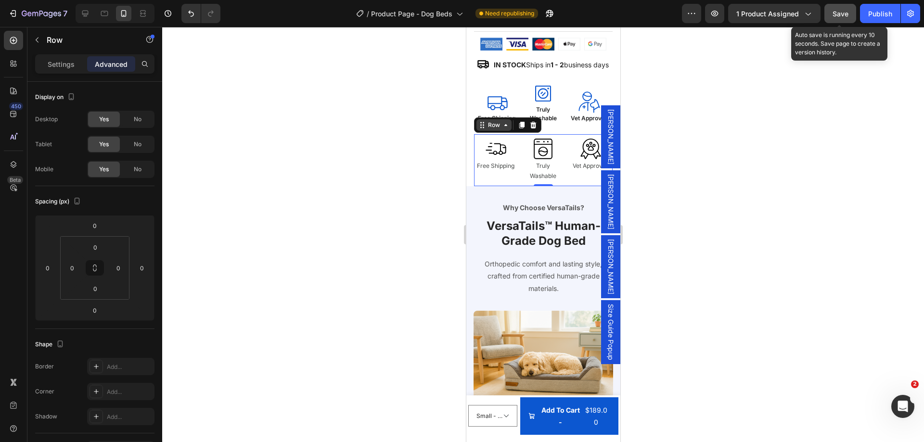
click at [494, 129] on div "Row" at bounding box center [494, 125] width 16 height 9
click at [533, 129] on icon at bounding box center [533, 125] width 8 height 8
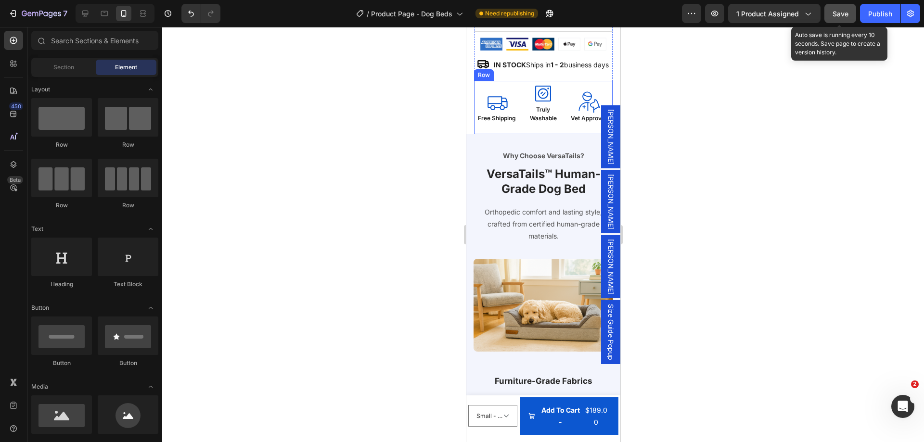
click at [474, 120] on div "Icon Free Shipping Text Block Row" at bounding box center [497, 107] width 46 height 53
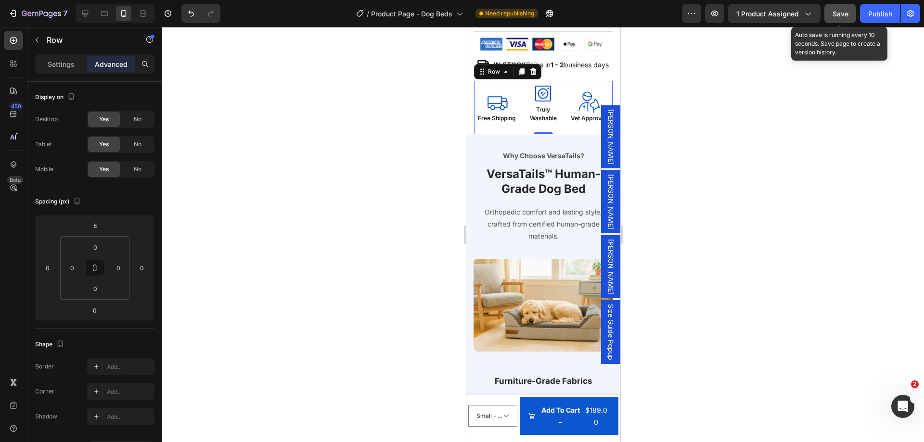
click at [842, 12] on span "Save" at bounding box center [841, 14] width 16 height 8
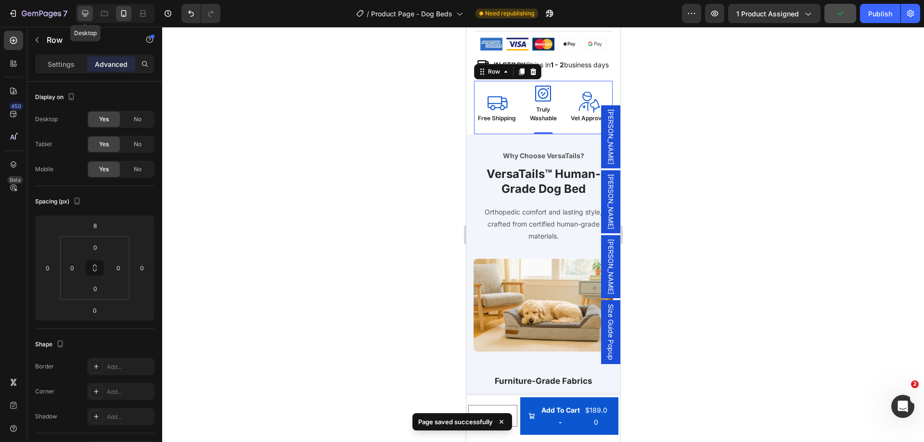
click at [86, 12] on icon at bounding box center [85, 14] width 10 height 10
type input "24"
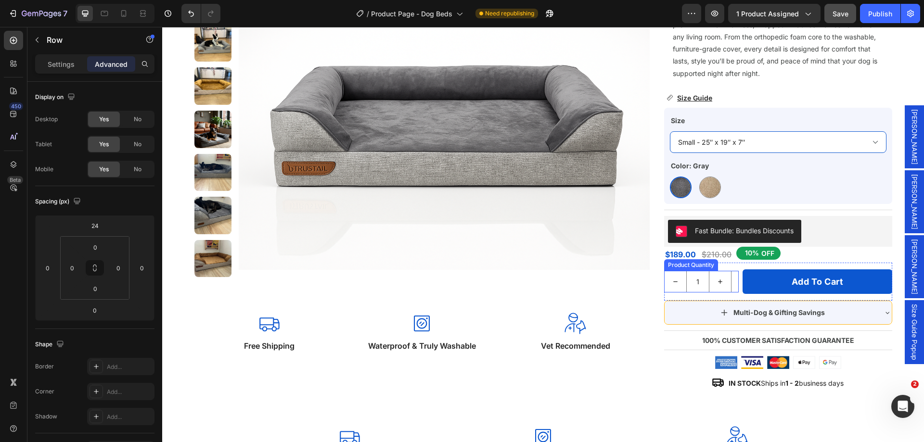
scroll to position [362, 0]
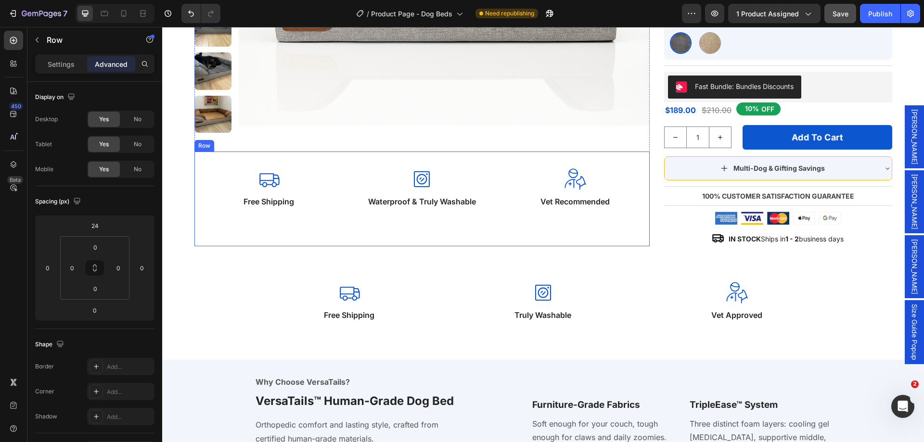
click at [501, 153] on div "Veterinarian Dog Streamline Icon: [URL][DOMAIN_NAME] Icon Vet Recommended Text …" at bounding box center [575, 199] width 149 height 95
click at [233, 276] on div "Product Images Icon Free Shipping Text Block Row Icon Waterproof & Truly Washab…" at bounding box center [543, 22] width 747 height 675
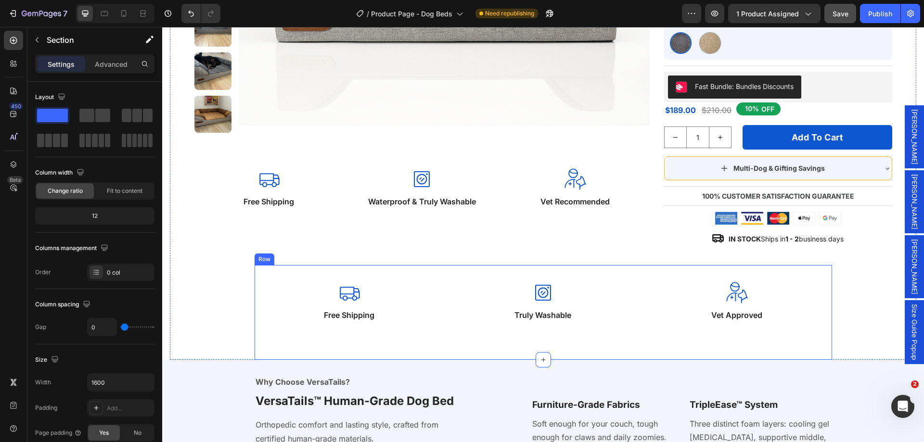
click at [443, 286] on div "Icon Free Shipping Text Block Row Icon Truly Washable Text Block Row Row Veteri…" at bounding box center [544, 312] width 578 height 95
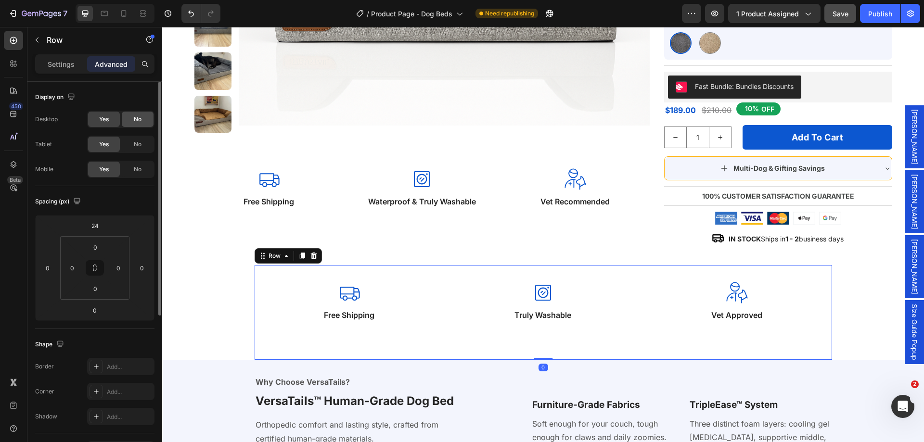
click at [135, 124] on div "No" at bounding box center [138, 119] width 32 height 15
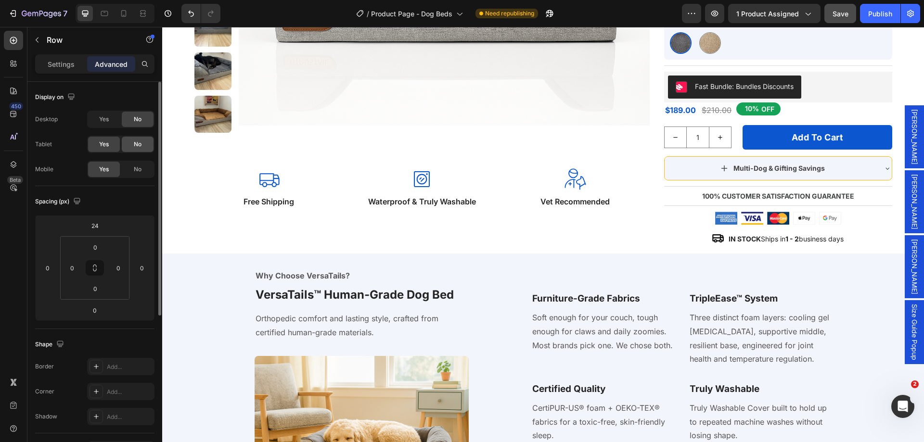
click at [142, 145] on span "No" at bounding box center [138, 144] width 8 height 9
click at [120, 16] on icon at bounding box center [124, 14] width 10 height 10
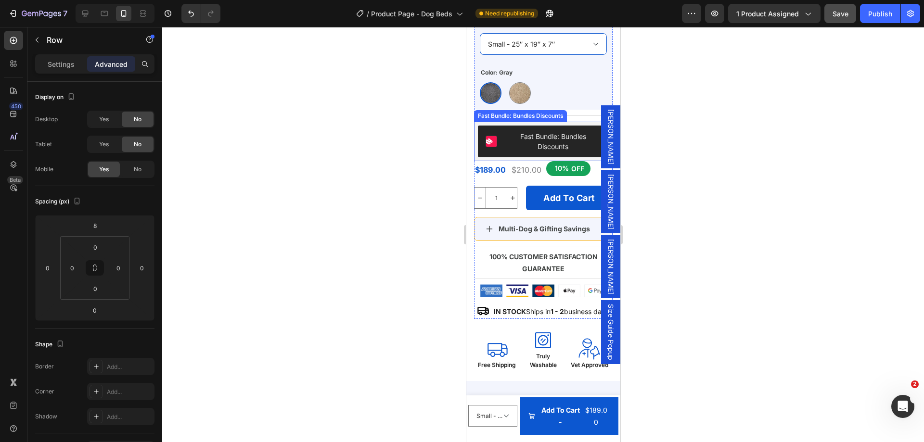
scroll to position [638, 0]
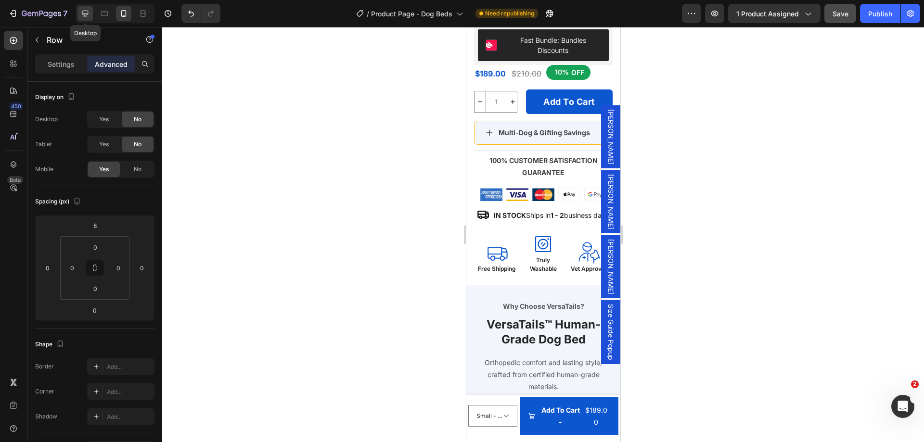
click at [81, 13] on icon at bounding box center [85, 14] width 10 height 10
type input "24"
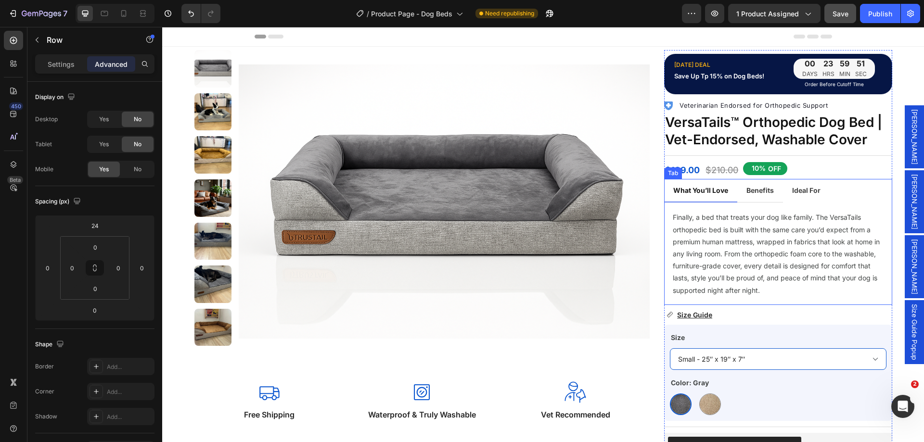
click at [812, 194] on strong "Ideal For" at bounding box center [806, 190] width 28 height 8
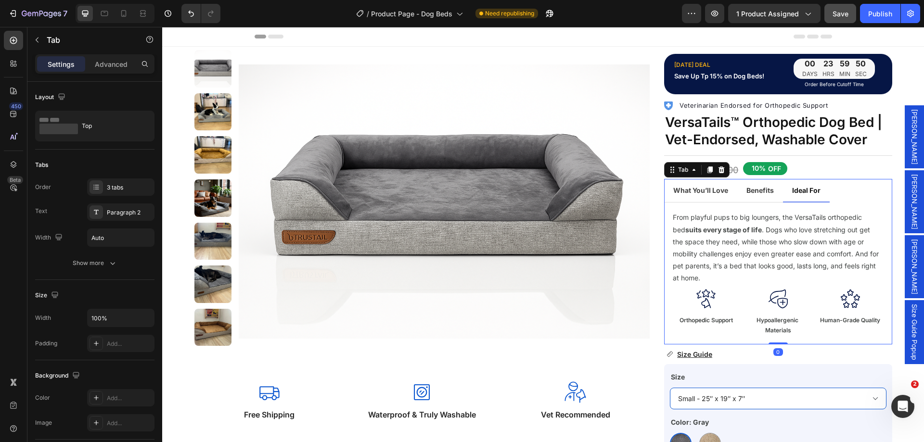
scroll to position [48, 0]
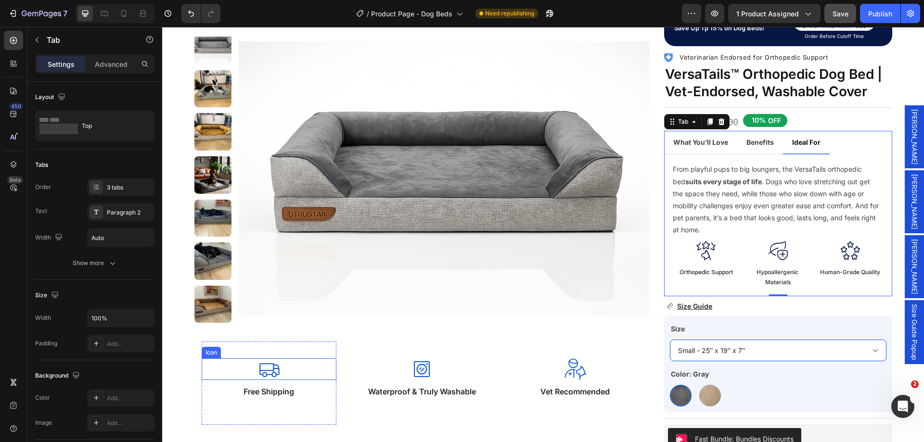
click at [270, 365] on icon at bounding box center [269, 370] width 20 height 14
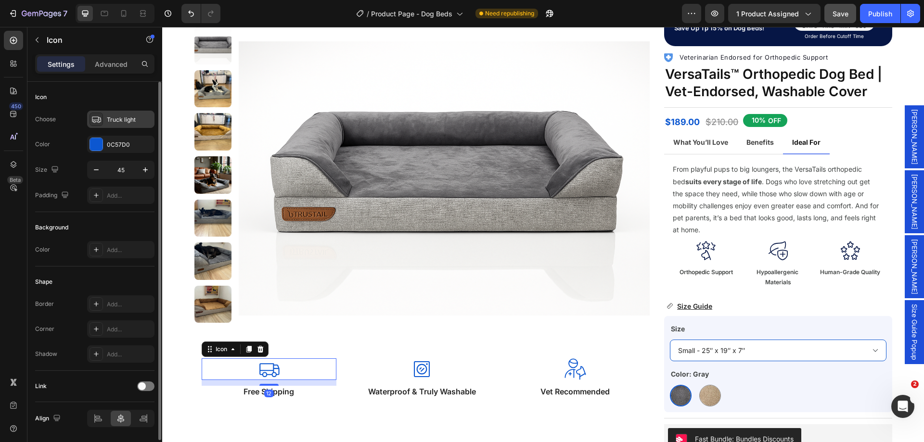
click at [121, 117] on div "Truck light" at bounding box center [129, 120] width 45 height 9
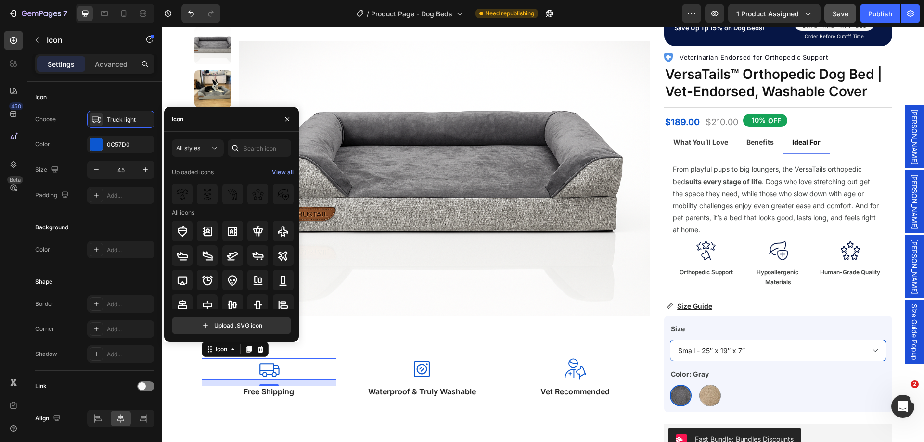
click at [204, 118] on div "Icon" at bounding box center [231, 119] width 135 height 25
click at [250, 148] on input "text" at bounding box center [260, 148] width 64 height 17
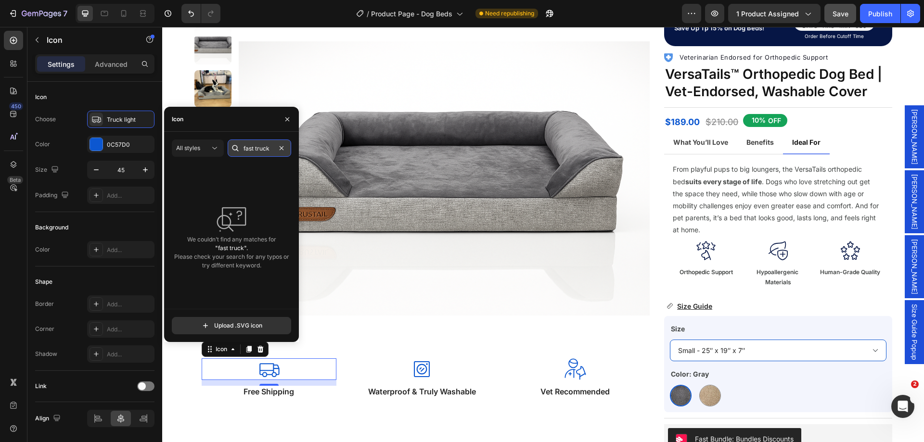
click at [244, 146] on input "fast truck" at bounding box center [260, 148] width 64 height 17
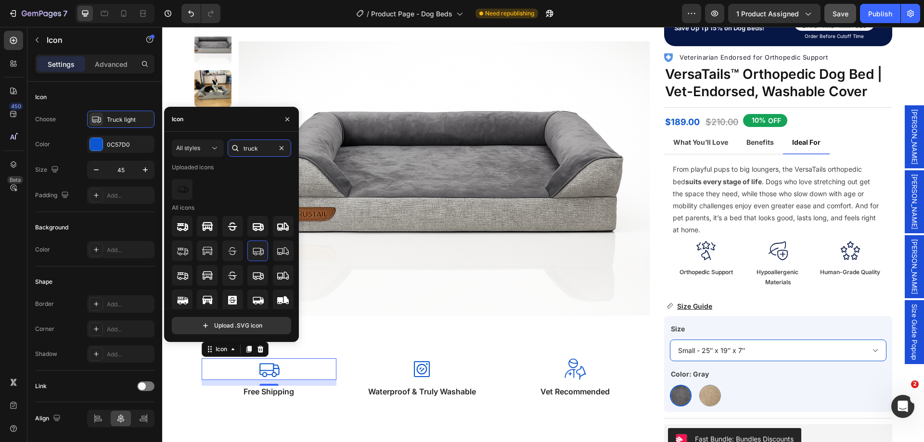
scroll to position [6, 0]
click at [263, 152] on input "truck" at bounding box center [260, 148] width 64 height 17
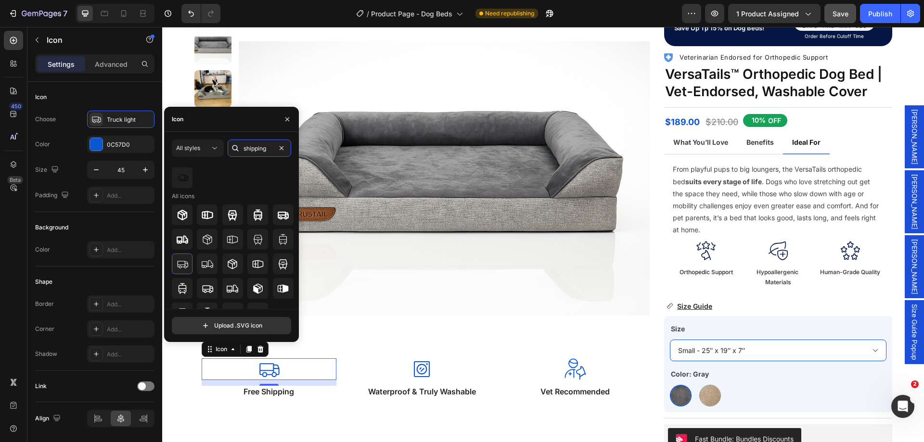
scroll to position [31, 0]
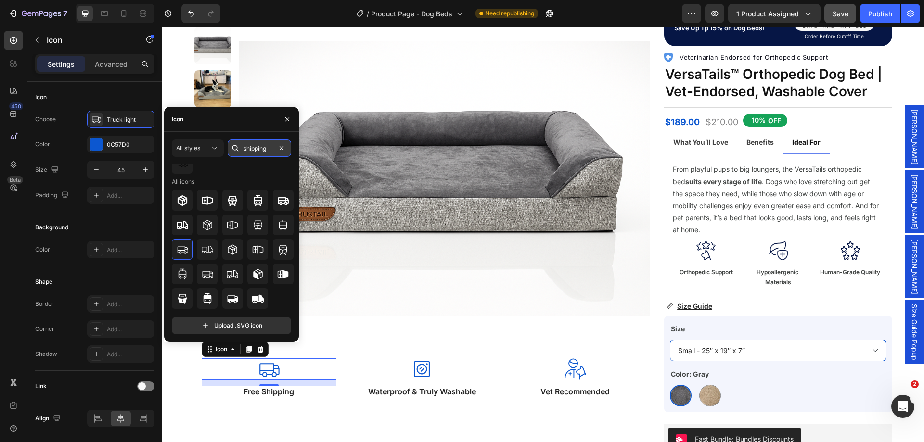
click at [244, 144] on input "shipping" at bounding box center [260, 148] width 64 height 17
type input "fast"
click at [648, 265] on div "Product Images Icon 12 Free Shipping Text Block Row Icon Waterproof & Truly Was…" at bounding box center [543, 300] width 698 height 597
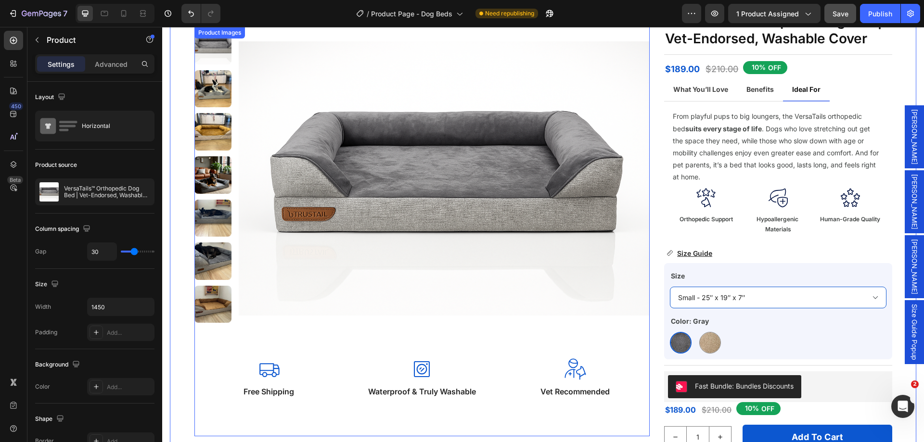
scroll to position [144, 0]
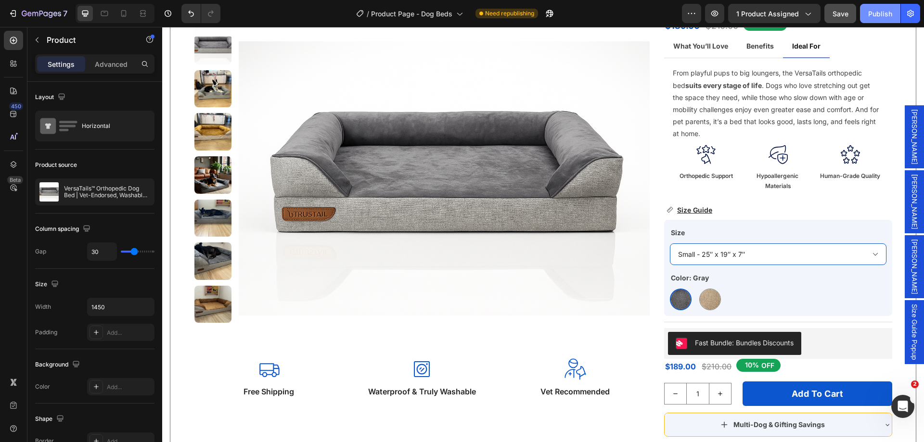
drag, startPoint x: 881, startPoint y: 12, endPoint x: 672, endPoint y: 4, distance: 209.5
click at [881, 12] on div "Publish" at bounding box center [880, 14] width 24 height 10
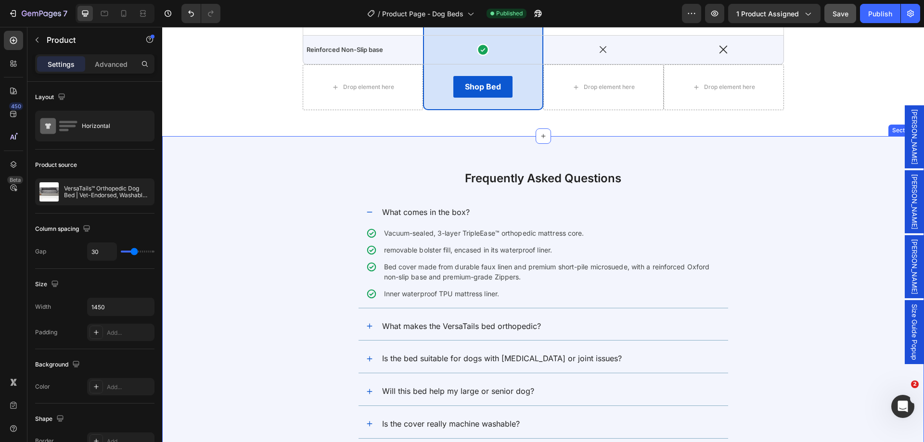
scroll to position [3376, 0]
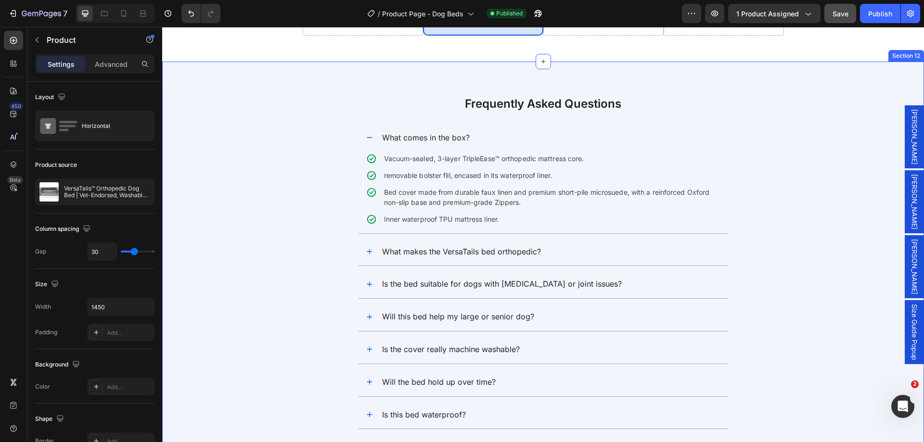
click at [287, 245] on div "Frequently Asked Questions Heading What comes in the box? Vacuum-sealed, 3-laye…" at bounding box center [543, 330] width 743 height 471
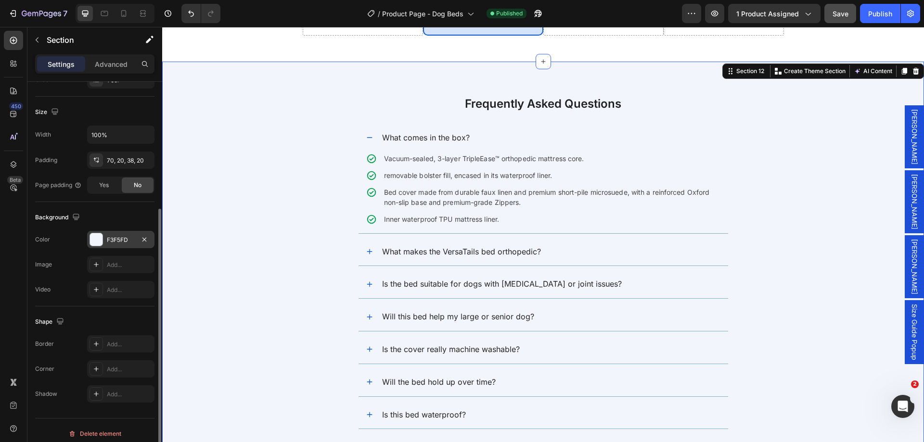
scroll to position [199, 0]
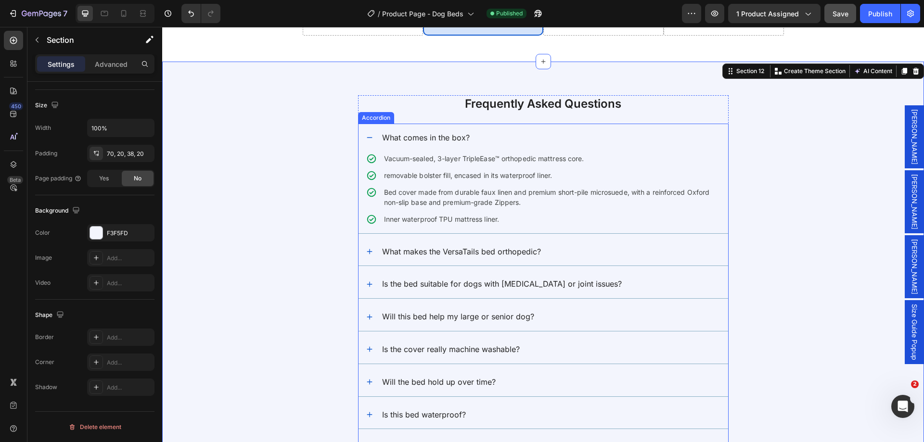
click at [388, 124] on div "What comes in the box?" at bounding box center [544, 138] width 370 height 28
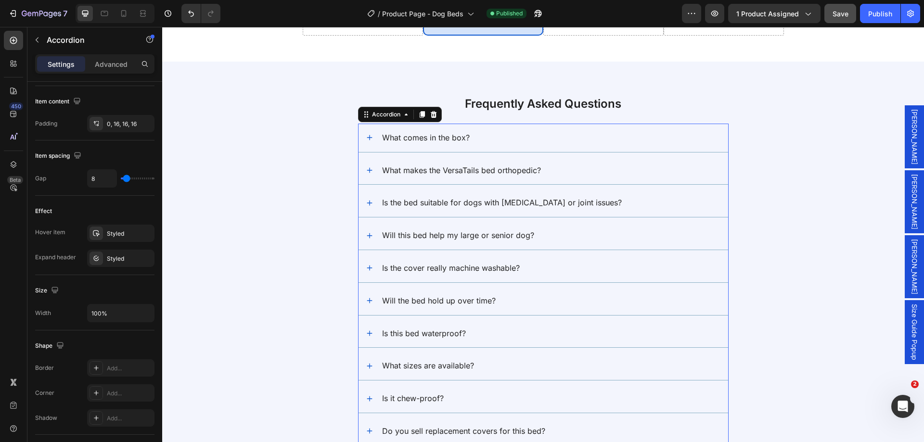
scroll to position [554, 0]
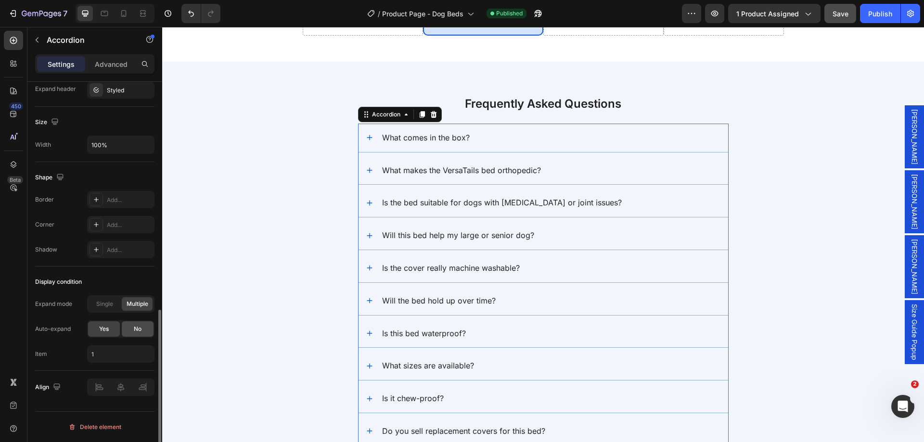
drag, startPoint x: 143, startPoint y: 329, endPoint x: 101, endPoint y: 288, distance: 58.9
click at [143, 329] on div "No" at bounding box center [138, 329] width 32 height 15
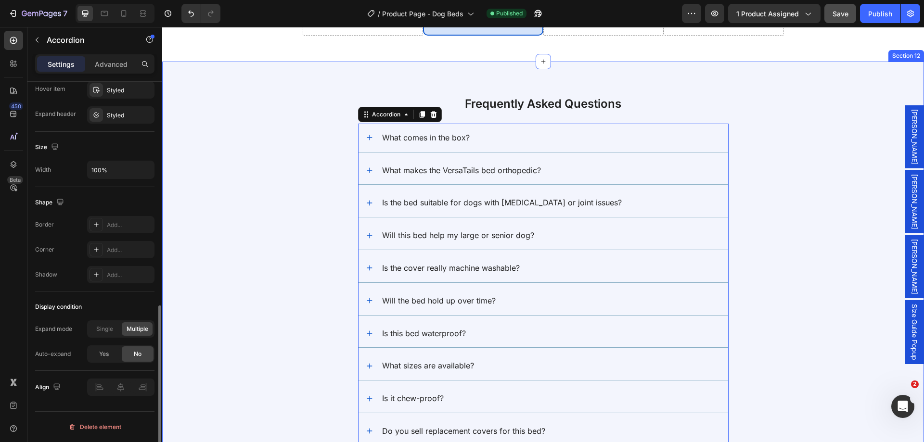
scroll to position [529, 0]
click at [265, 287] on div "Frequently Asked Questions Heading What comes in the box? What makes the VersaT…" at bounding box center [543, 290] width 743 height 390
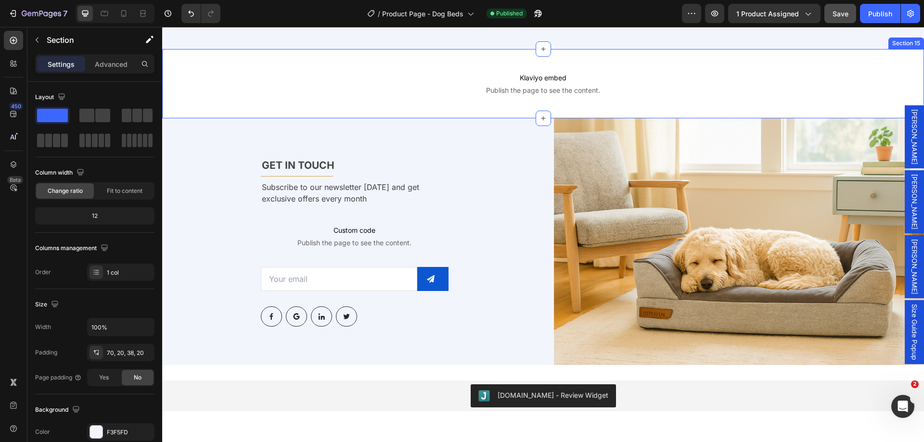
scroll to position [4435, 0]
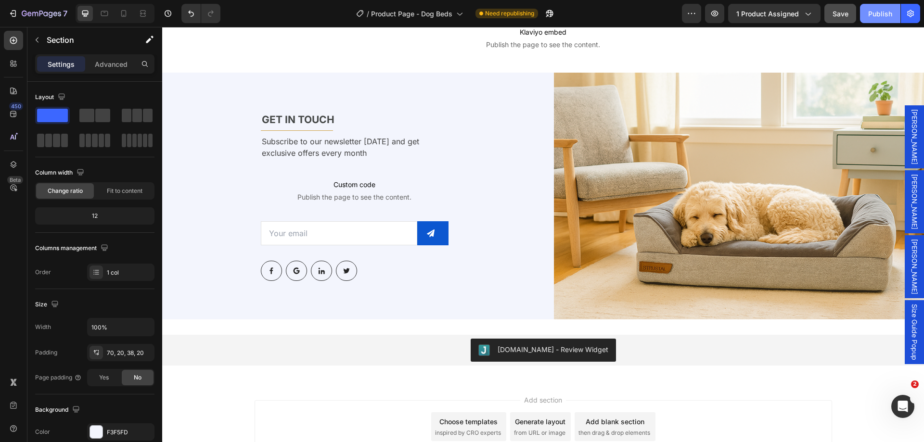
click at [881, 15] on div "Publish" at bounding box center [880, 14] width 24 height 10
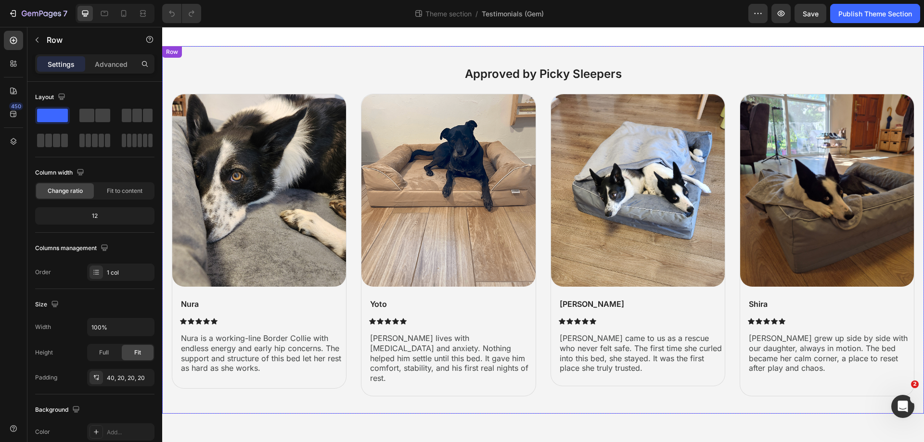
click at [167, 87] on div "Approved by Picky Sleepers Heading Image Nura Text Block Icon Icon Icon Icon Ic…" at bounding box center [543, 230] width 762 height 368
click at [106, 66] on p "Advanced" at bounding box center [111, 64] width 33 height 10
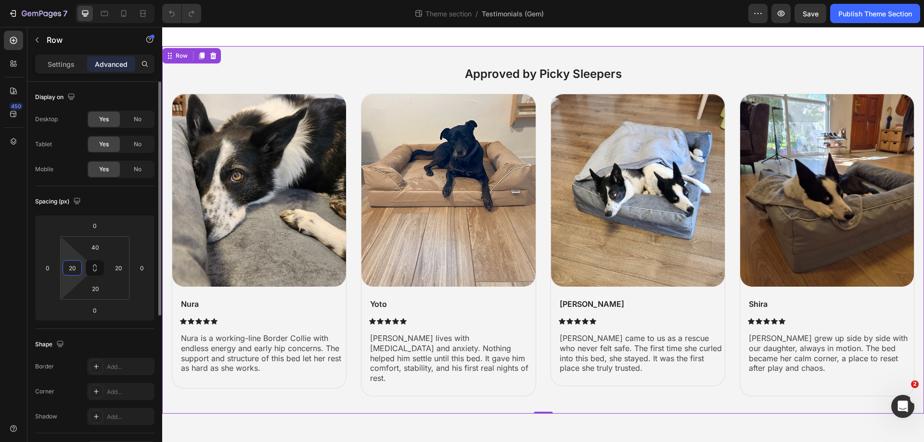
click at [77, 263] on input "20" at bounding box center [72, 268] width 14 height 14
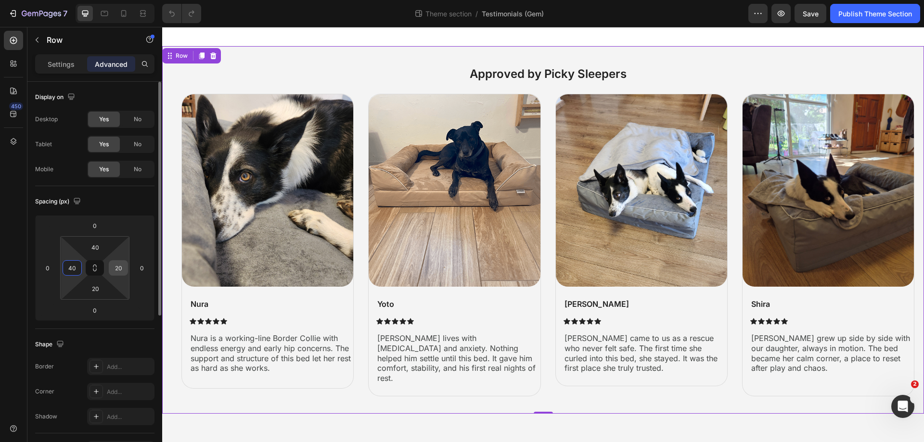
type input "40"
click at [114, 267] on input "20" at bounding box center [118, 268] width 14 height 14
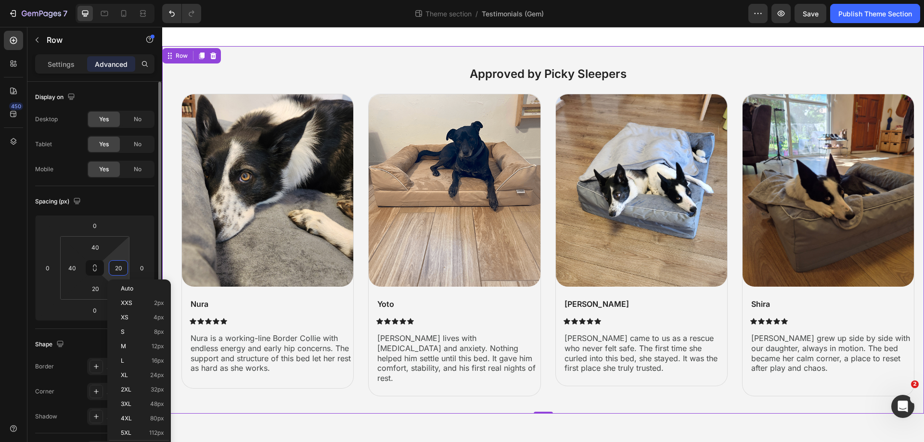
click at [114, 267] on input "20" at bounding box center [118, 268] width 14 height 14
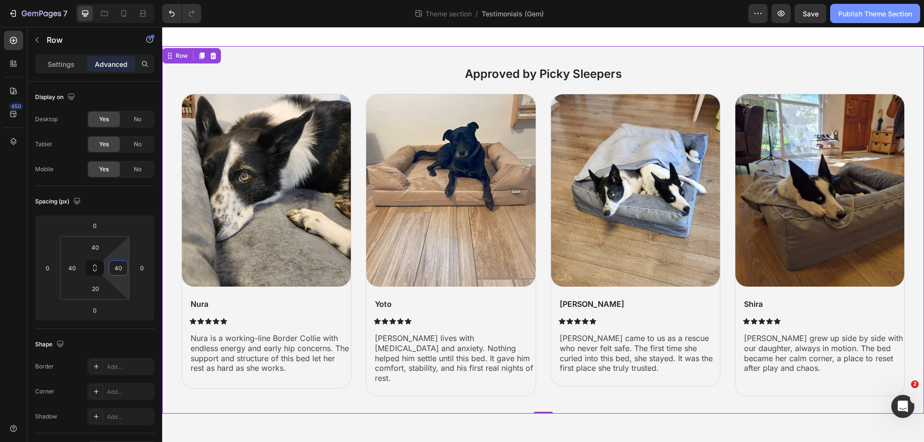
type input "40"
click at [859, 11] on div "Publish Theme Section" at bounding box center [876, 14] width 74 height 10
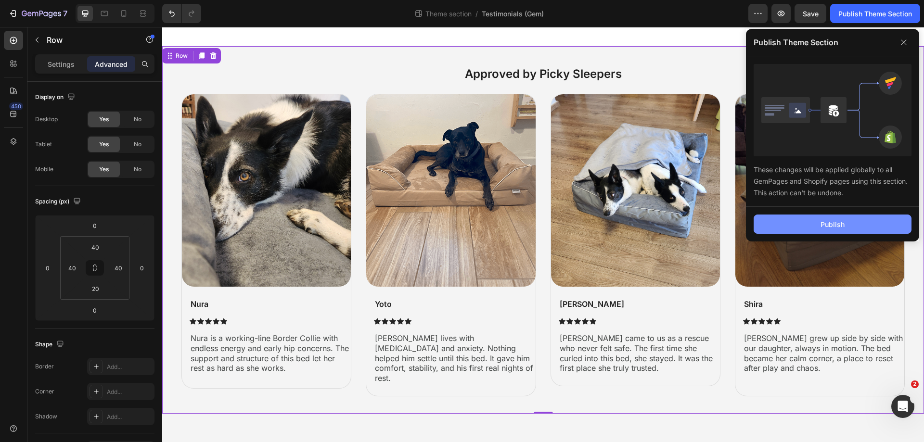
click at [818, 221] on button "Publish" at bounding box center [833, 224] width 158 height 19
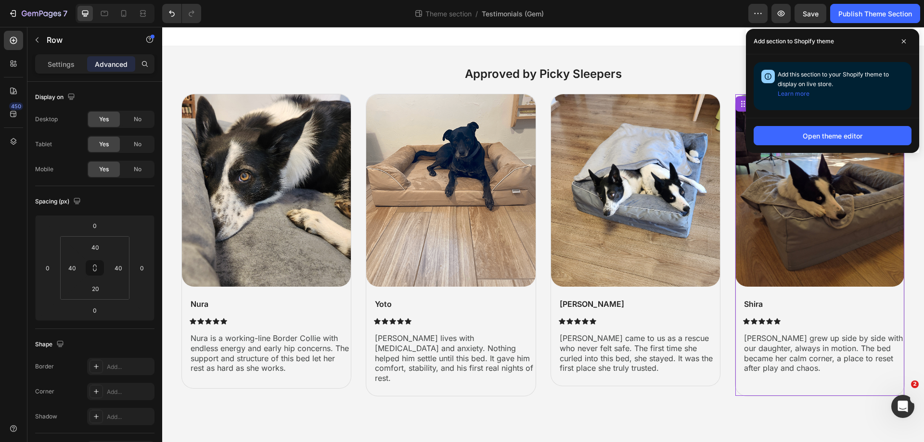
click at [903, 295] on div "Image Shira Text Block Icon Icon Icon Icon Icon Icon List Shira grew up side by…" at bounding box center [820, 245] width 169 height 302
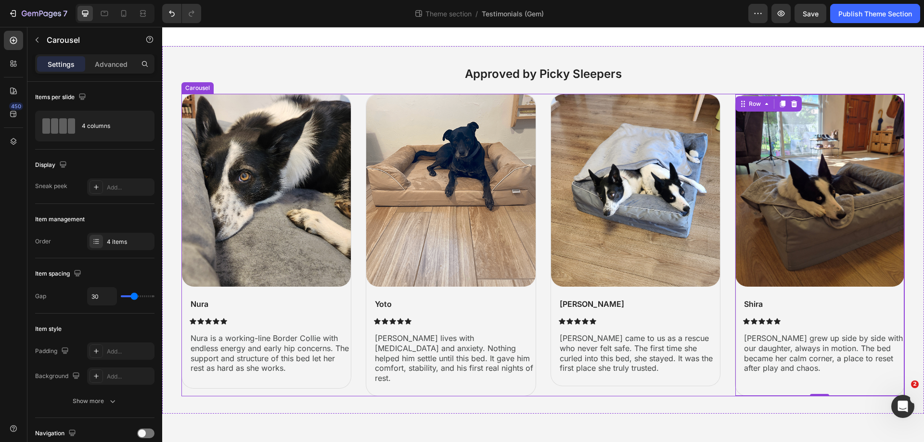
click at [731, 131] on div "Image Nura Text Block Icon Icon Icon Icon Icon Icon List Nura is a working-line…" at bounding box center [543, 245] width 724 height 303
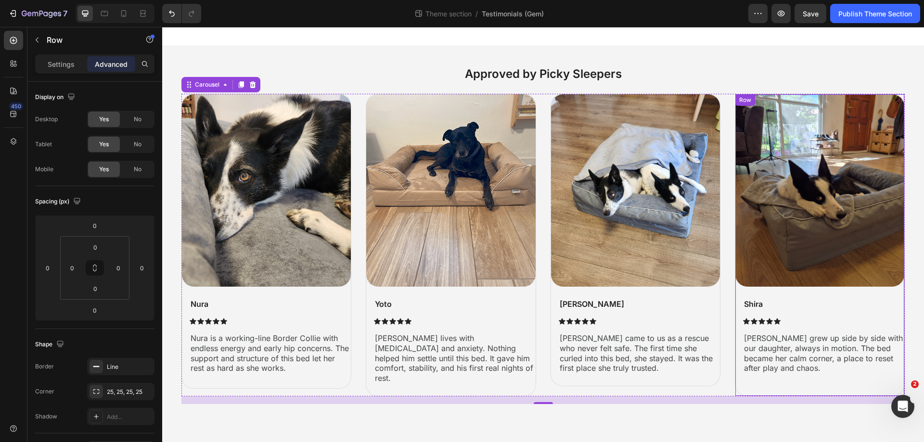
click at [900, 293] on div "Image Shira Text Block Icon Icon Icon Icon Icon Icon List Shira grew up side by…" at bounding box center [820, 245] width 169 height 302
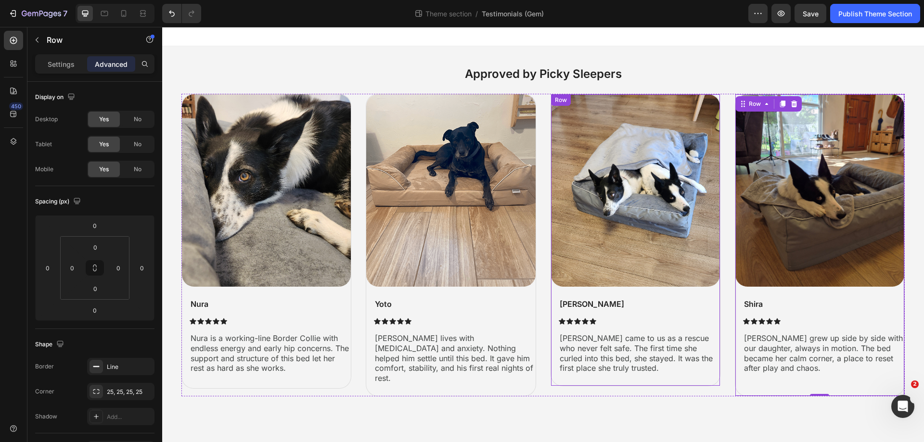
click at [720, 292] on div "Image Beth Text Block Icon Icon Icon Icon Icon Icon List Beth came to us as a r…" at bounding box center [636, 240] width 170 height 293
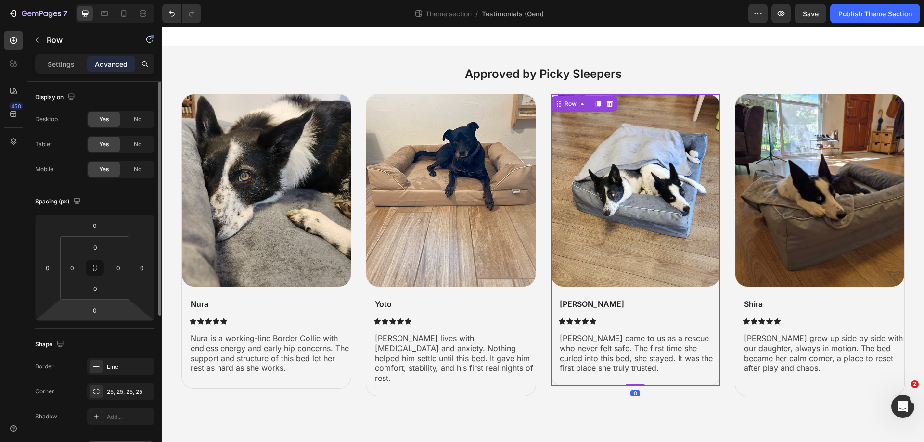
scroll to position [144, 0]
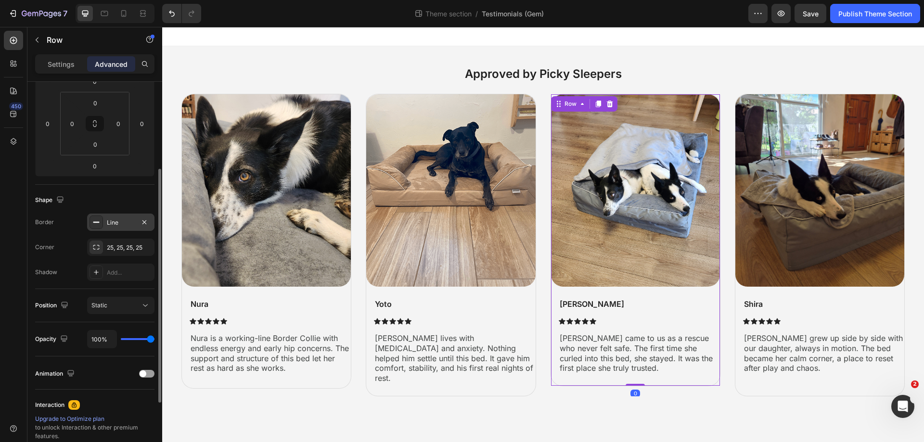
click at [115, 220] on div "Line" at bounding box center [121, 223] width 28 height 9
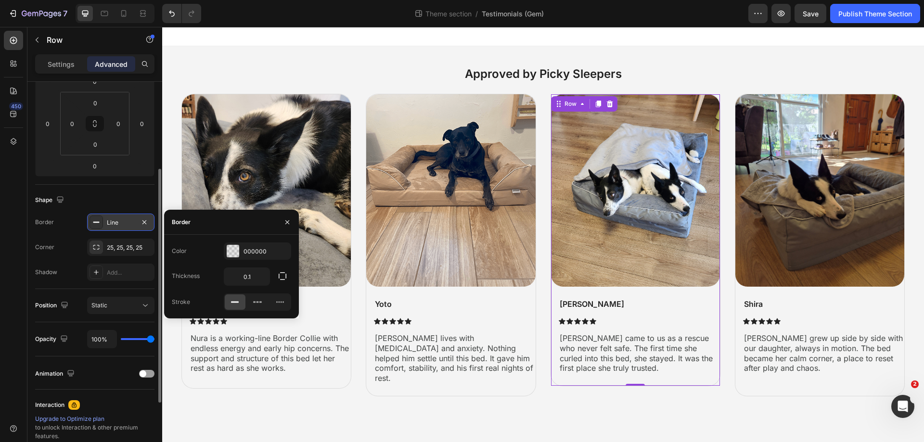
click at [115, 220] on div "Line" at bounding box center [121, 223] width 28 height 9
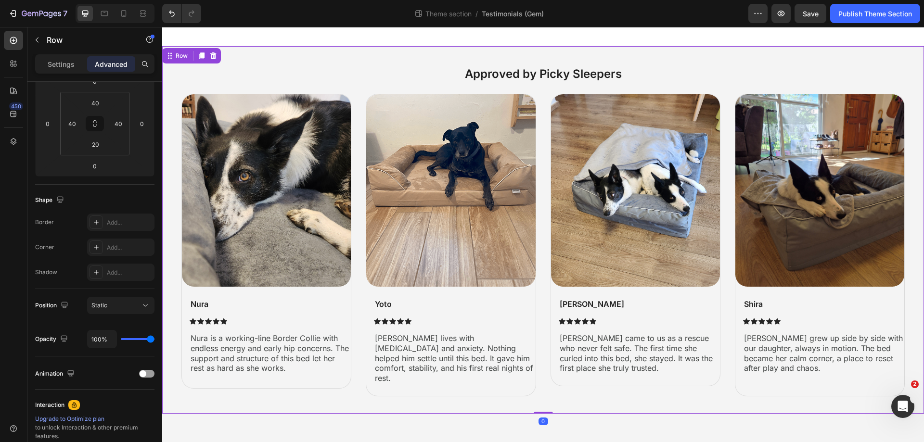
click at [916, 277] on div "Approved by Picky Sleepers Heading Image Nura Text Block Icon Icon Icon Icon Ic…" at bounding box center [543, 230] width 762 height 368
click at [79, 122] on input "40" at bounding box center [72, 123] width 14 height 14
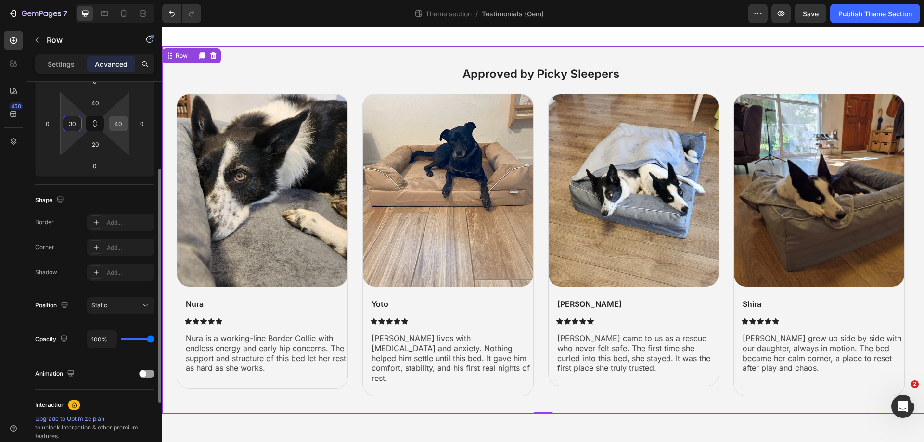
type input "30"
click at [120, 121] on input "40" at bounding box center [118, 123] width 14 height 14
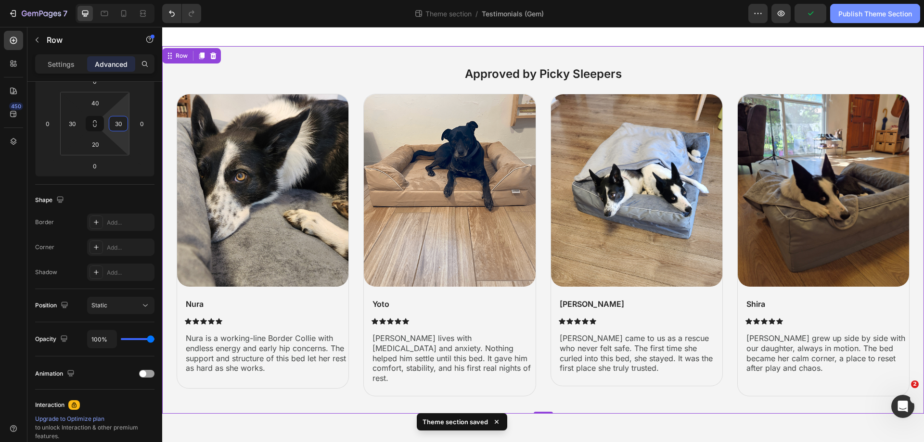
type input "30"
click at [861, 13] on div "Publish Theme Section" at bounding box center [876, 14] width 74 height 10
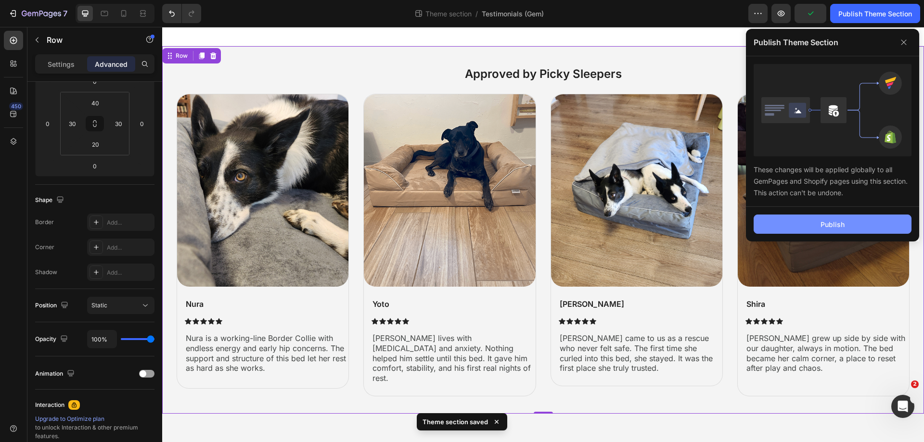
click at [793, 226] on button "Publish" at bounding box center [833, 224] width 158 height 19
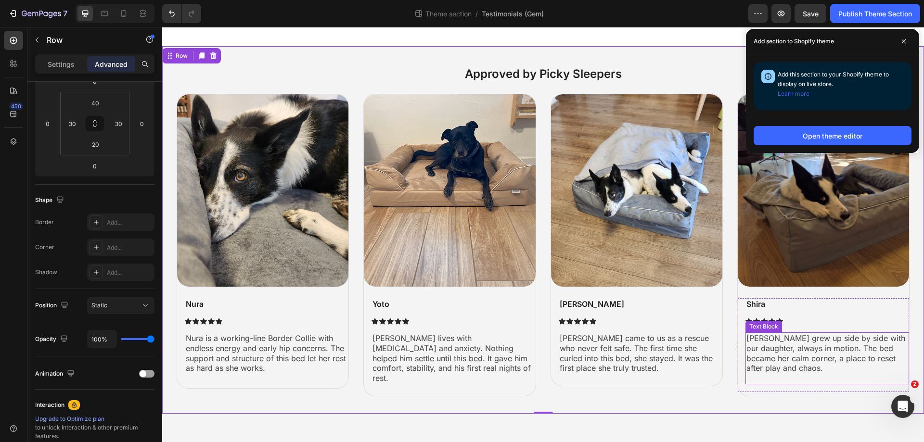
click at [830, 375] on p at bounding box center [828, 379] width 162 height 10
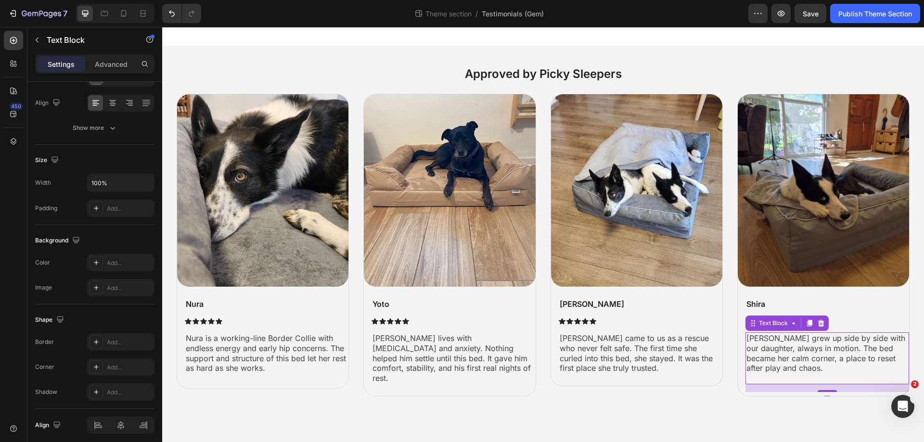
click at [830, 375] on p "Rich Text Editor. Editing area: main" at bounding box center [828, 379] width 162 height 10
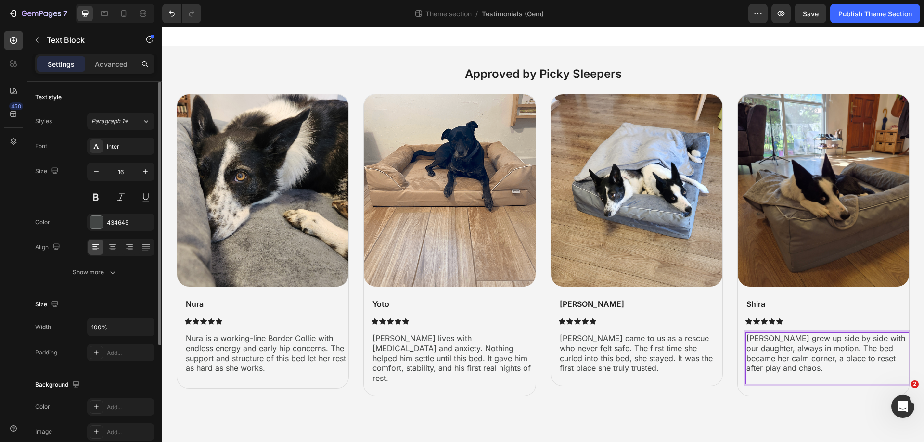
click at [830, 373] on p "[PERSON_NAME] grew up side by side with our daughter, always in motion. The bed…" at bounding box center [828, 354] width 162 height 40
click at [830, 379] on p "Rich Text Editor. Editing area: main" at bounding box center [828, 379] width 162 height 10
click at [614, 364] on p "[PERSON_NAME] came to us as a rescue who never felt safe. The first time she cu…" at bounding box center [641, 354] width 162 height 40
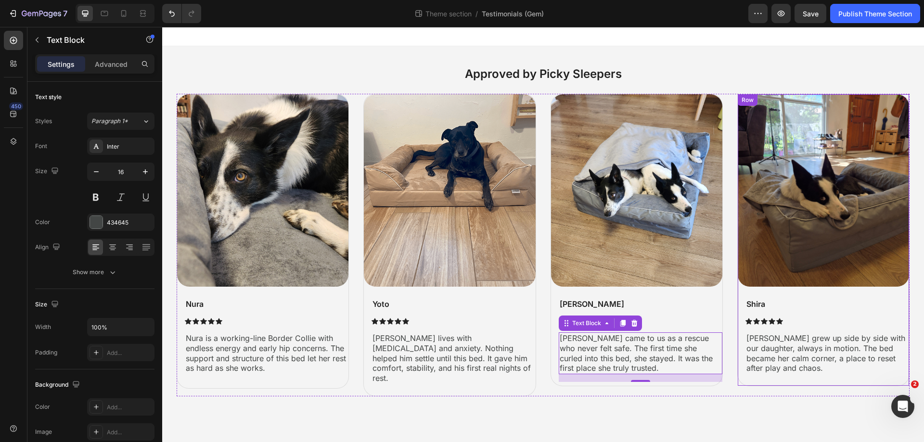
click at [905, 296] on div "Image Shira Text Block Icon Icon Icon Icon Icon Icon List Shira grew up side by…" at bounding box center [823, 240] width 171 height 292
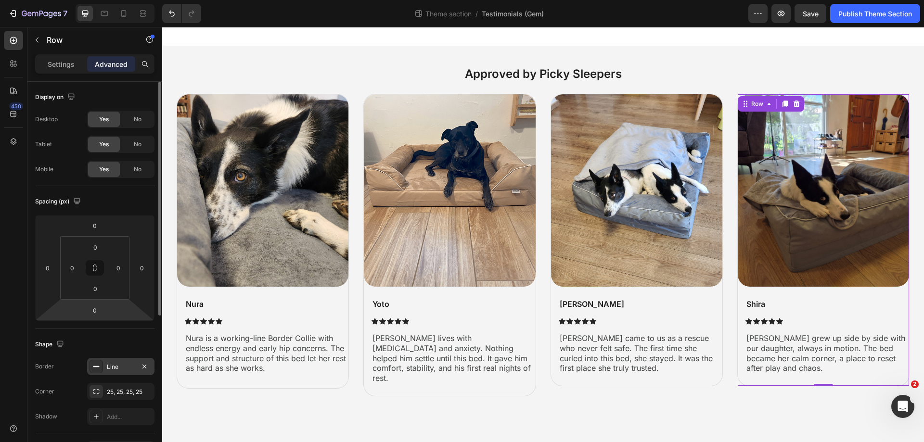
click at [121, 363] on div "Line" at bounding box center [121, 367] width 28 height 9
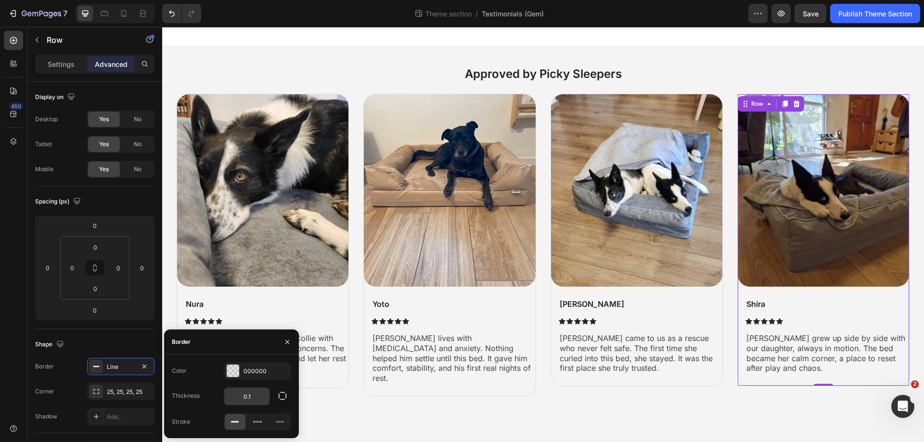
click at [238, 391] on input "0.1" at bounding box center [246, 396] width 45 height 17
type input "1"
click at [209, 377] on div "Color 000000" at bounding box center [231, 370] width 119 height 17
click at [871, 9] on div "Publish Theme Section" at bounding box center [876, 14] width 74 height 10
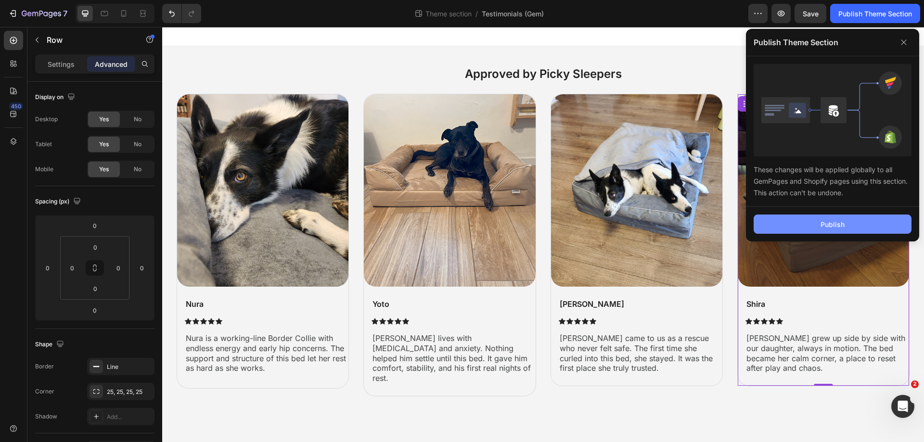
click at [834, 219] on button "Publish" at bounding box center [833, 224] width 158 height 19
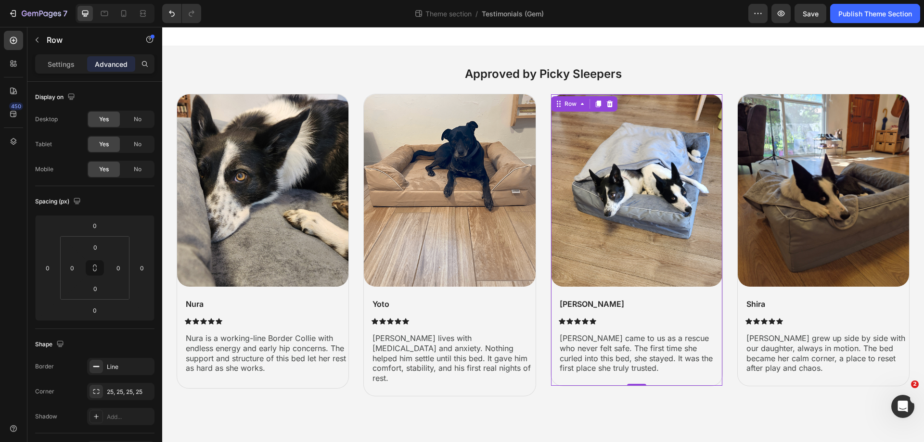
click at [721, 291] on div "Image Beth Text Block Icon Icon Icon Icon Icon Icon List Beth came to us as a r…" at bounding box center [636, 240] width 171 height 292
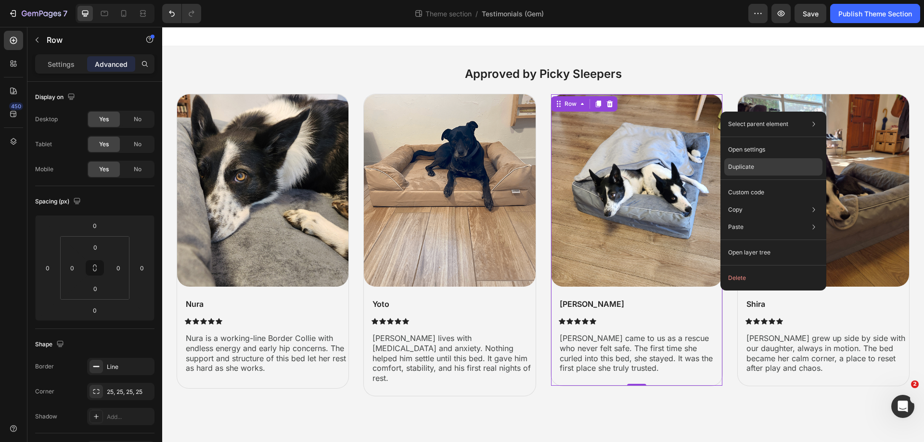
click at [751, 169] on p "Duplicate" at bounding box center [741, 167] width 26 height 9
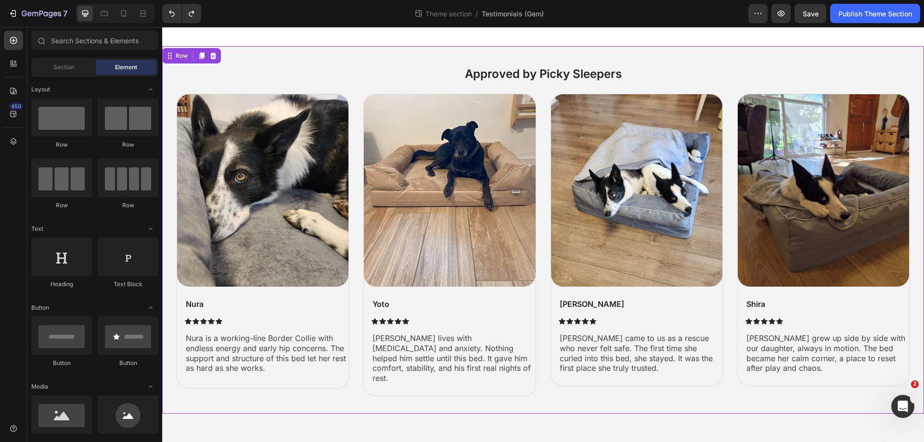
click at [375, 59] on div "Approved by Picky Sleepers Heading Image Nura Text Block Icon Icon Icon Icon Ic…" at bounding box center [543, 230] width 762 height 368
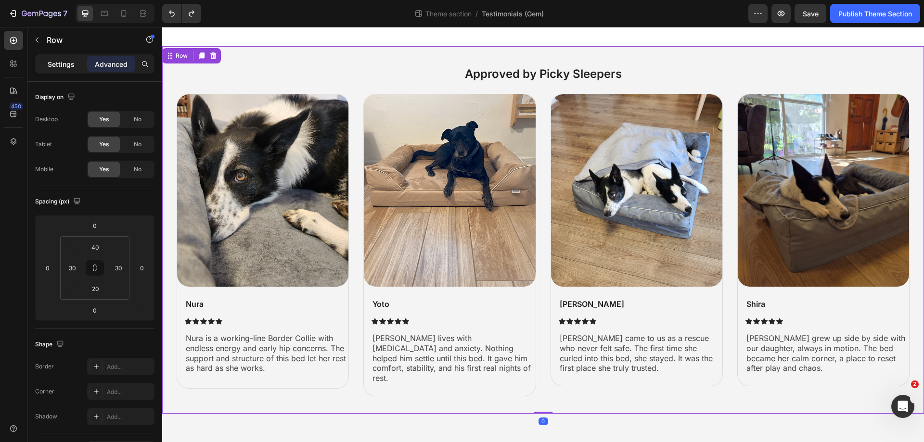
click at [45, 58] on div "Settings" at bounding box center [61, 63] width 48 height 15
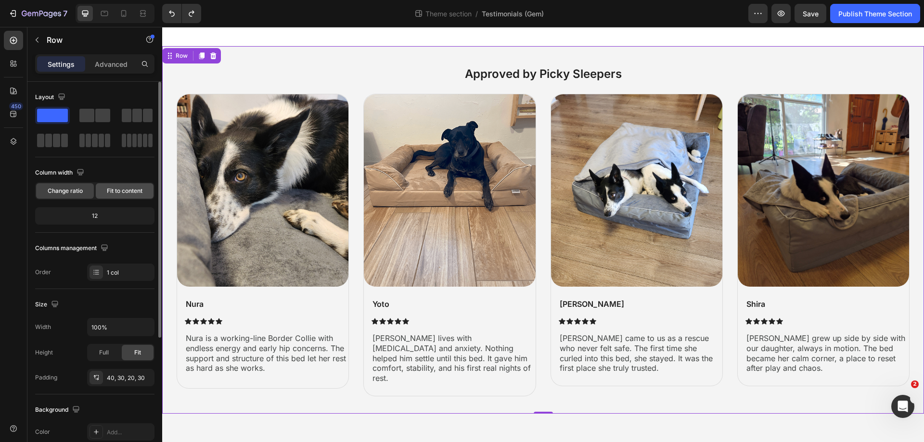
click at [126, 193] on span "Fit to content" at bounding box center [125, 191] width 36 height 9
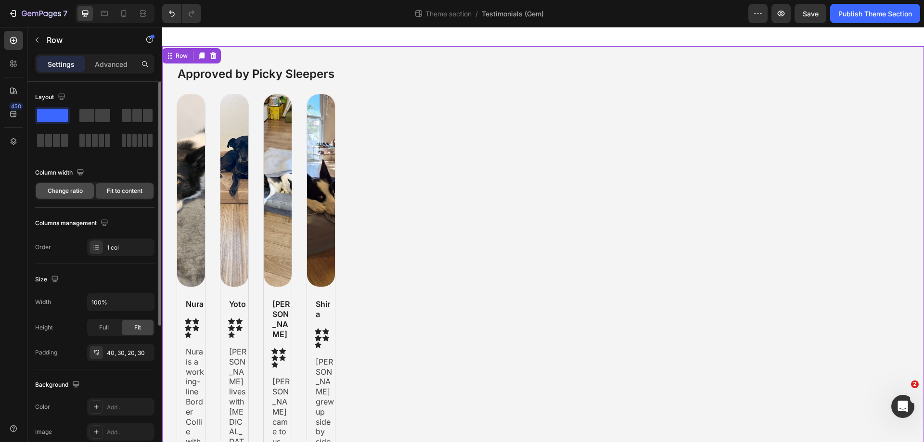
click at [71, 192] on span "Change ratio" at bounding box center [65, 191] width 35 height 9
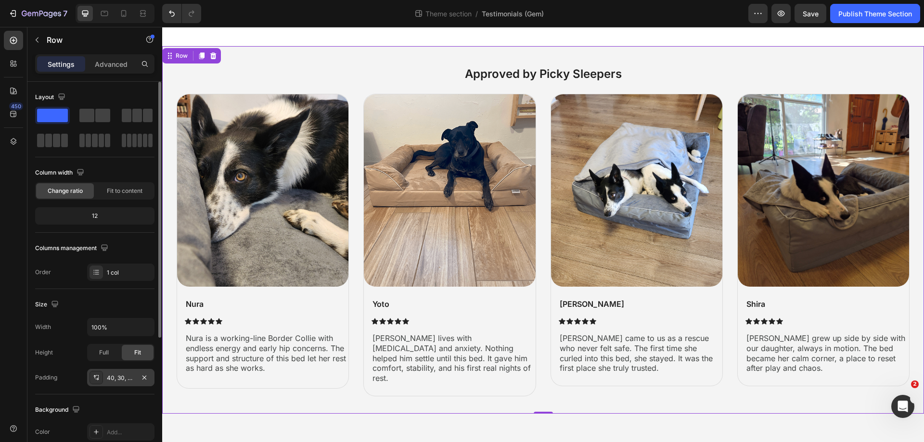
click at [118, 379] on div "40, 30, 20, 30" at bounding box center [121, 378] width 28 height 9
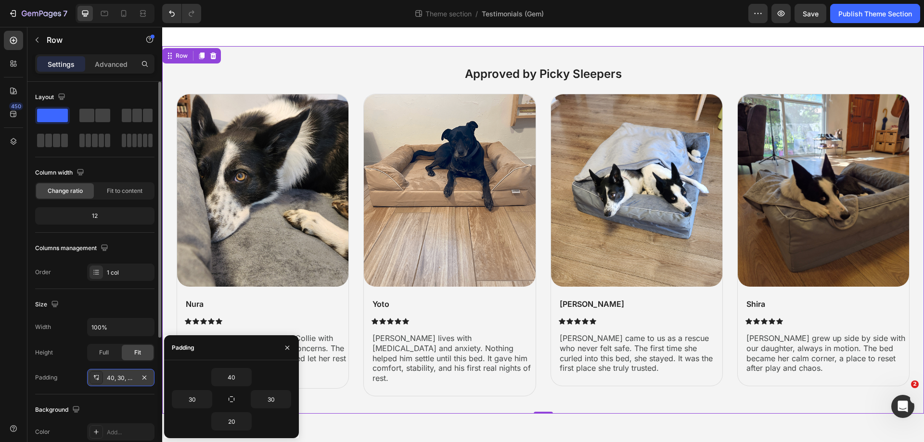
click at [118, 379] on div "40, 30, 20, 30" at bounding box center [121, 378] width 28 height 9
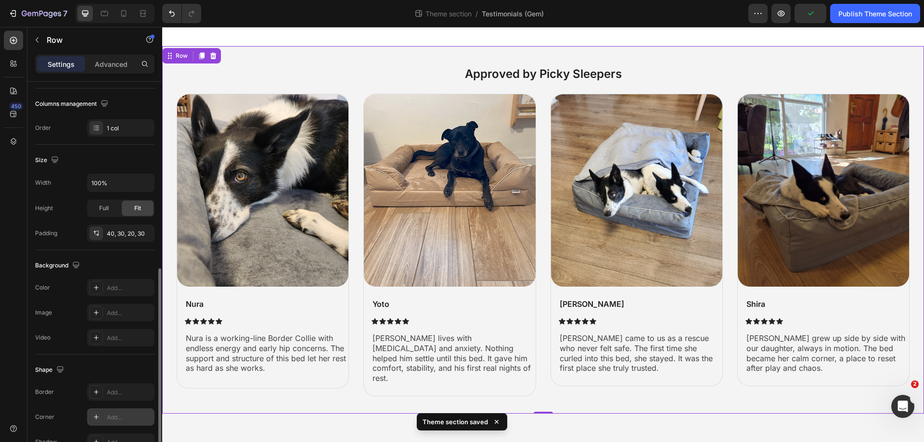
scroll to position [199, 0]
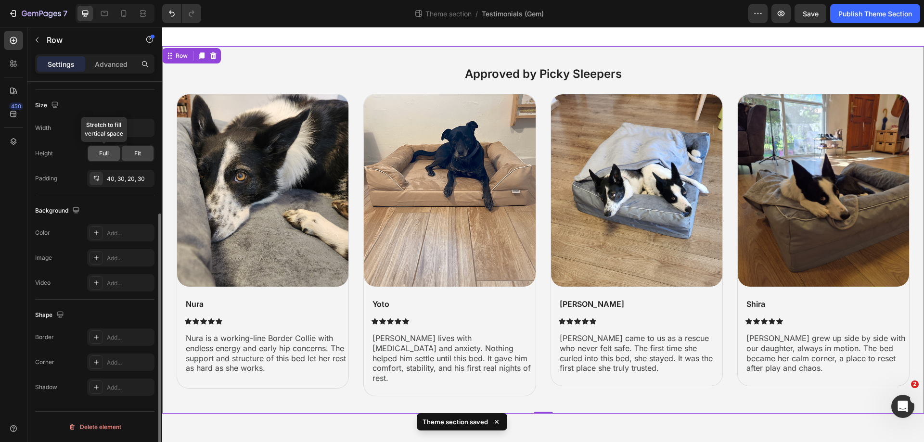
click at [104, 151] on span "Full" at bounding box center [104, 153] width 10 height 9
click at [138, 156] on span "Fit" at bounding box center [137, 153] width 7 height 9
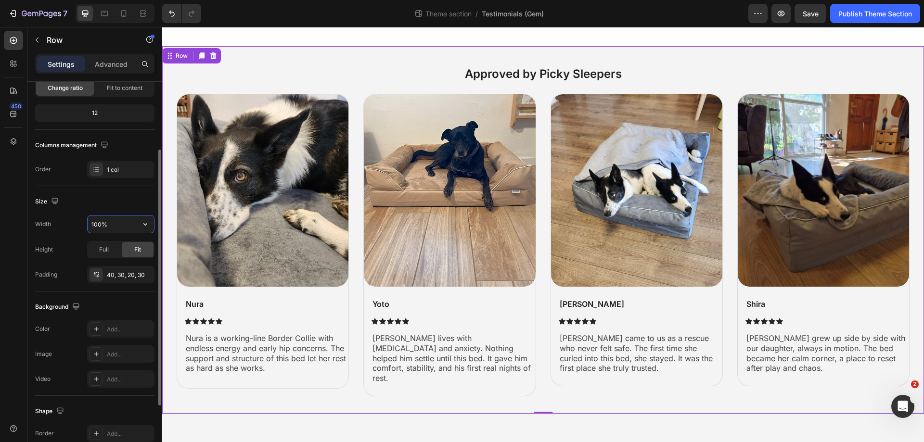
click at [116, 229] on input "100%" at bounding box center [121, 224] width 66 height 17
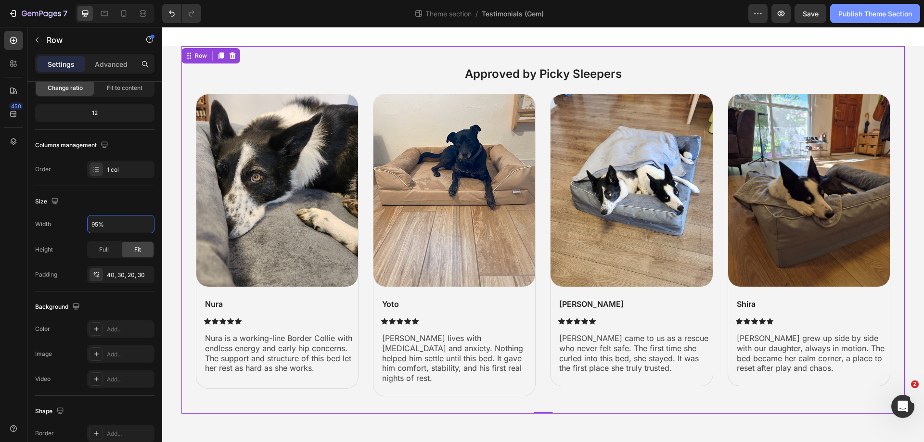
type input "95%"
click at [870, 19] on button "Publish Theme Section" at bounding box center [875, 13] width 90 height 19
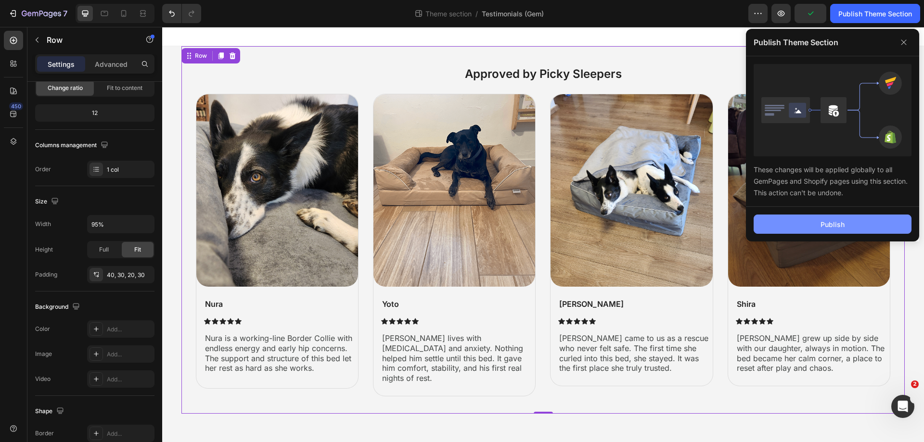
click at [844, 220] on div "Publish" at bounding box center [833, 225] width 24 height 10
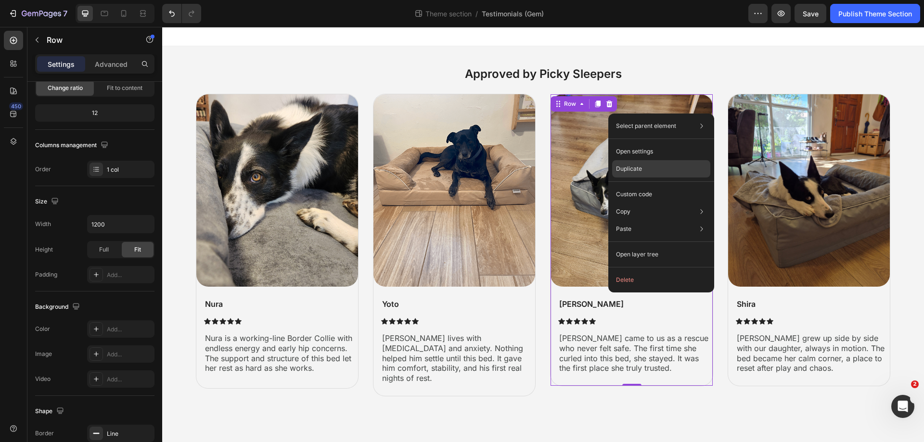
click at [643, 186] on div "Duplicate" at bounding box center [661, 194] width 98 height 17
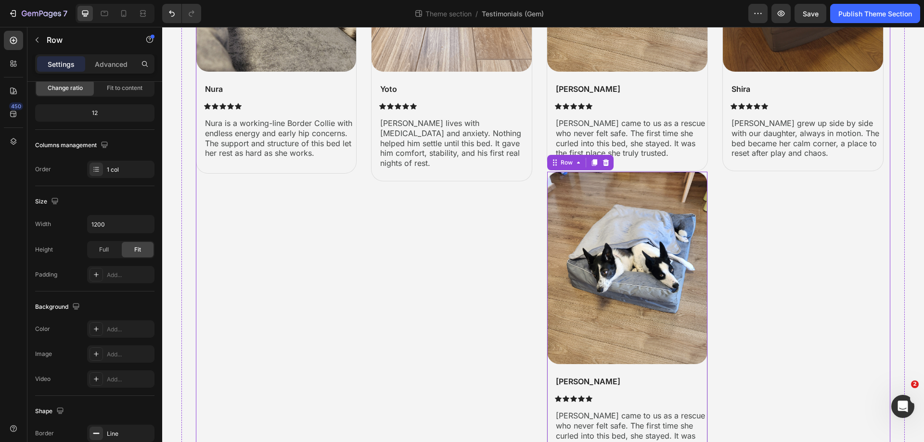
scroll to position [158, 0]
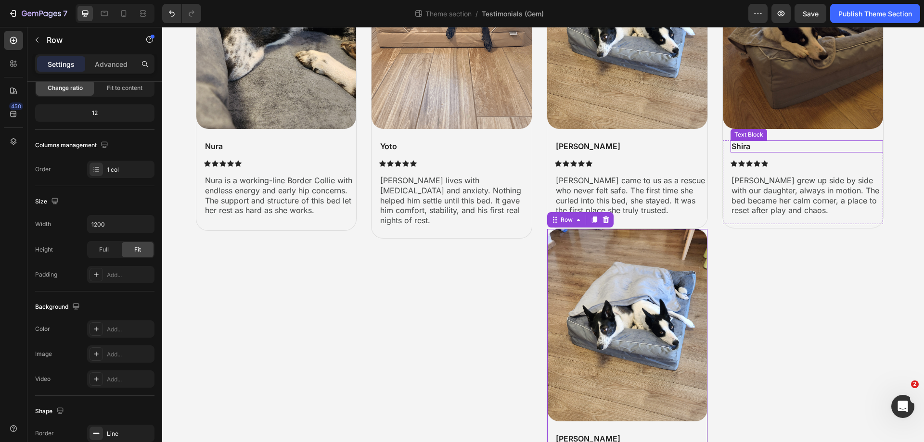
click at [751, 150] on p "Shira" at bounding box center [807, 147] width 151 height 10
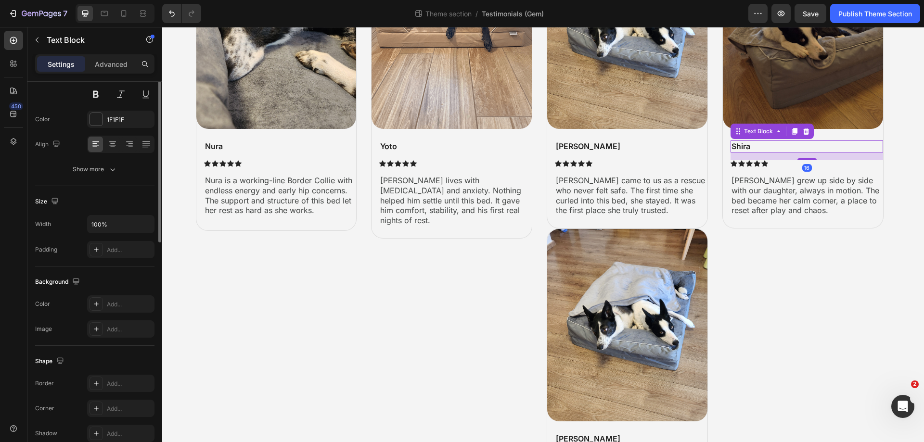
click at [751, 150] on p "Shira" at bounding box center [807, 147] width 151 height 10
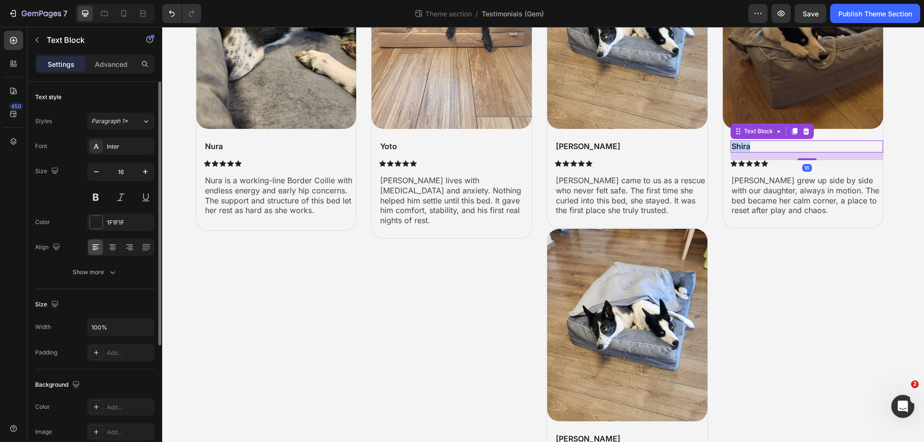
click at [751, 150] on p "Shira" at bounding box center [807, 147] width 151 height 10
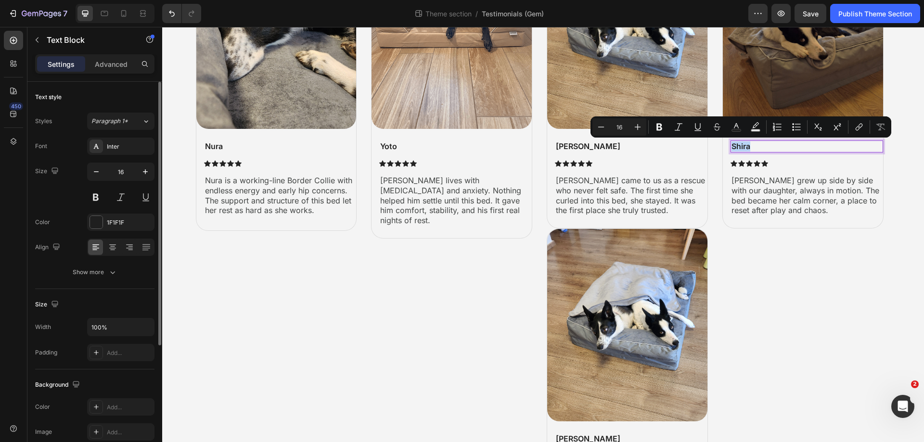
copy p "Shira"
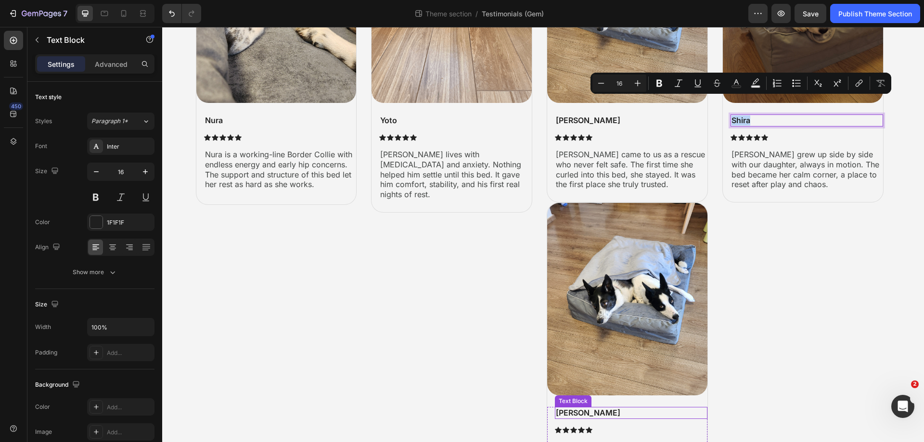
scroll to position [206, 0]
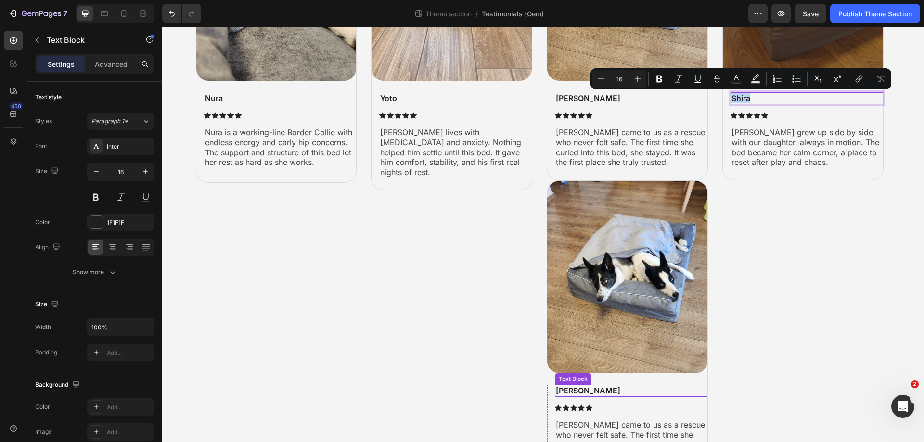
click at [577, 389] on p "[PERSON_NAME]" at bounding box center [631, 391] width 151 height 10
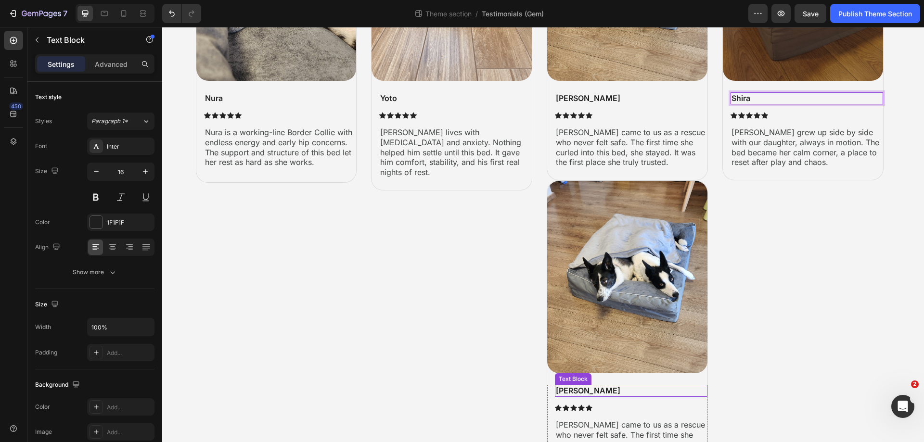
click at [577, 389] on p "[PERSON_NAME]" at bounding box center [631, 391] width 151 height 10
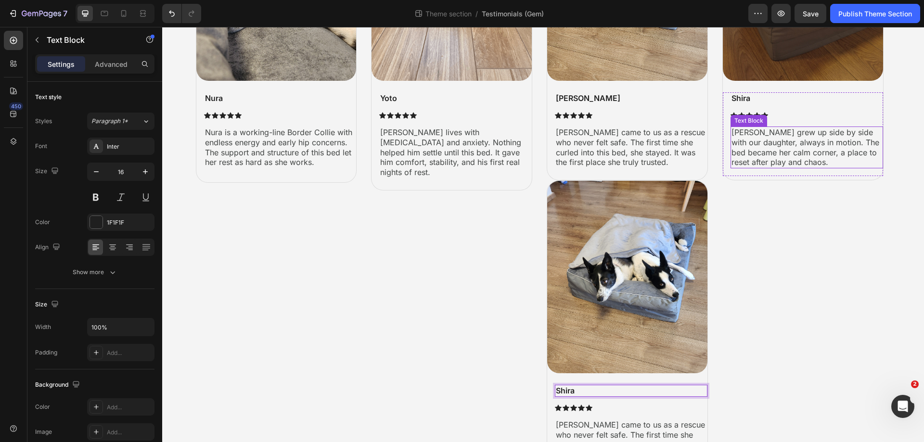
click at [748, 141] on p "[PERSON_NAME] grew up side by side with our daughter, always in motion. The bed…" at bounding box center [807, 148] width 151 height 40
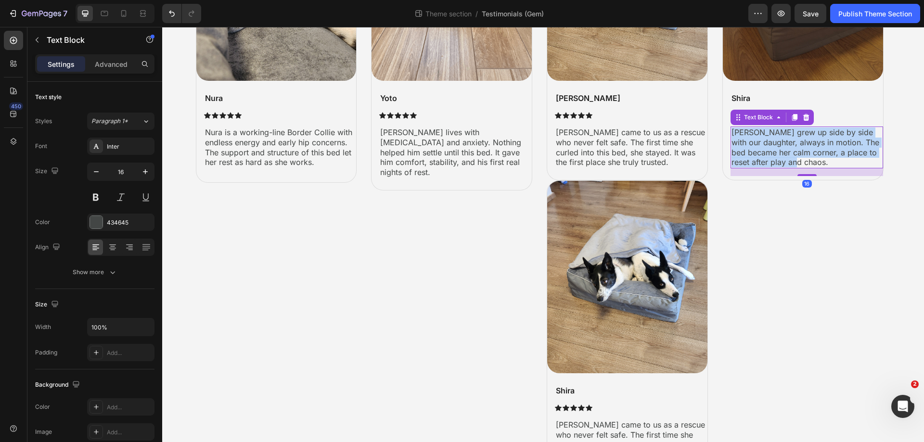
click at [748, 141] on p "[PERSON_NAME] grew up side by side with our daughter, always in motion. The bed…" at bounding box center [807, 148] width 151 height 40
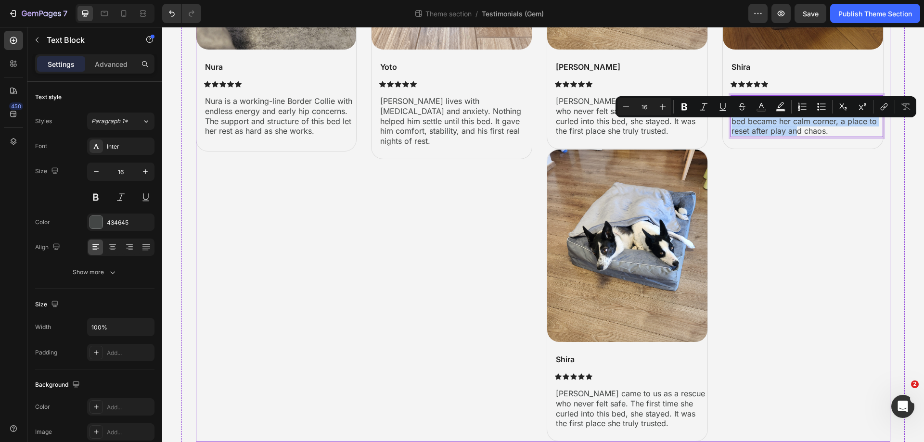
scroll to position [254, 0]
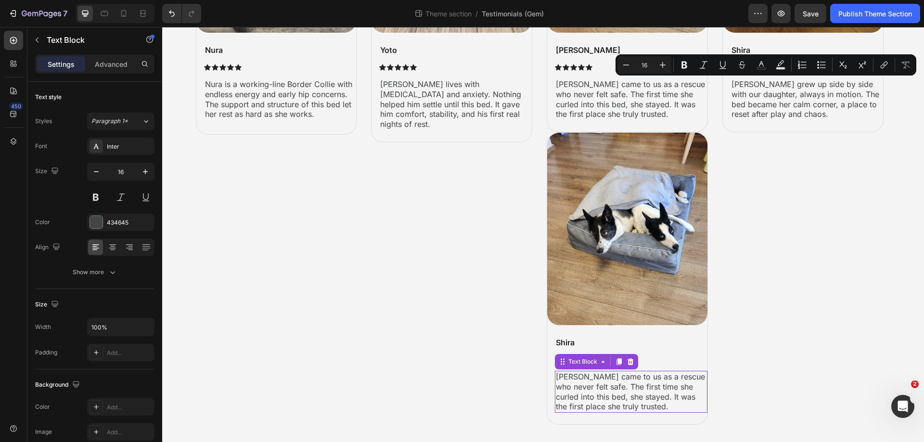
click at [603, 392] on p "[PERSON_NAME] came to us as a rescue who never felt safe. The first time she cu…" at bounding box center [631, 392] width 151 height 40
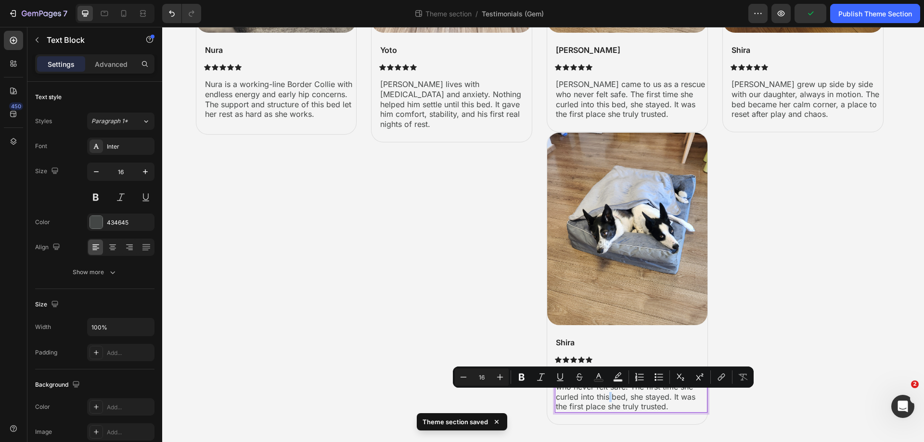
click at [603, 392] on p "[PERSON_NAME] came to us as a rescue who never felt safe. The first time she cu…" at bounding box center [631, 392] width 151 height 40
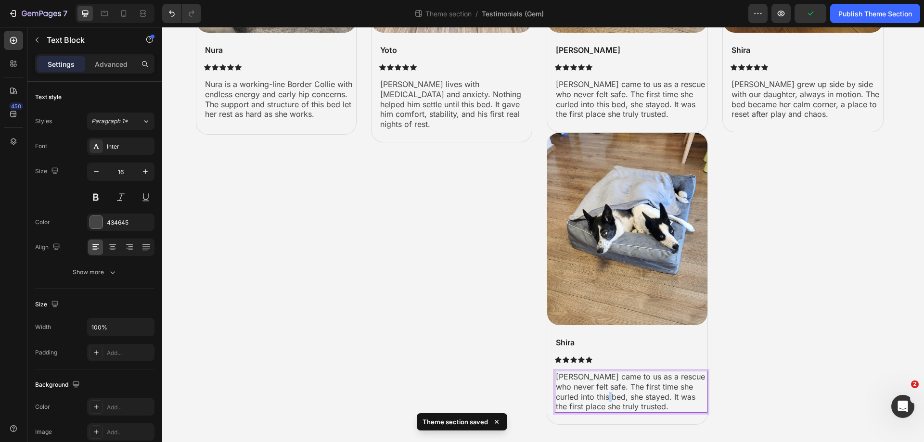
click at [603, 392] on p "[PERSON_NAME] came to us as a rescue who never felt safe. The first time she cu…" at bounding box center [631, 392] width 151 height 40
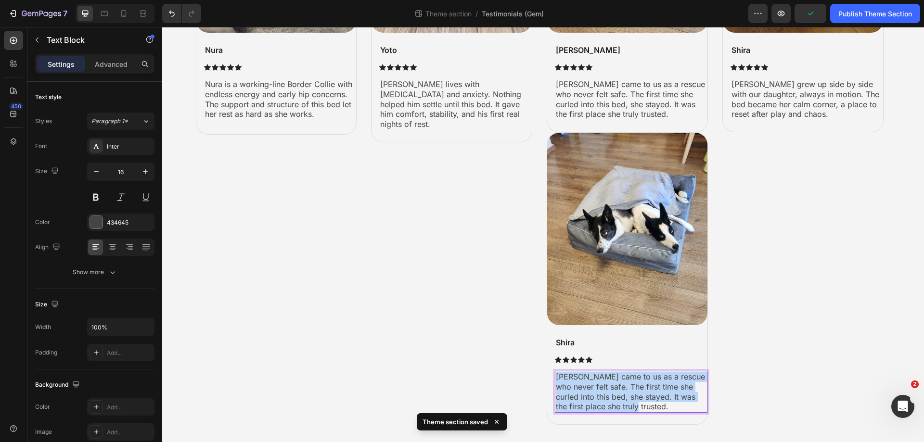
click at [603, 392] on p "[PERSON_NAME] came to us as a rescue who never felt safe. The first time she cu…" at bounding box center [631, 392] width 151 height 40
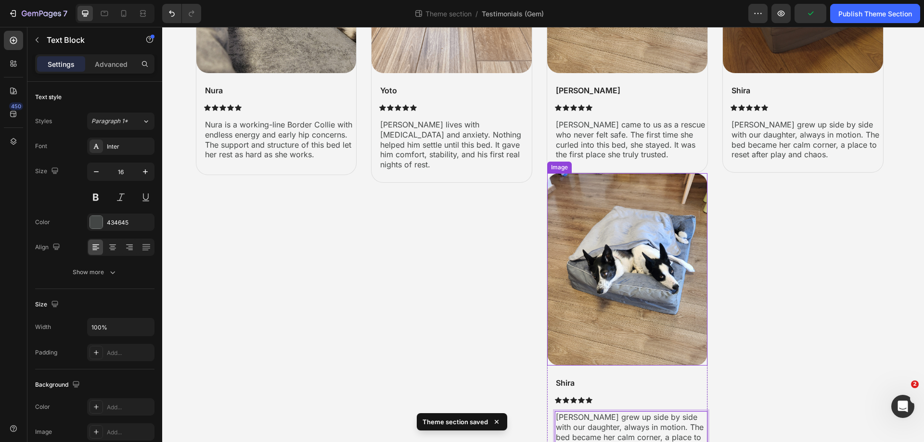
scroll to position [158, 0]
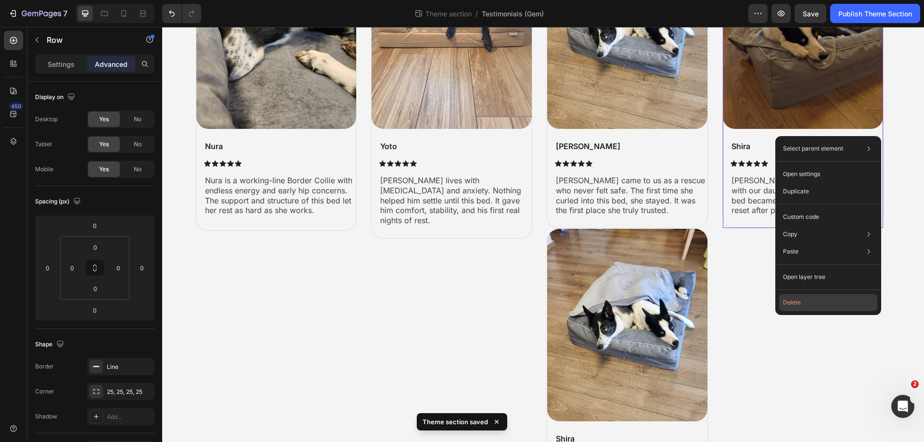
click at [846, 306] on button "Delete" at bounding box center [828, 302] width 98 height 17
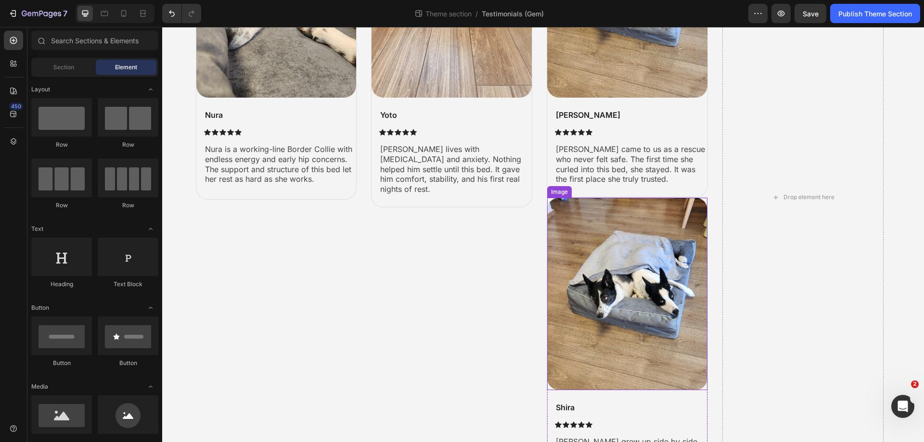
scroll to position [206, 0]
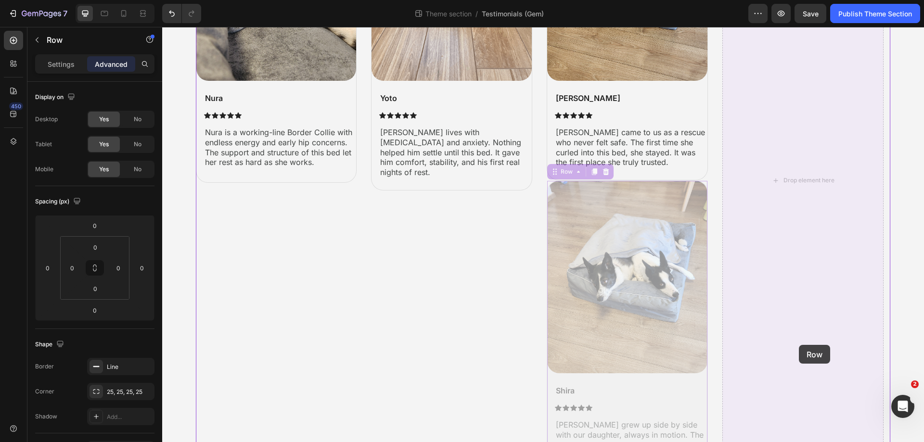
drag, startPoint x: 702, startPoint y: 381, endPoint x: 799, endPoint y: 345, distance: 103.6
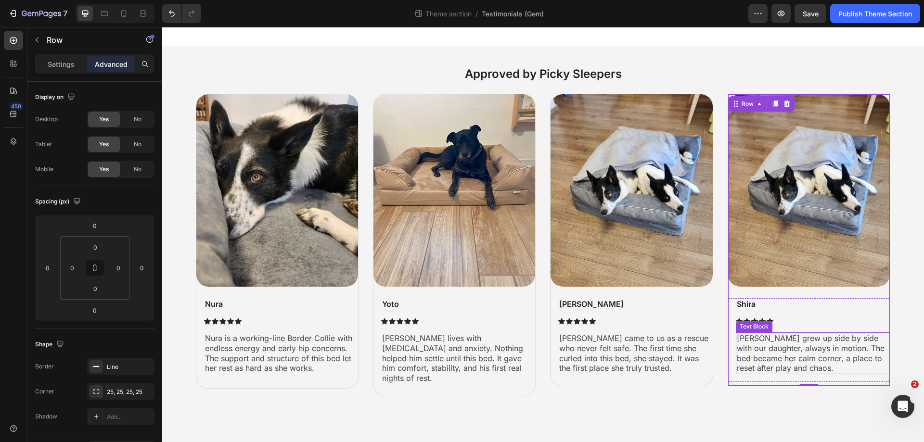
scroll to position [0, 0]
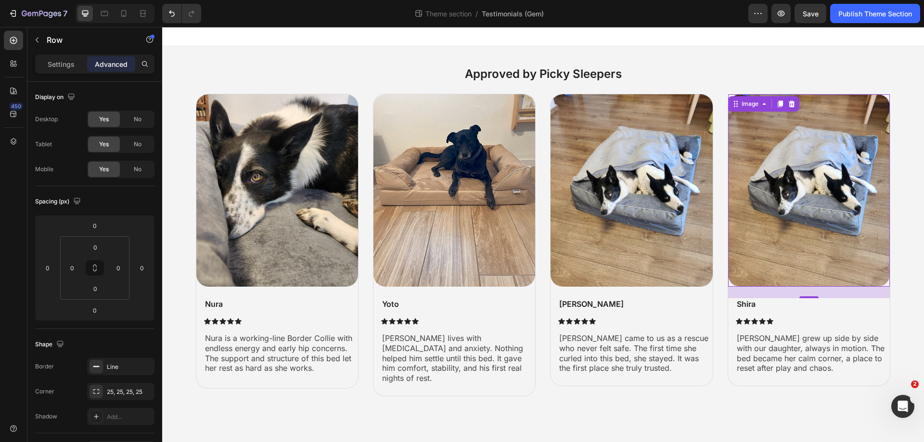
click at [794, 143] on img at bounding box center [809, 190] width 162 height 193
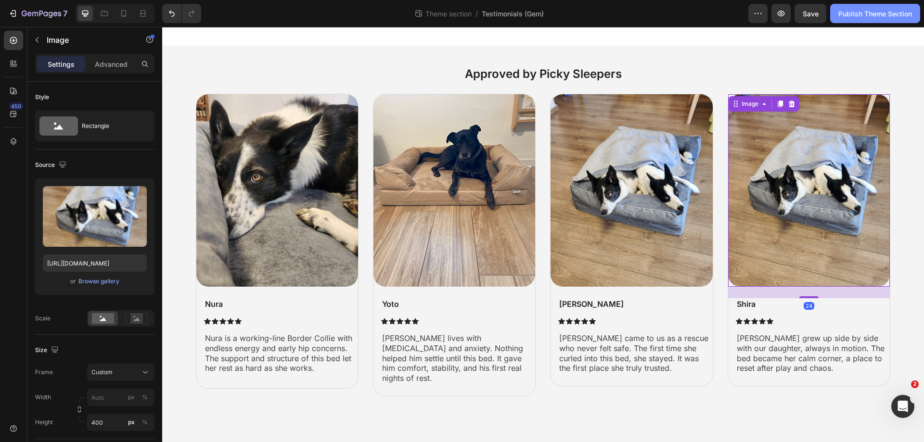
click at [859, 18] on button "Publish Theme Section" at bounding box center [875, 13] width 90 height 19
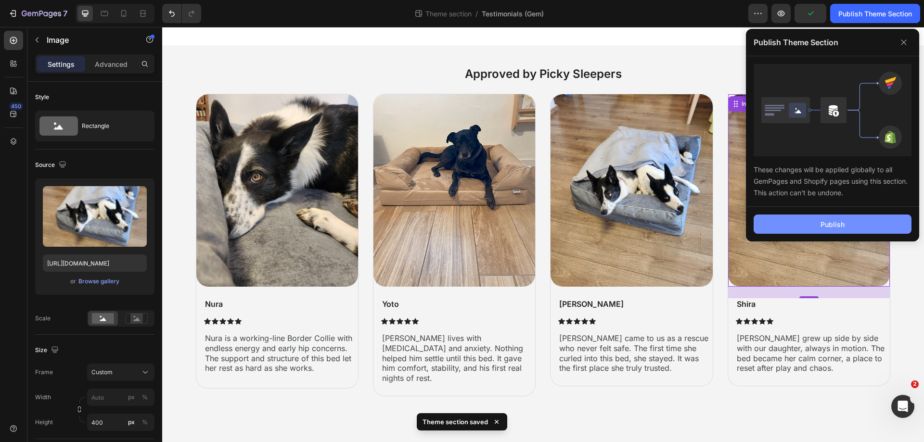
click at [851, 223] on button "Publish" at bounding box center [833, 224] width 158 height 19
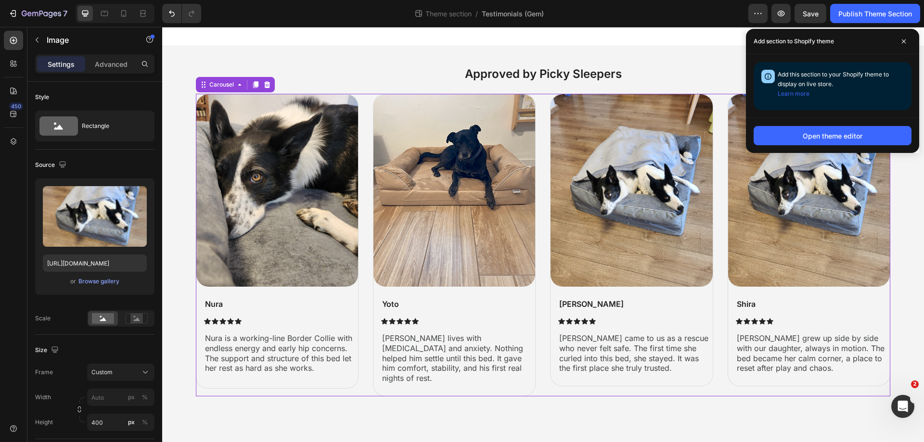
click at [724, 307] on div "Image Nura Text Block Icon Icon Icon Icon Icon Icon List Nura is a working-line…" at bounding box center [543, 245] width 695 height 303
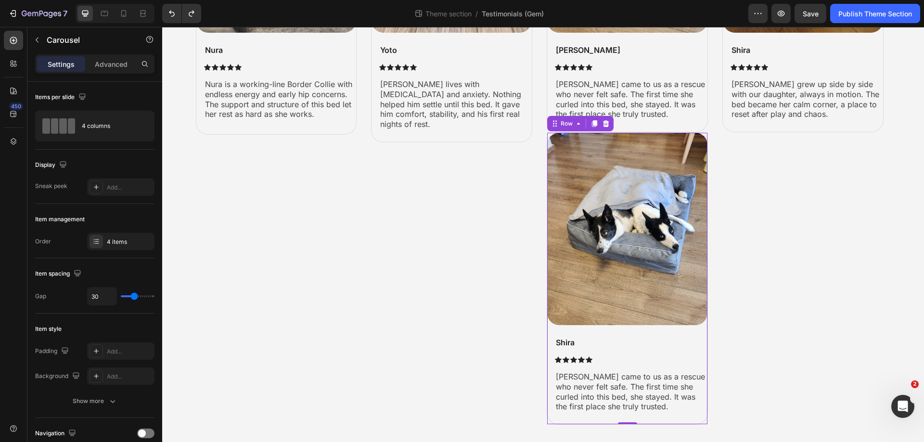
scroll to position [254, 0]
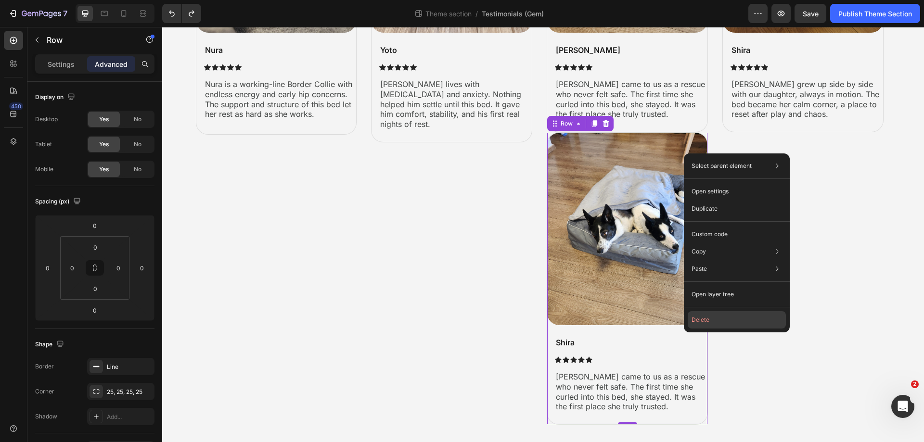
click at [702, 316] on button "Delete" at bounding box center [737, 319] width 98 height 17
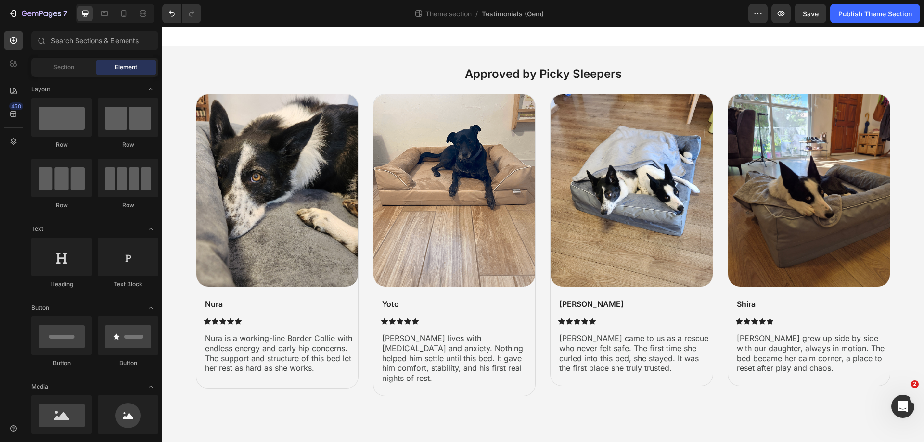
scroll to position [0, 0]
click at [843, 11] on div "Publish Theme Section" at bounding box center [876, 14] width 74 height 10
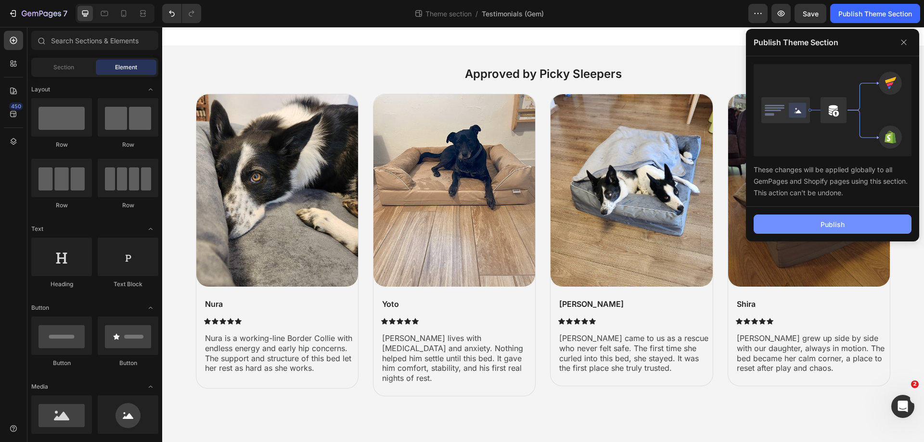
click at [851, 228] on button "Publish" at bounding box center [833, 224] width 158 height 19
